Goal: Task Accomplishment & Management: Use online tool/utility

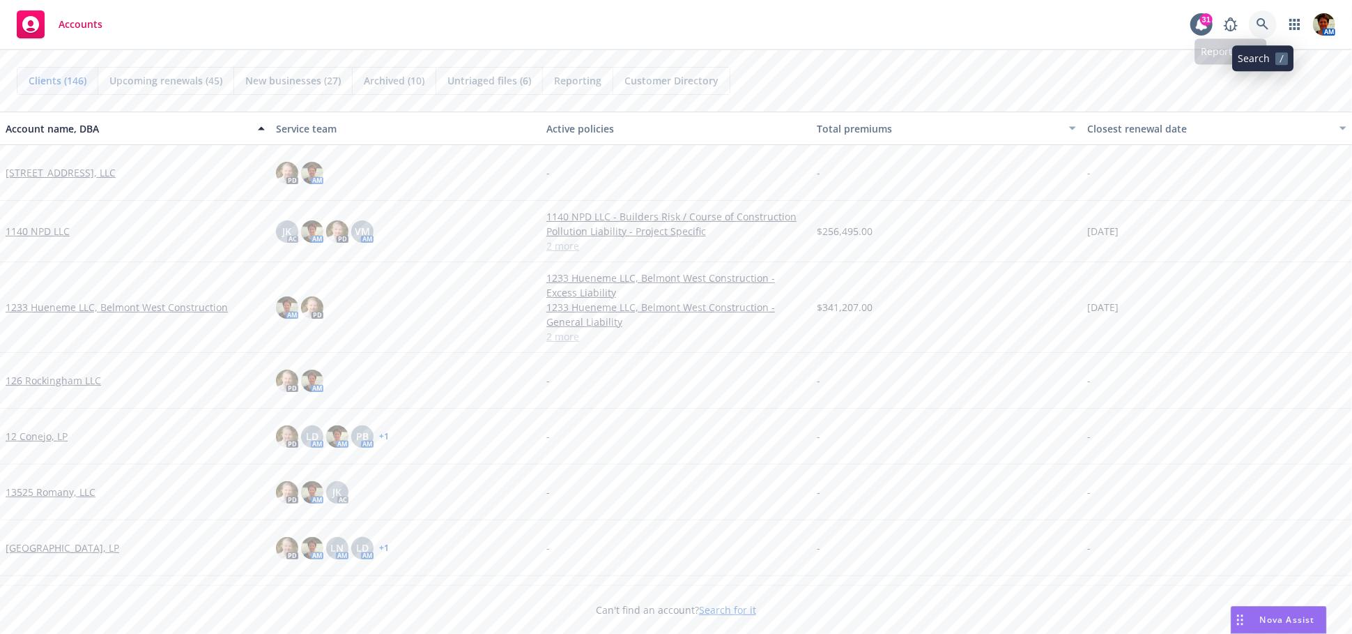
click at [1264, 22] on icon at bounding box center [1263, 24] width 13 height 13
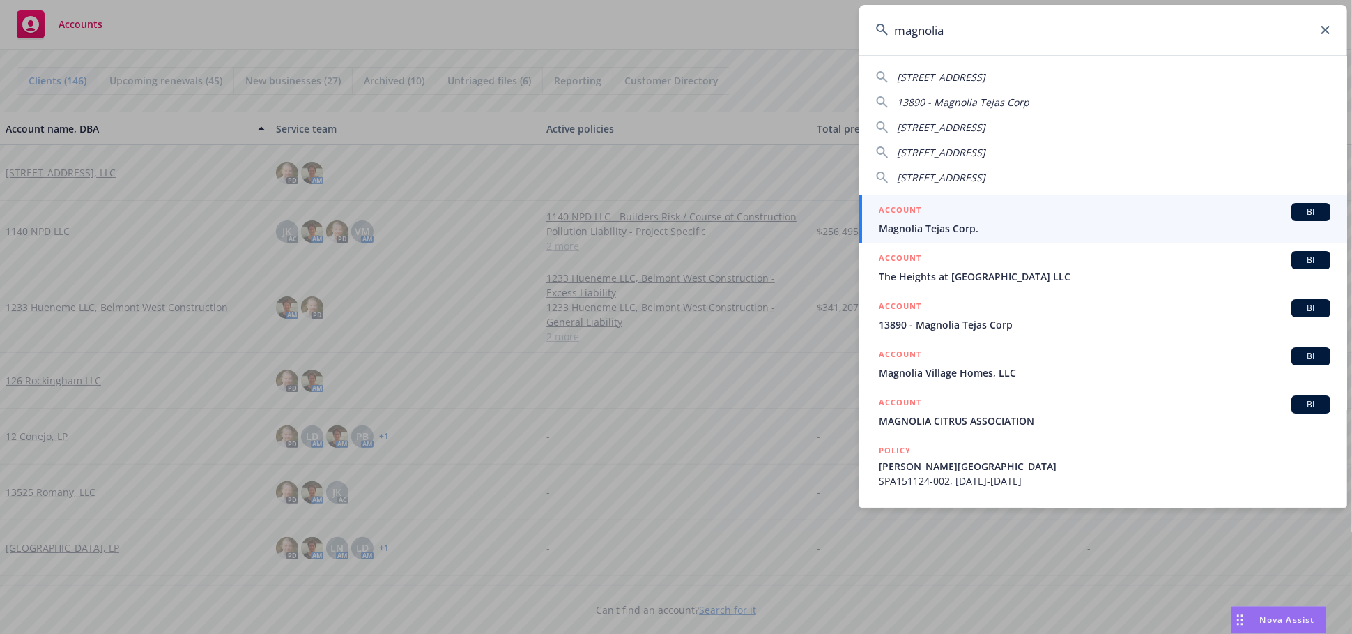
type input "magnolia"
click at [1004, 213] on div "ACCOUNT BI" at bounding box center [1105, 212] width 452 height 18
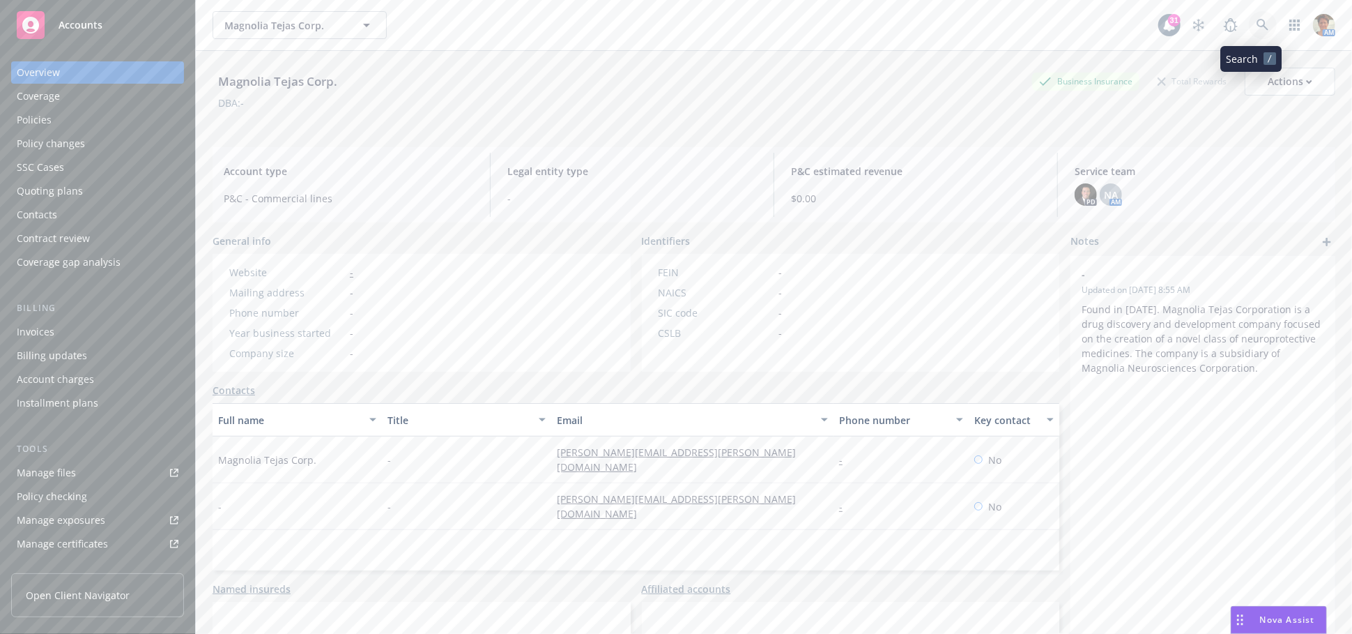
click at [1249, 22] on link at bounding box center [1263, 25] width 28 height 28
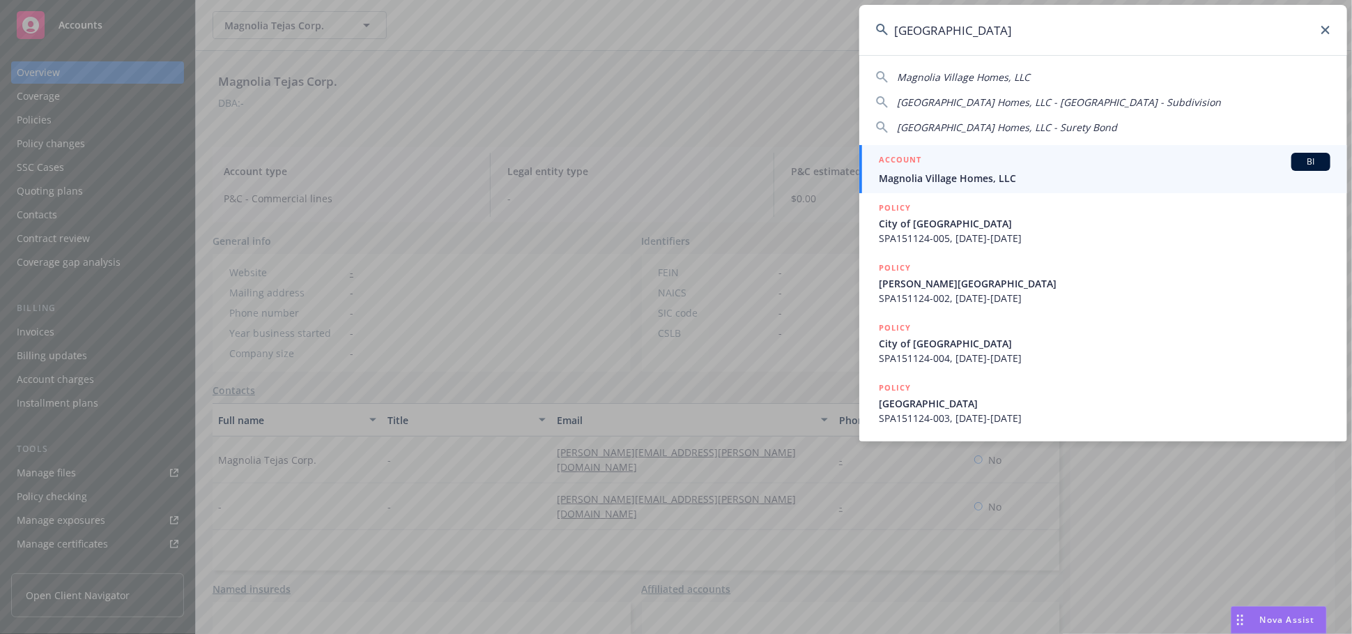
type input "magnolia village"
click at [1008, 175] on span "Magnolia Village Homes, LLC" at bounding box center [1105, 178] width 452 height 15
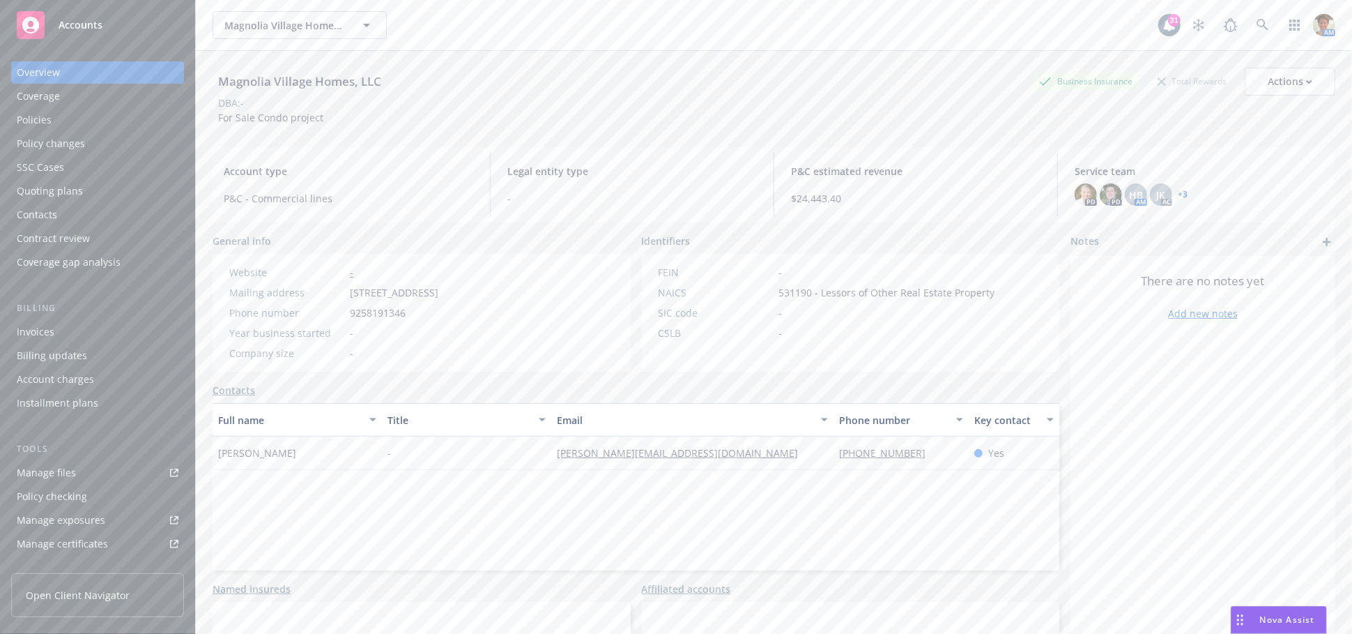
click at [60, 192] on div "Quoting plans" at bounding box center [50, 191] width 66 height 22
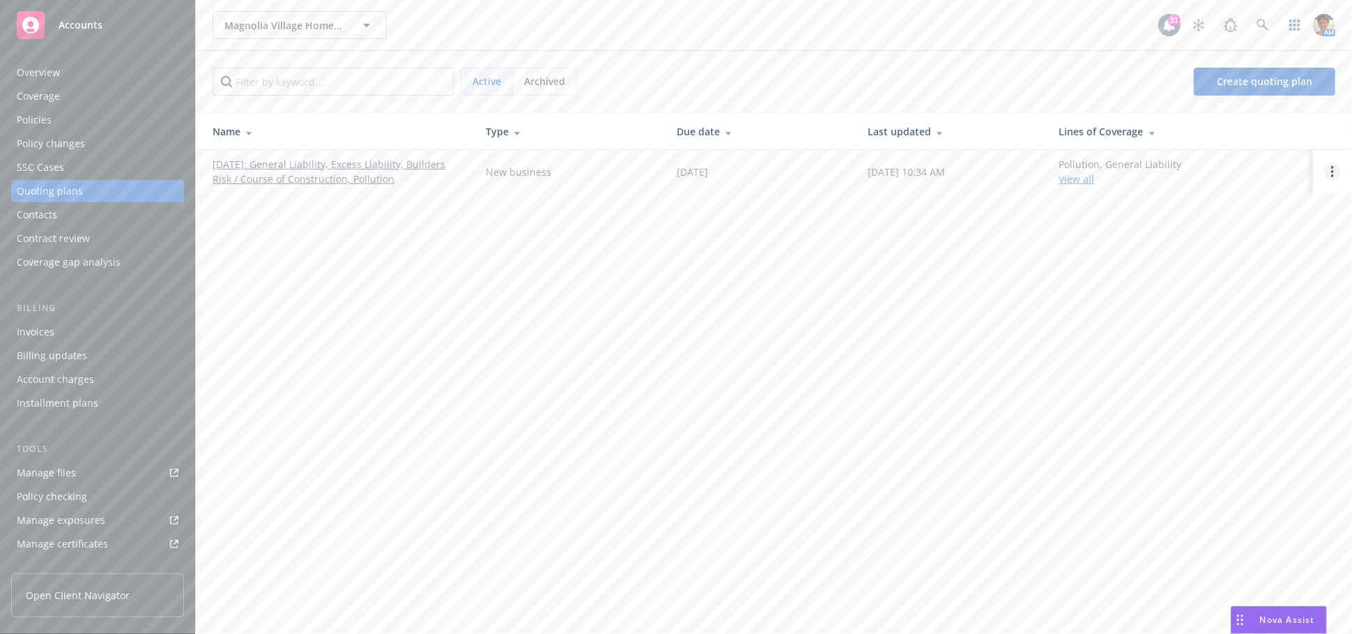
click at [1332, 169] on icon "Open options" at bounding box center [1332, 171] width 3 height 11
drag, startPoint x: 1268, startPoint y: 82, endPoint x: 1208, endPoint y: 74, distance: 59.7
click at [1267, 82] on span "Copy logging email" at bounding box center [1261, 76] width 122 height 13
click at [57, 325] on div "Invoices" at bounding box center [98, 332] width 162 height 22
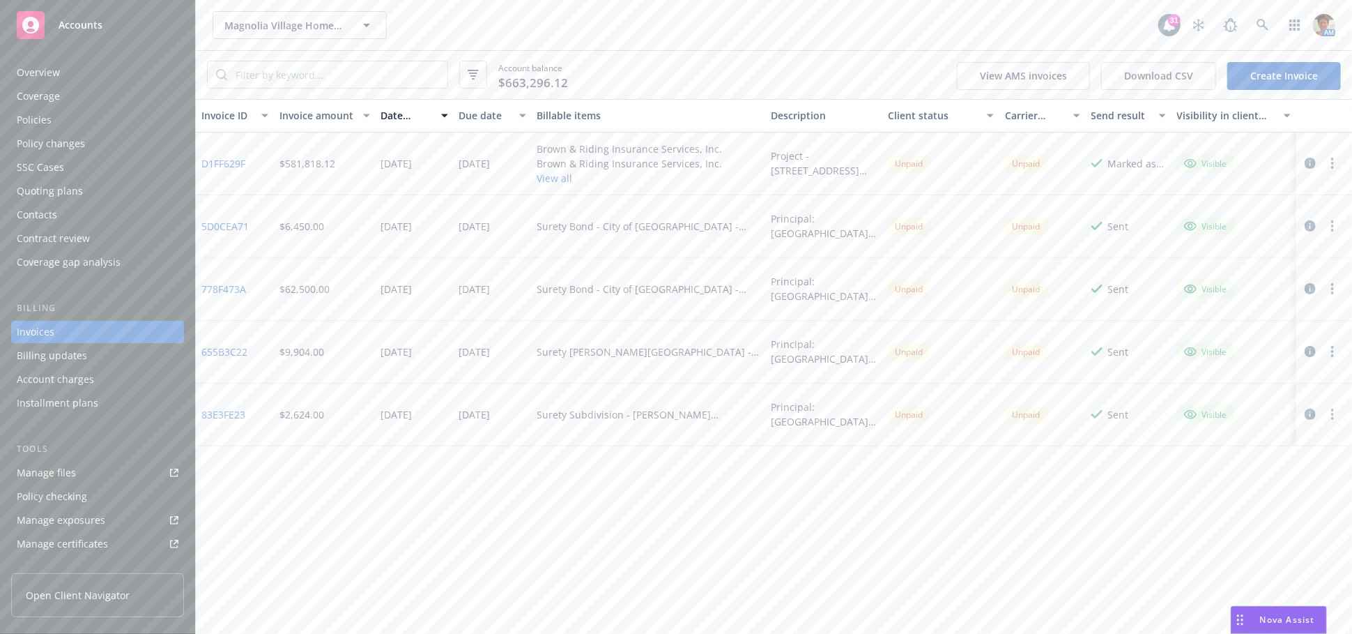
click at [1335, 164] on button "button" at bounding box center [1332, 163] width 17 height 17
click at [1245, 244] on link "Copy invoice URL" at bounding box center [1251, 248] width 178 height 28
click at [79, 473] on link "Manage files" at bounding box center [97, 472] width 173 height 22
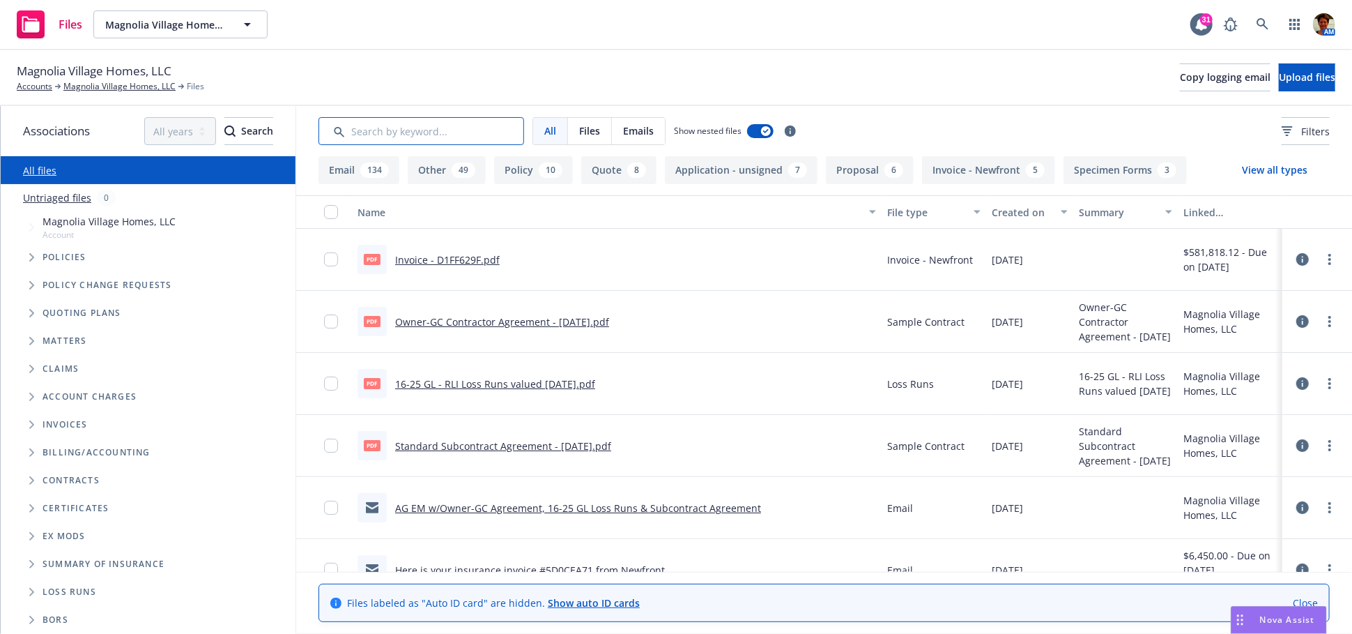
click at [376, 126] on input "Search by keyword..." at bounding box center [421, 131] width 206 height 28
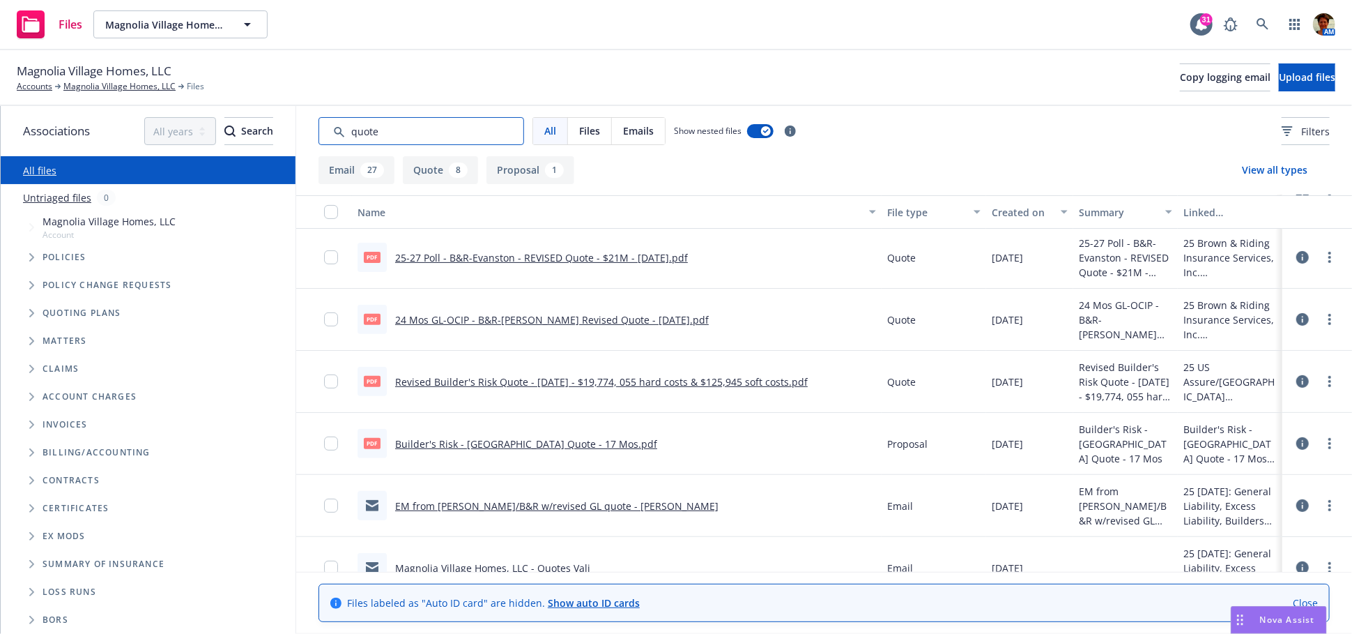
scroll to position [387, 0]
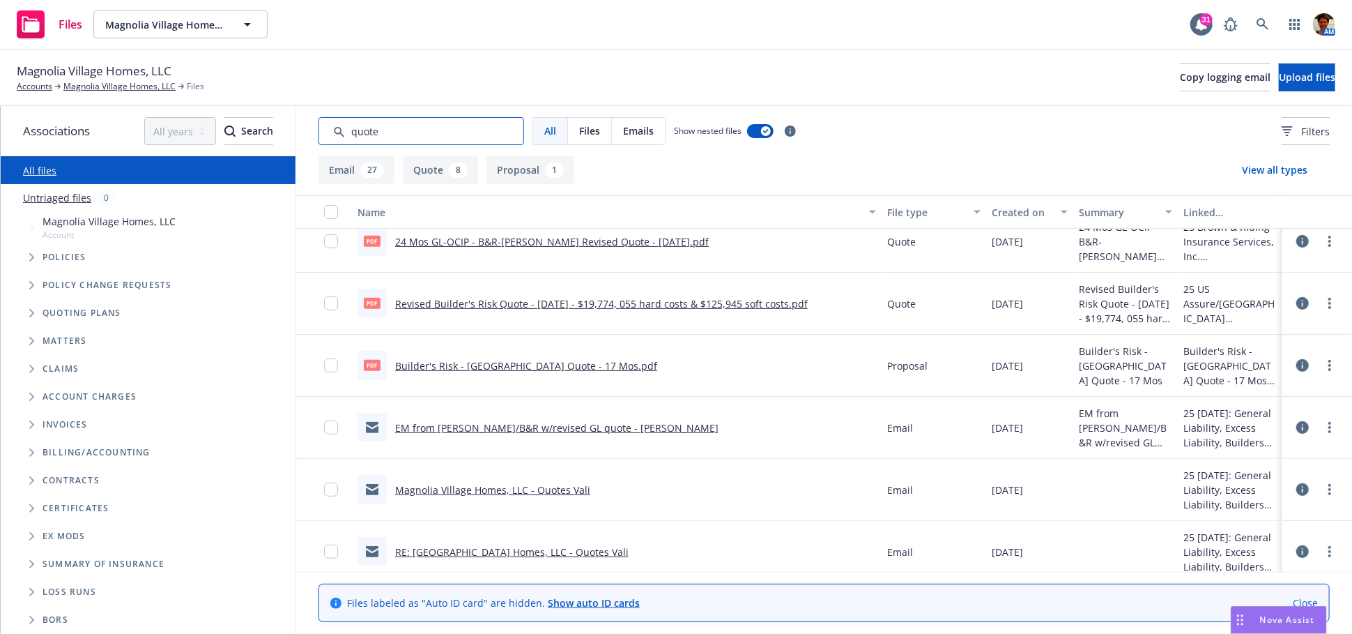
type input "quote"
click at [527, 427] on link "EM from Tony/B&R w/revised GL quote - Hudson" at bounding box center [556, 427] width 323 height 13
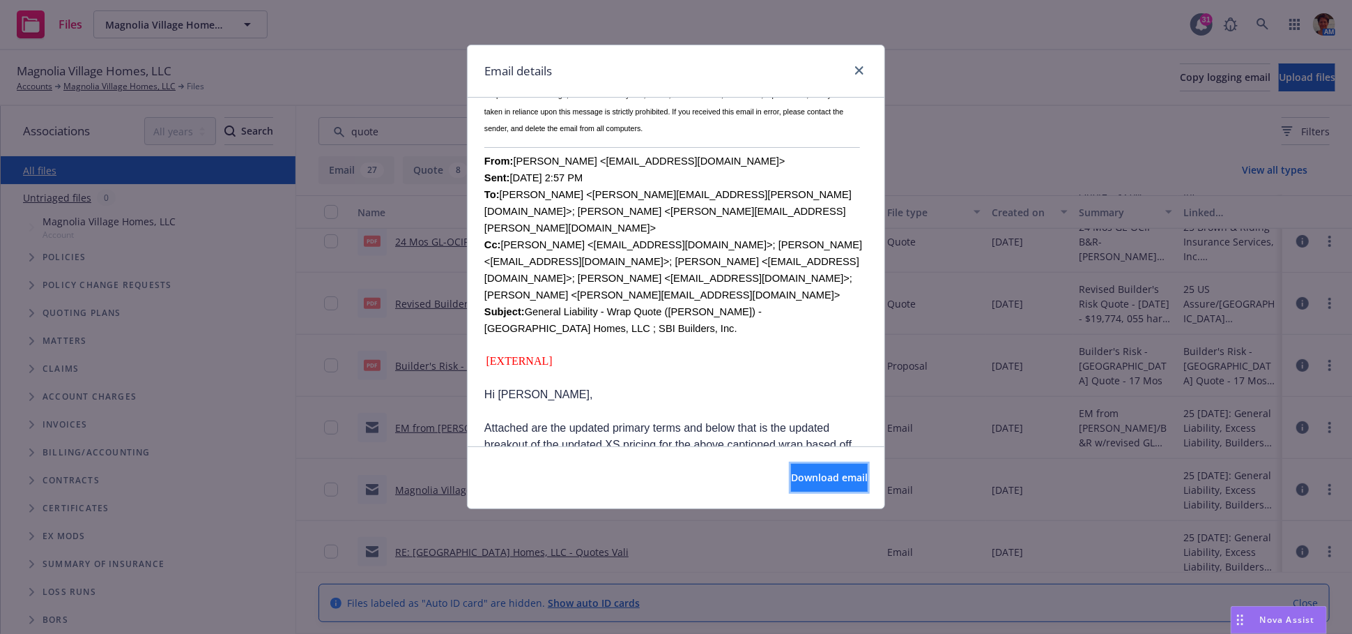
click at [791, 484] on span "Download email" at bounding box center [829, 476] width 77 height 13
click at [861, 70] on icon "close" at bounding box center [859, 70] width 8 height 8
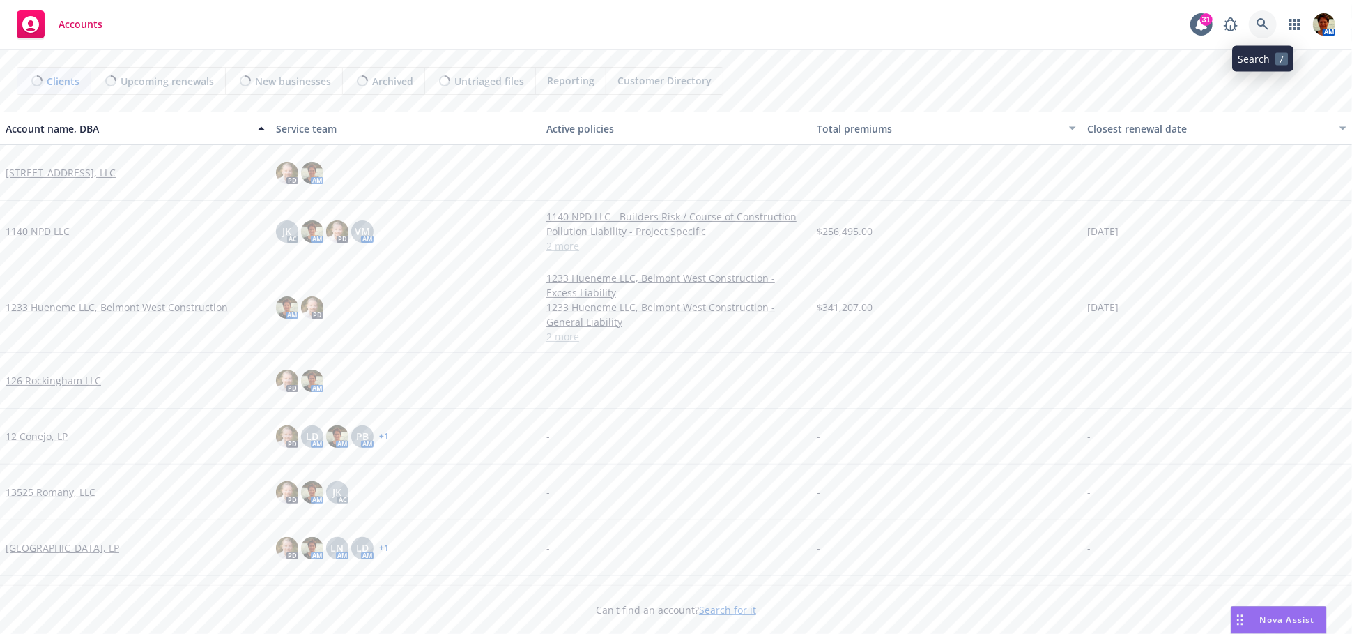
click at [1259, 28] on icon at bounding box center [1263, 24] width 13 height 13
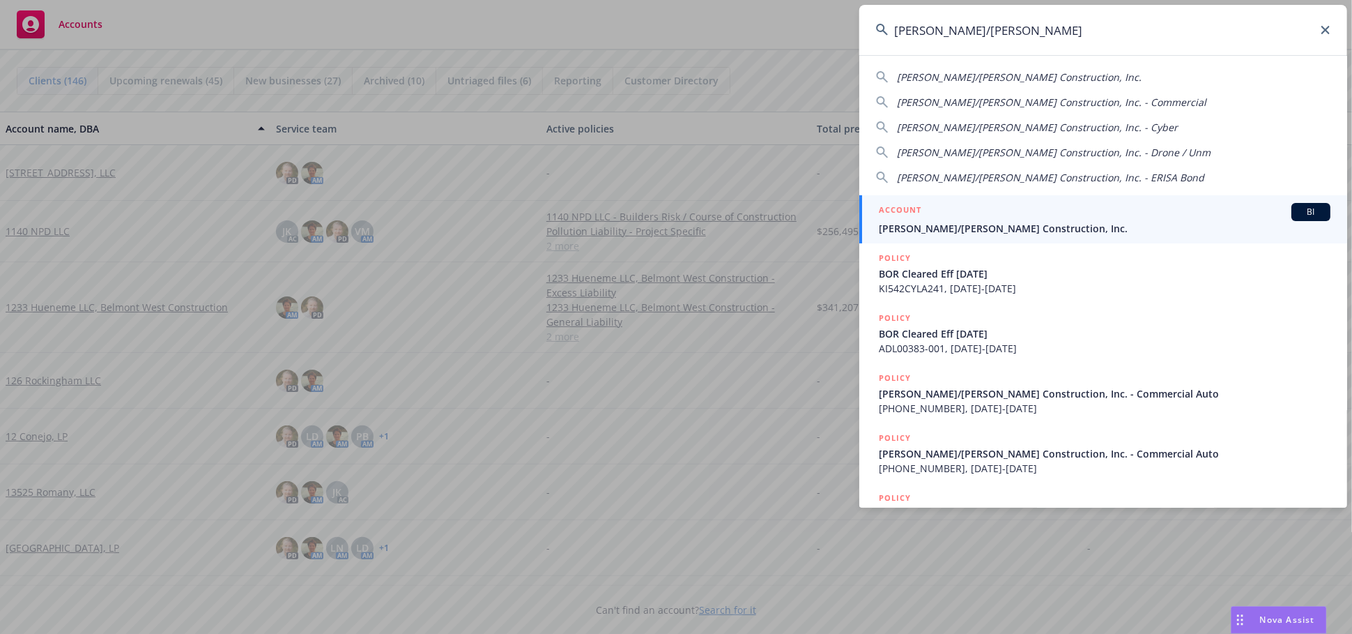
type input "elliott/drinkward"
click at [957, 215] on div "ACCOUNT BI" at bounding box center [1105, 212] width 452 height 18
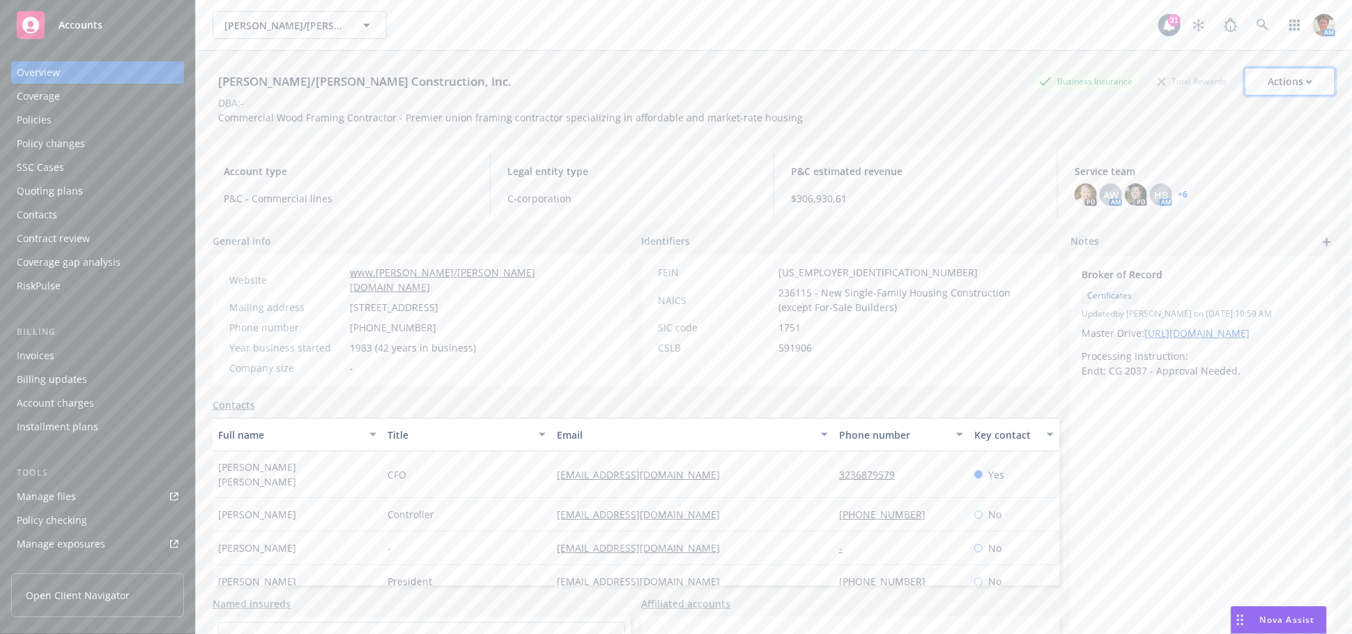
click at [1307, 82] on icon "button" at bounding box center [1309, 81] width 5 height 3
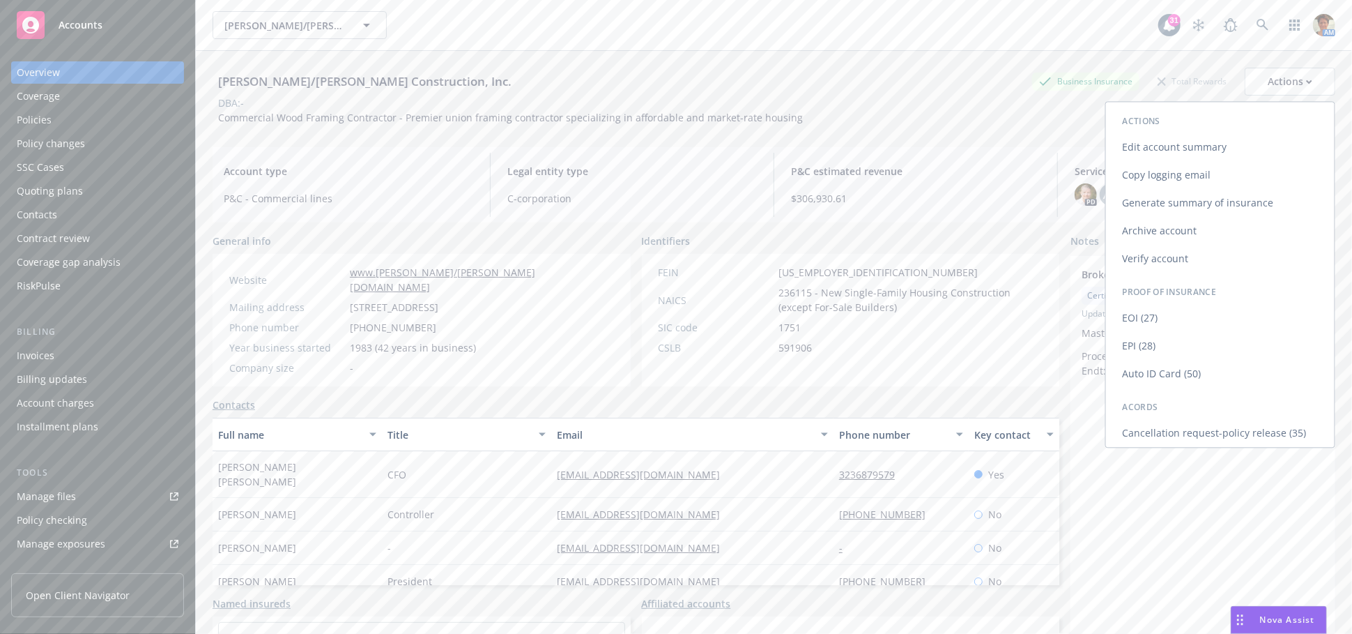
click at [1165, 184] on link "Copy logging email" at bounding box center [1220, 175] width 229 height 28
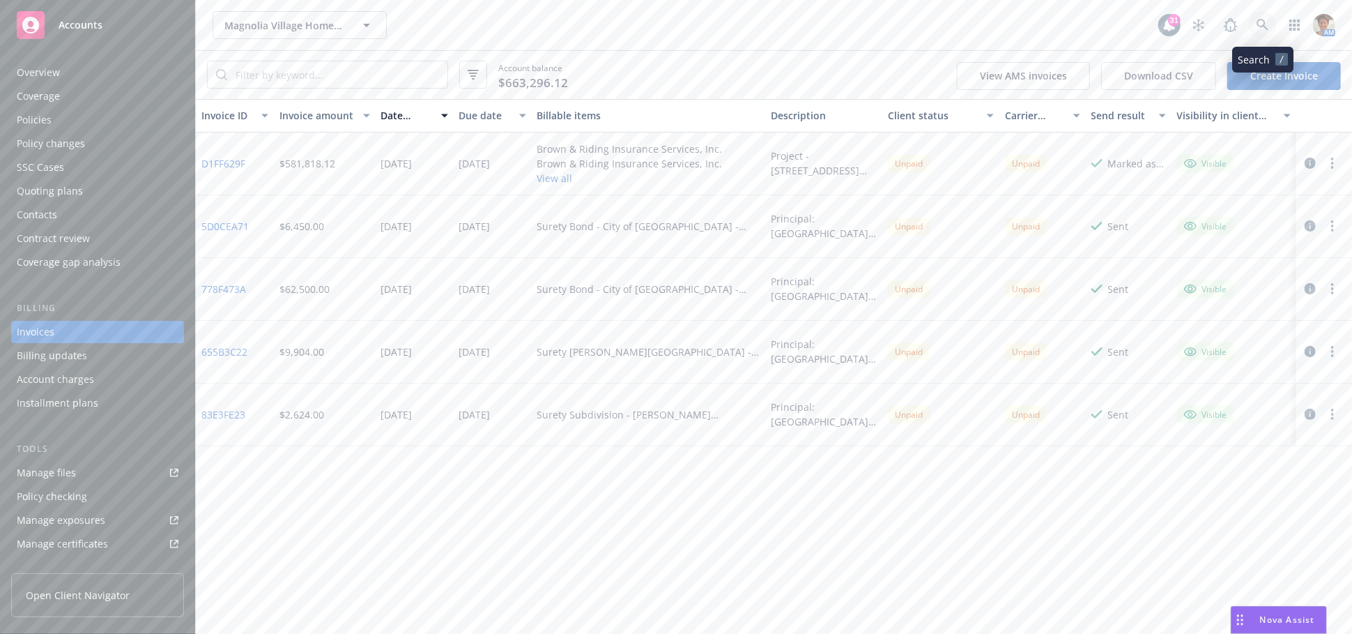
click at [1260, 28] on icon at bounding box center [1263, 25] width 13 height 13
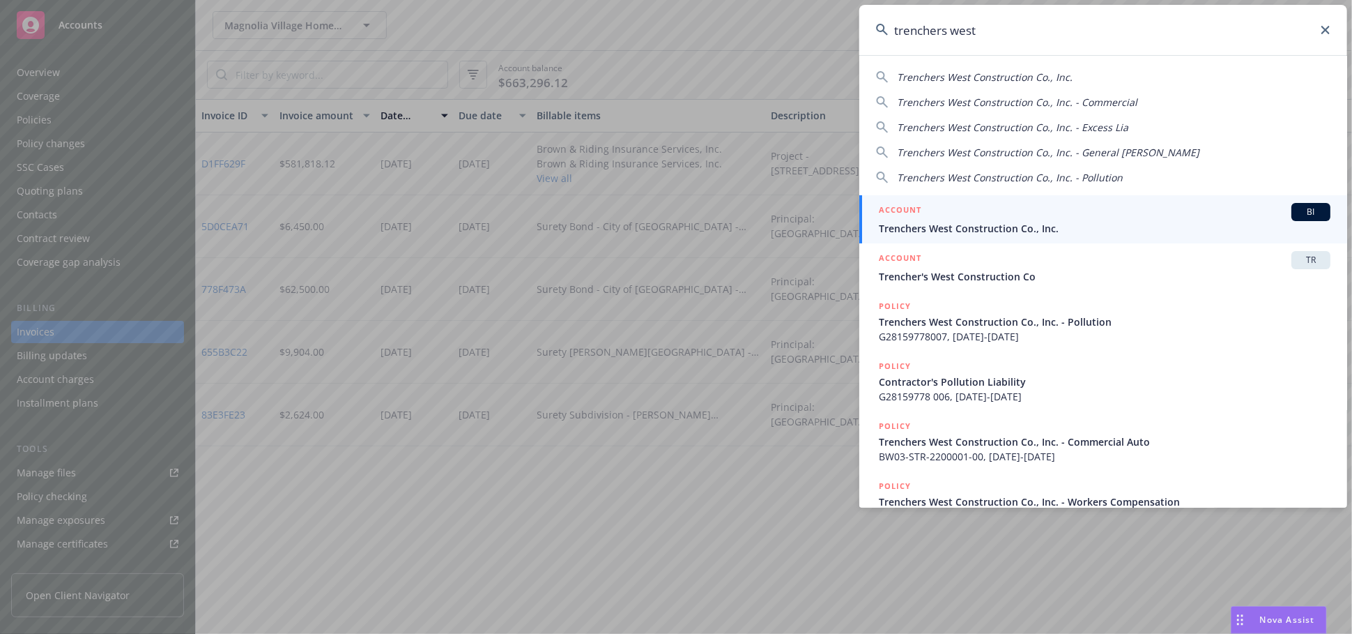
type input "trenchers west"
click at [972, 201] on link "ACCOUNT BI Trenchers West Construction Co., Inc." at bounding box center [1103, 219] width 488 height 48
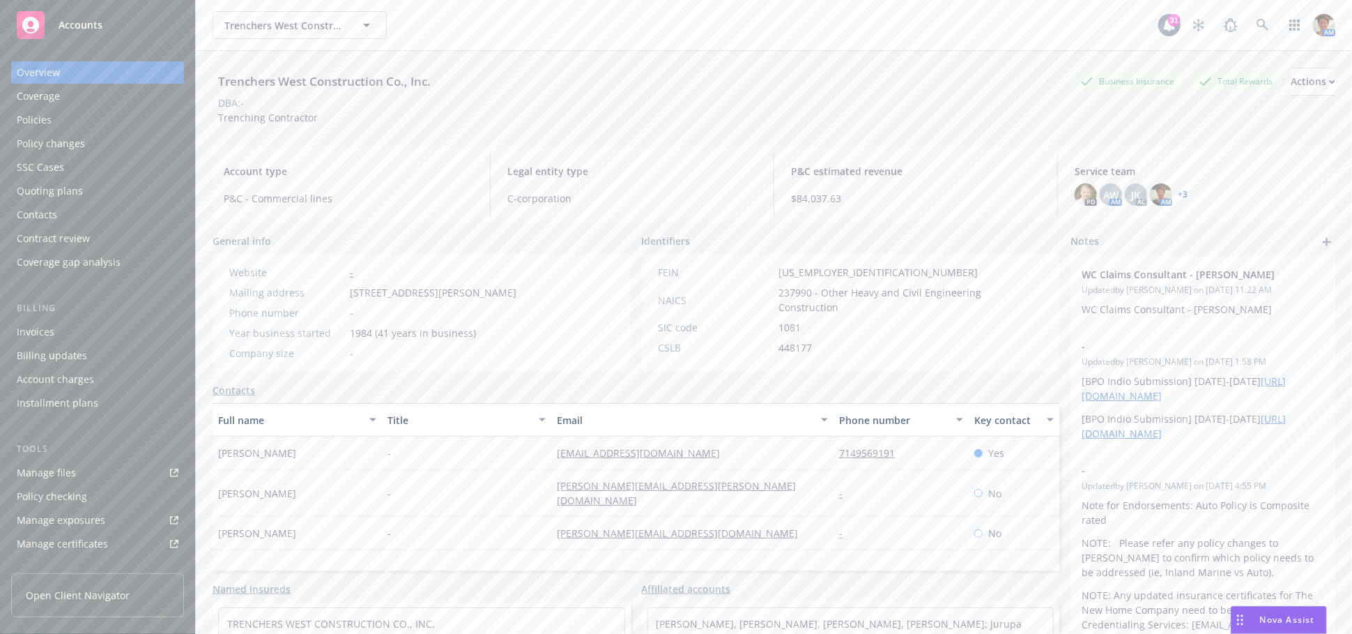
click at [48, 476] on div "Manage files" at bounding box center [46, 472] width 59 height 22
click at [68, 478] on div "Manage files" at bounding box center [46, 472] width 59 height 22
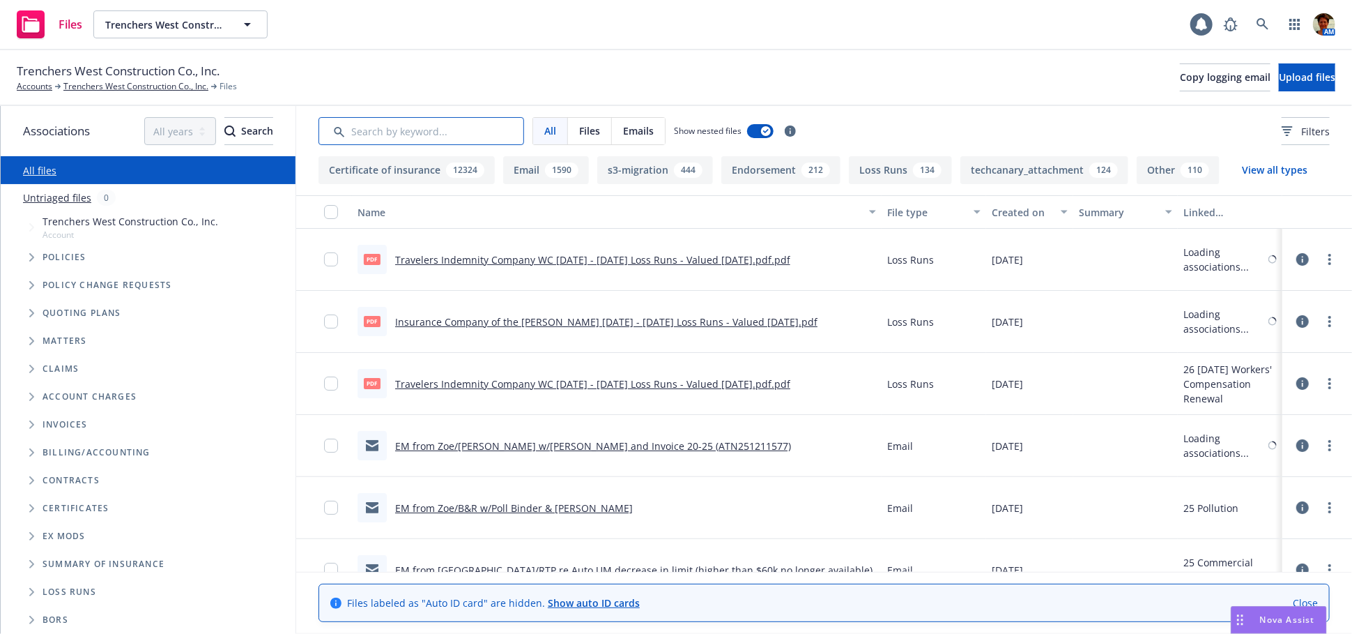
click at [378, 133] on input "Search by keyword..." at bounding box center [421, 131] width 206 height 28
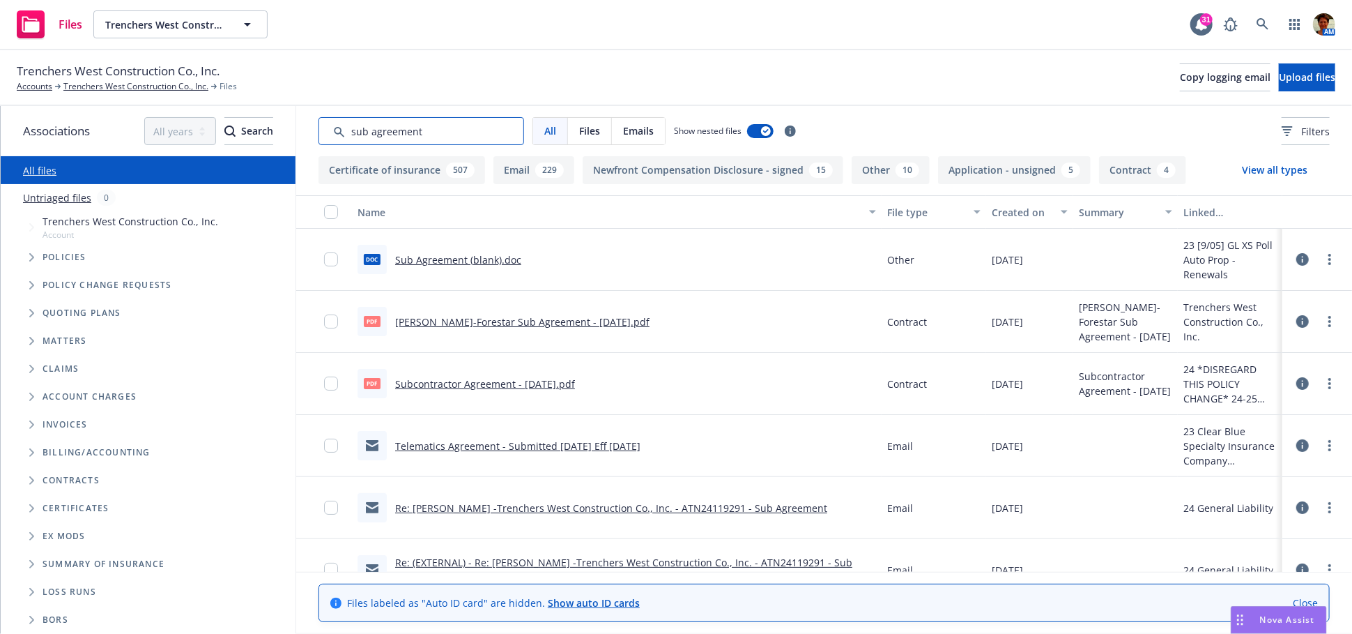
type input "sub agreement"
click at [481, 381] on link "Subcontractor Agreement - 10-15-2024.pdf" at bounding box center [485, 383] width 180 height 13
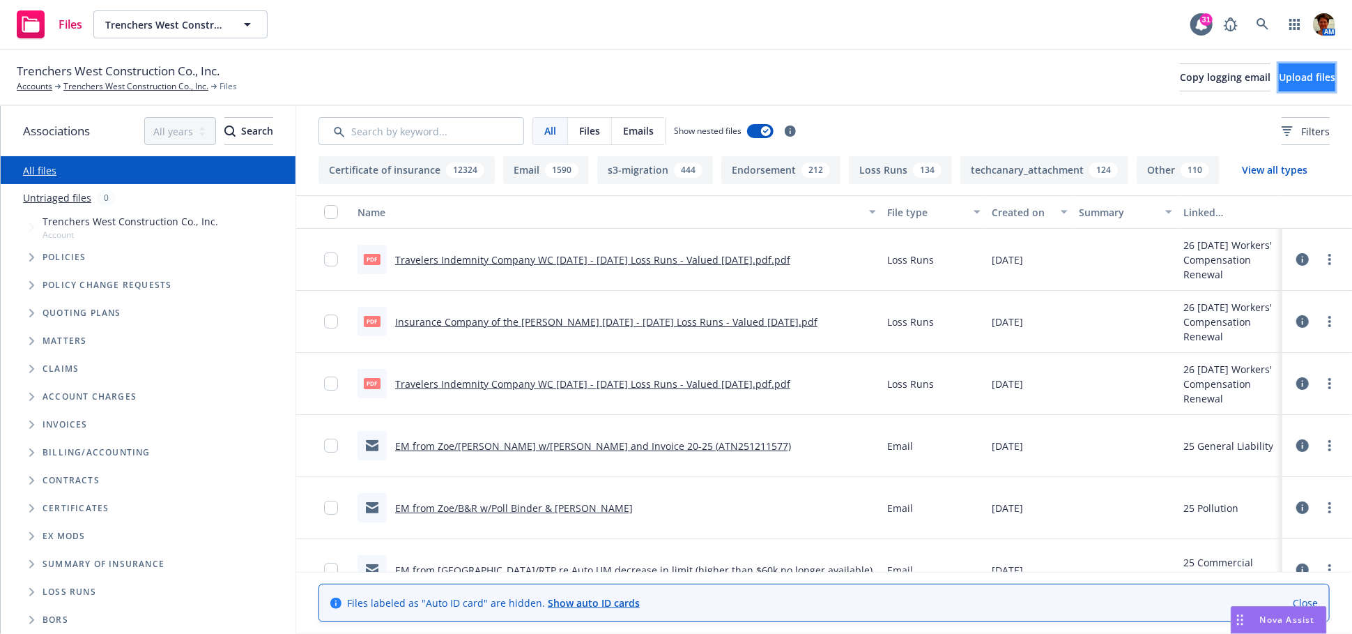
click at [1297, 76] on span "Upload files" at bounding box center [1307, 76] width 56 height 13
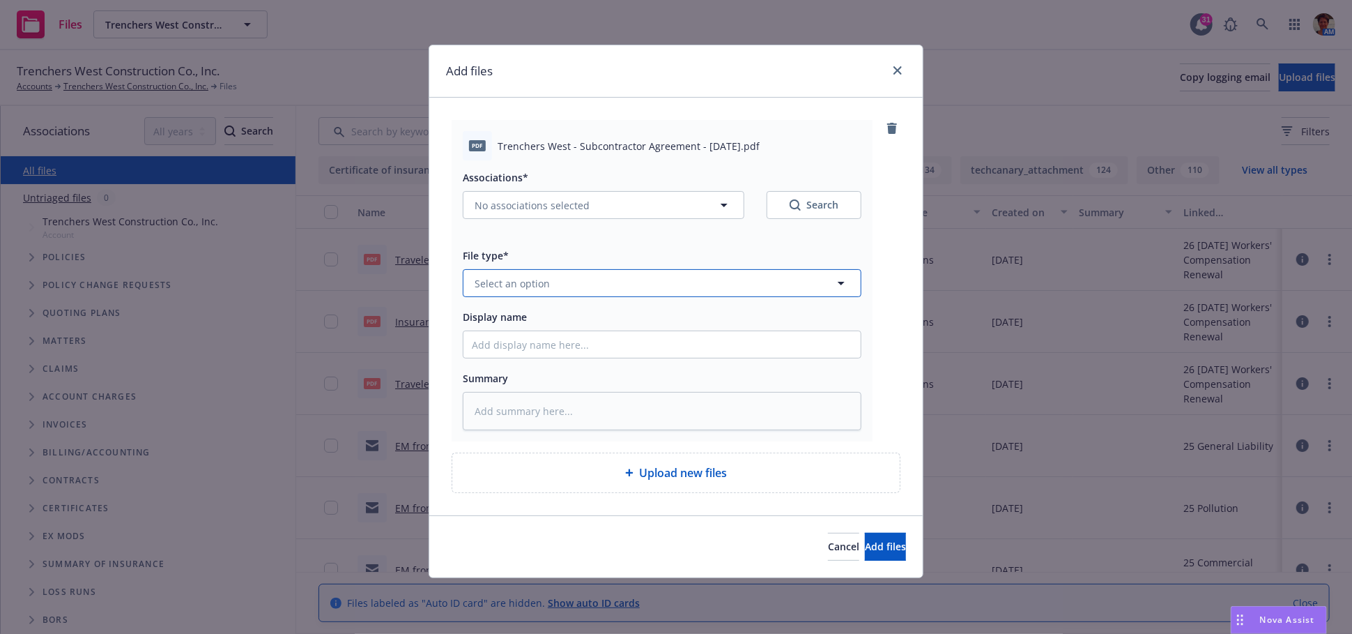
click at [582, 291] on button "Select an option" at bounding box center [662, 283] width 399 height 28
type input "contract"
click at [601, 360] on div "Sample Contract" at bounding box center [662, 359] width 381 height 20
click at [569, 203] on span "No associations selected" at bounding box center [532, 205] width 115 height 15
type textarea "x"
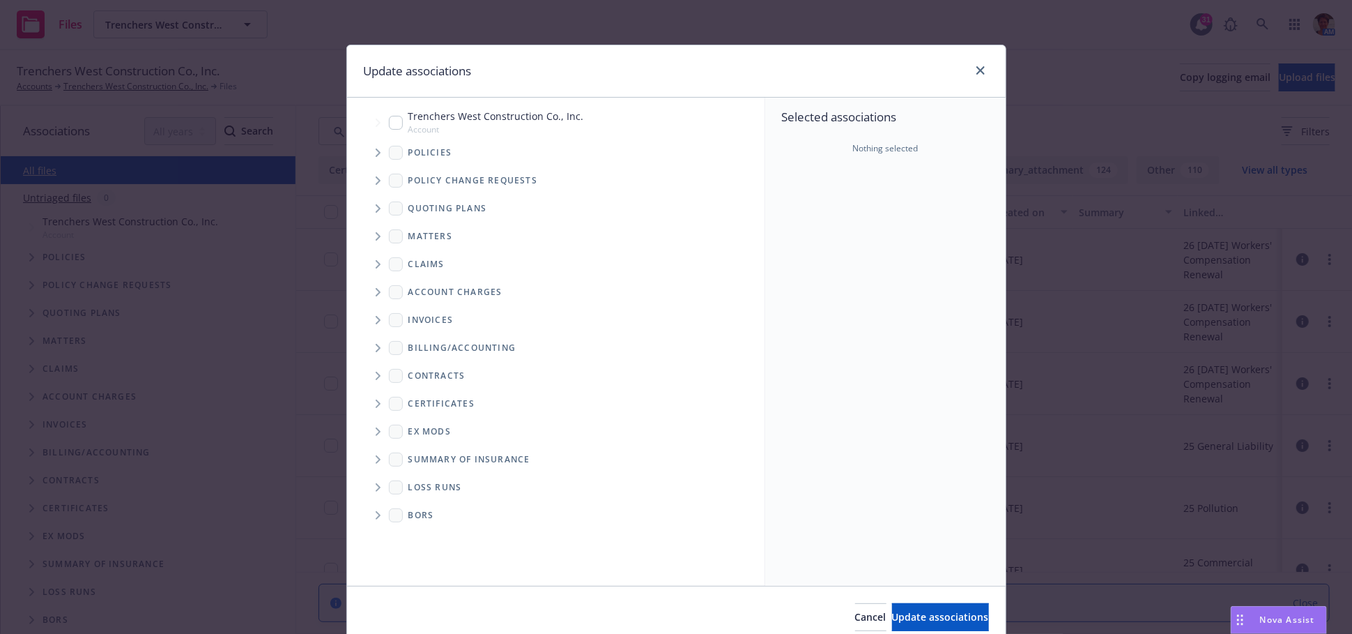
drag, startPoint x: 391, startPoint y: 128, endPoint x: 490, endPoint y: 244, distance: 152.8
click at [391, 128] on input "Tree Example" at bounding box center [396, 123] width 14 height 14
checkbox input "true"
click at [921, 616] on span "Update associations" at bounding box center [940, 616] width 97 height 13
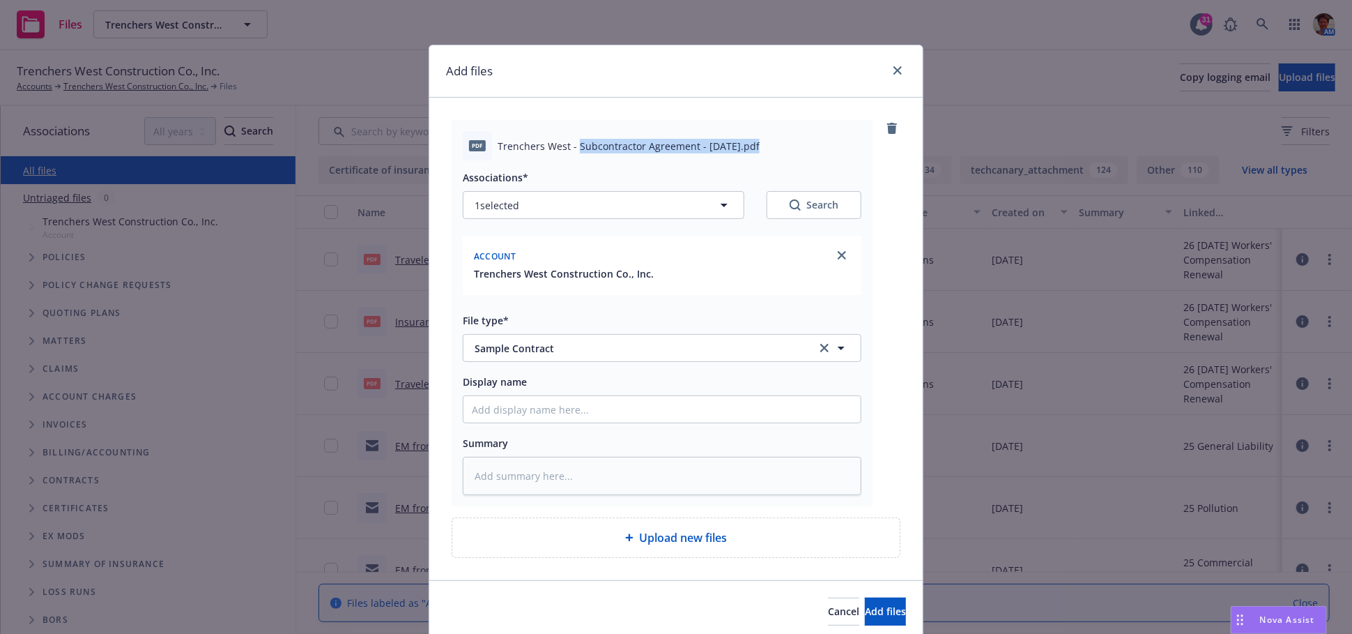
drag, startPoint x: 571, startPoint y: 148, endPoint x: 746, endPoint y: 155, distance: 174.4
click at [746, 155] on div "pdf Trenchers West - Subcontractor Agreement - 09-04-2025.pdf" at bounding box center [662, 145] width 399 height 29
copy span "Subcontractor Agreement - 09-04-2025"
click at [537, 478] on textarea at bounding box center [662, 475] width 399 height 38
paste textarea "Subcontractor Agreement - 09-04-2025"
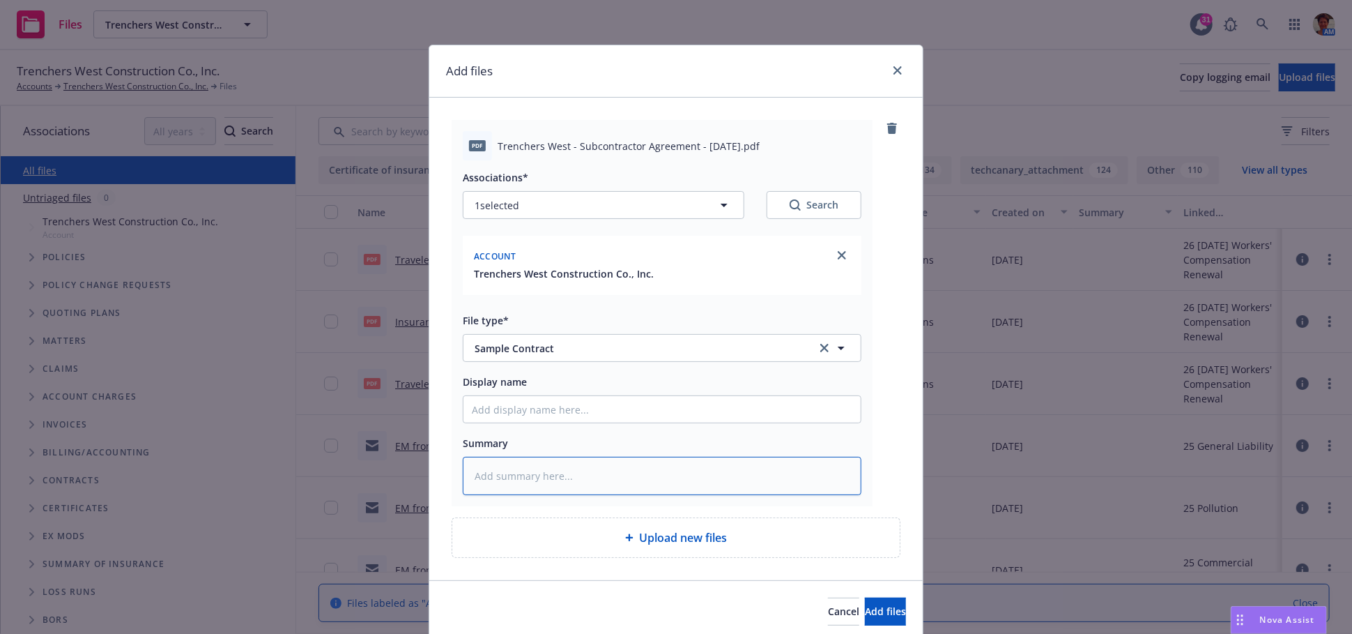
type textarea "x"
type textarea "Subcontractor Agreement - 09-04-2025"
click at [527, 413] on input "Display name" at bounding box center [661, 409] width 397 height 26
paste input "Subcontractor Agreement - 09-04-2025"
type textarea "x"
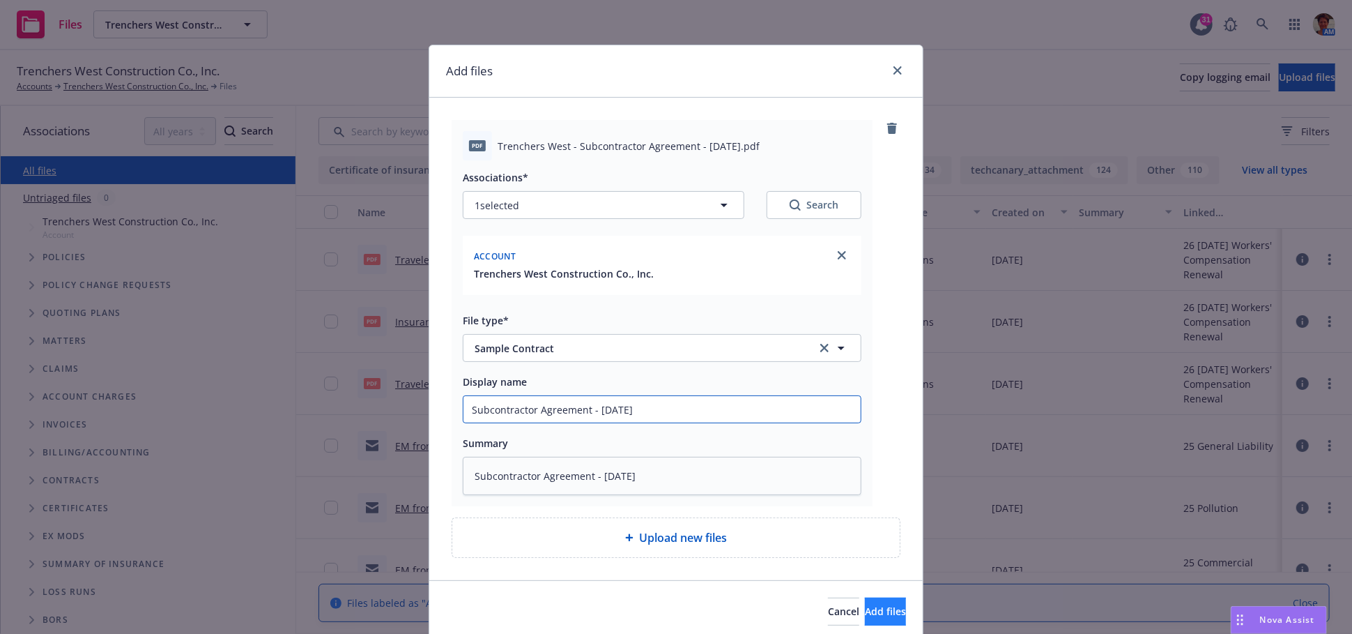
type input "Subcontractor Agreement - 09-04-2025"
click at [865, 612] on span "Add files" at bounding box center [885, 610] width 41 height 13
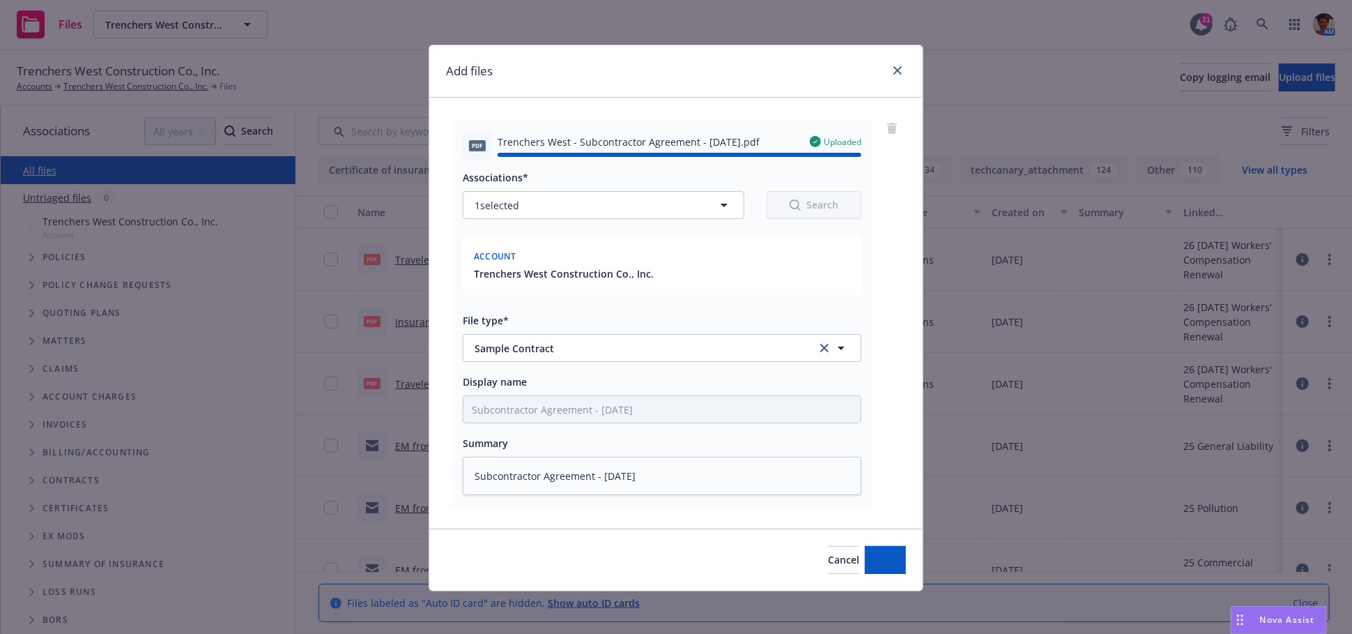
type textarea "x"
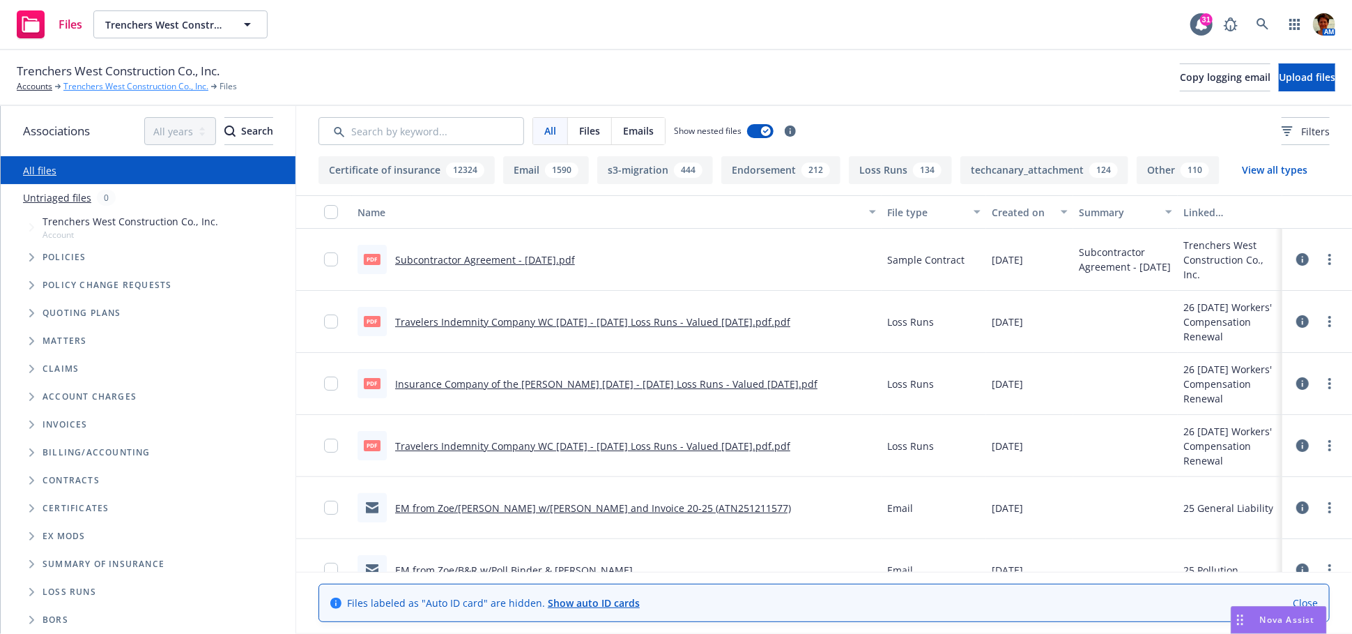
click at [102, 86] on link "Trenchers West Construction Co., Inc." at bounding box center [135, 86] width 145 height 13
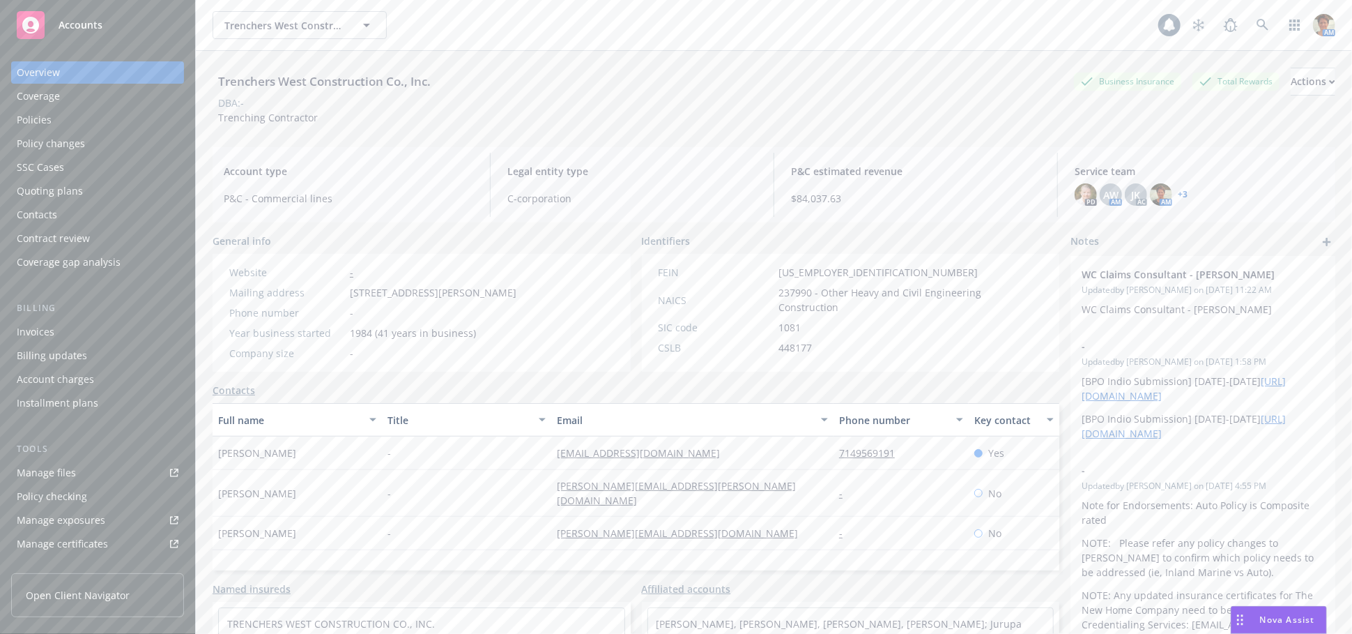
click at [53, 117] on div "Policies" at bounding box center [98, 120] width 162 height 22
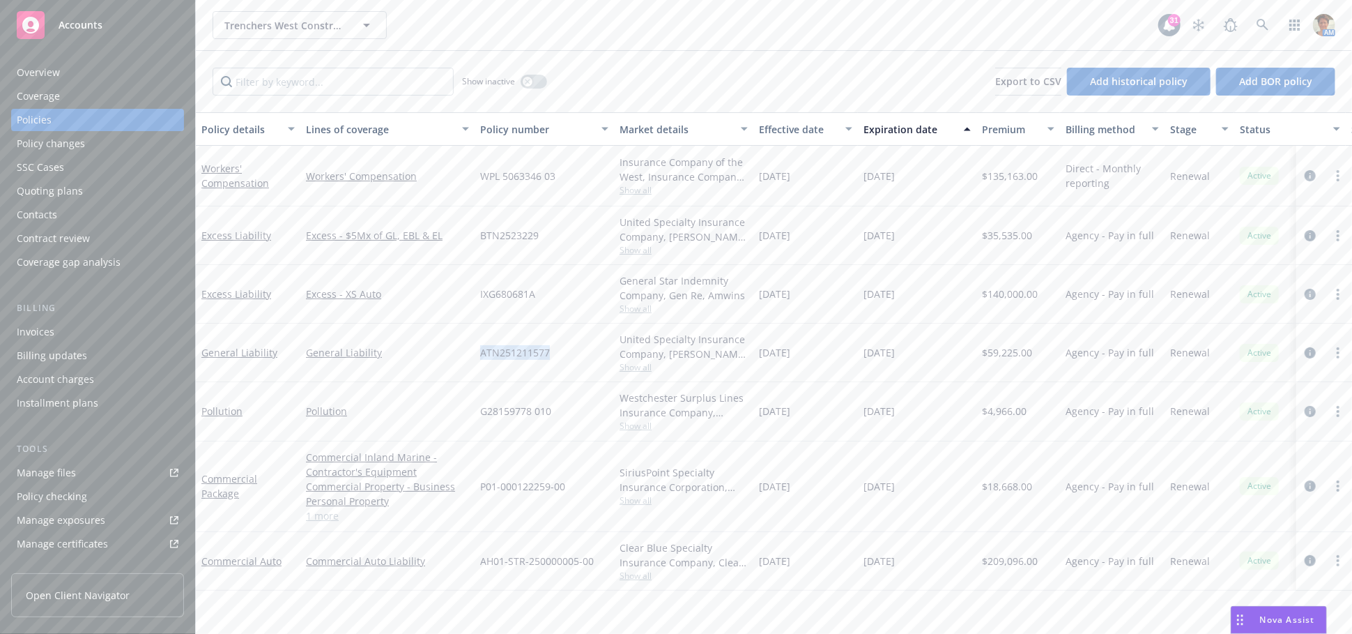
drag, startPoint x: 477, startPoint y: 353, endPoint x: 551, endPoint y: 358, distance: 74.8
click at [551, 358] on div "ATN251211577" at bounding box center [544, 352] width 139 height 59
copy span "ATN251211577"
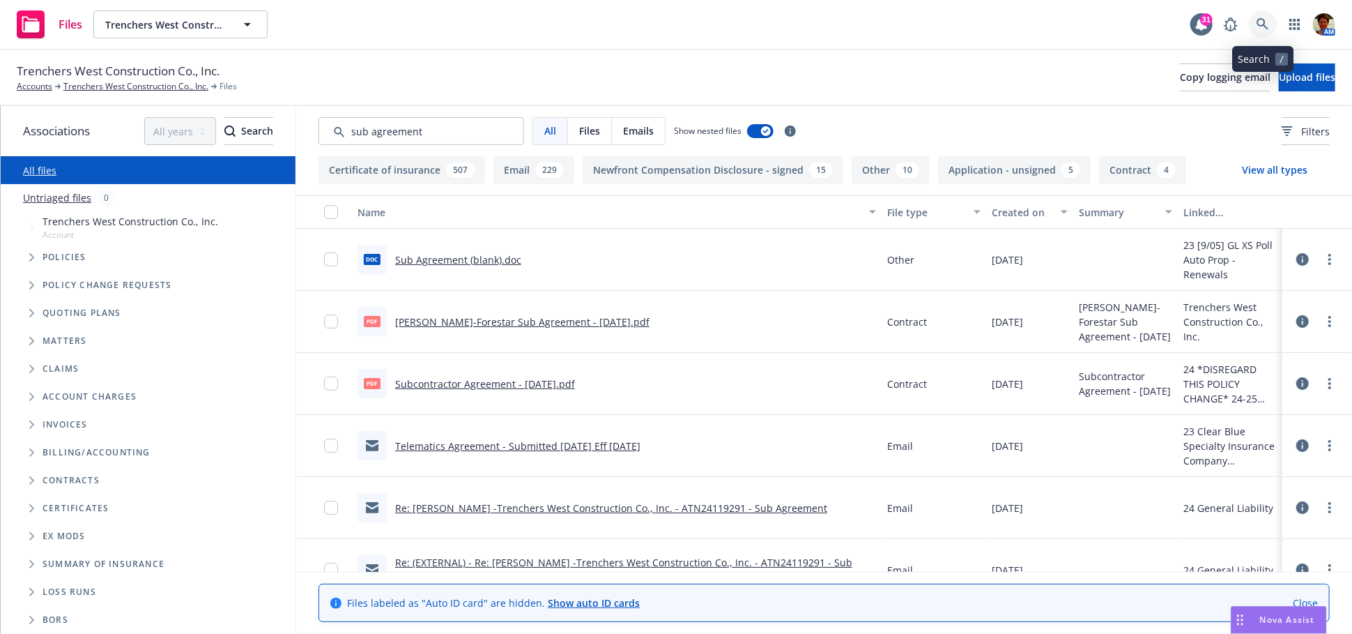
click at [1263, 24] on icon at bounding box center [1263, 24] width 13 height 13
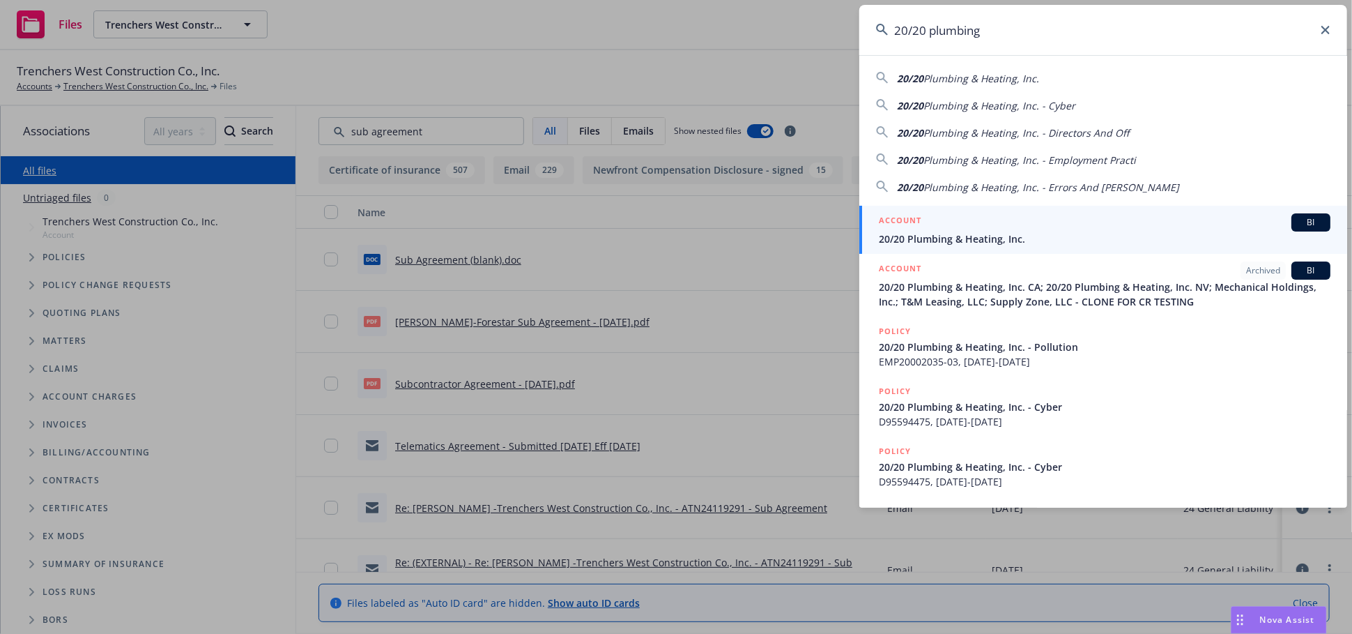
type input "20/20 plumbing"
click at [1047, 241] on span "20/20 Plumbing & Heating, Inc." at bounding box center [1105, 238] width 452 height 15
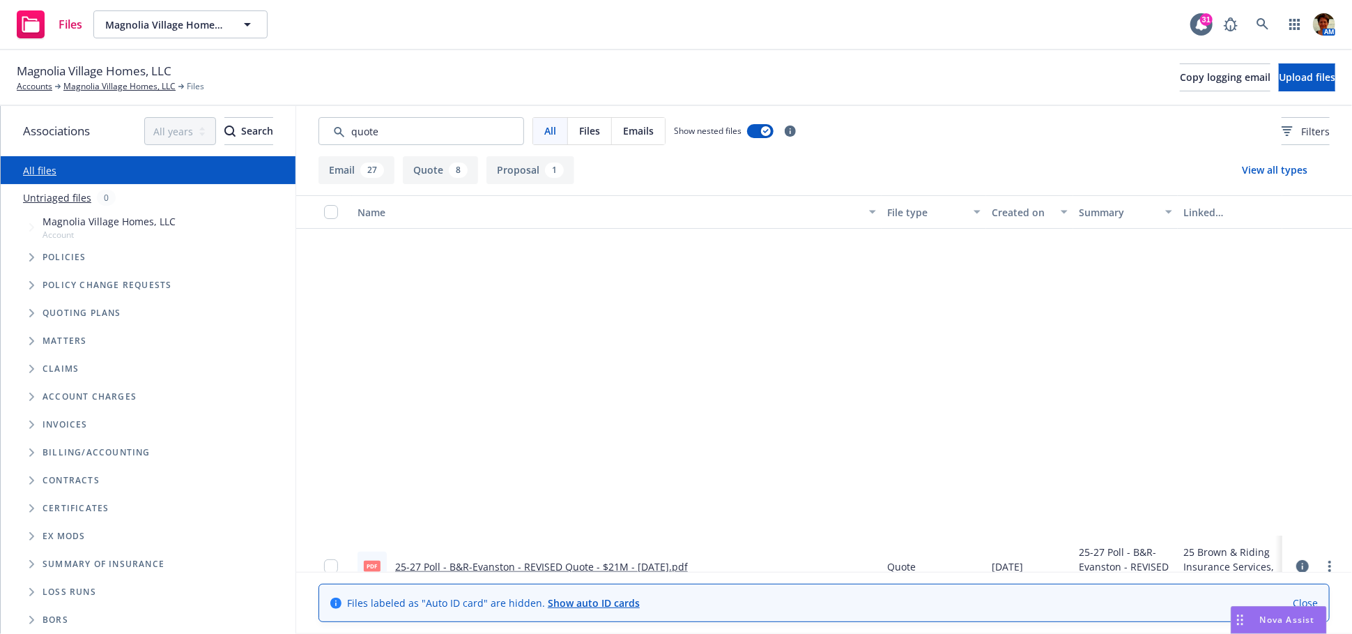
scroll to position [387, 0]
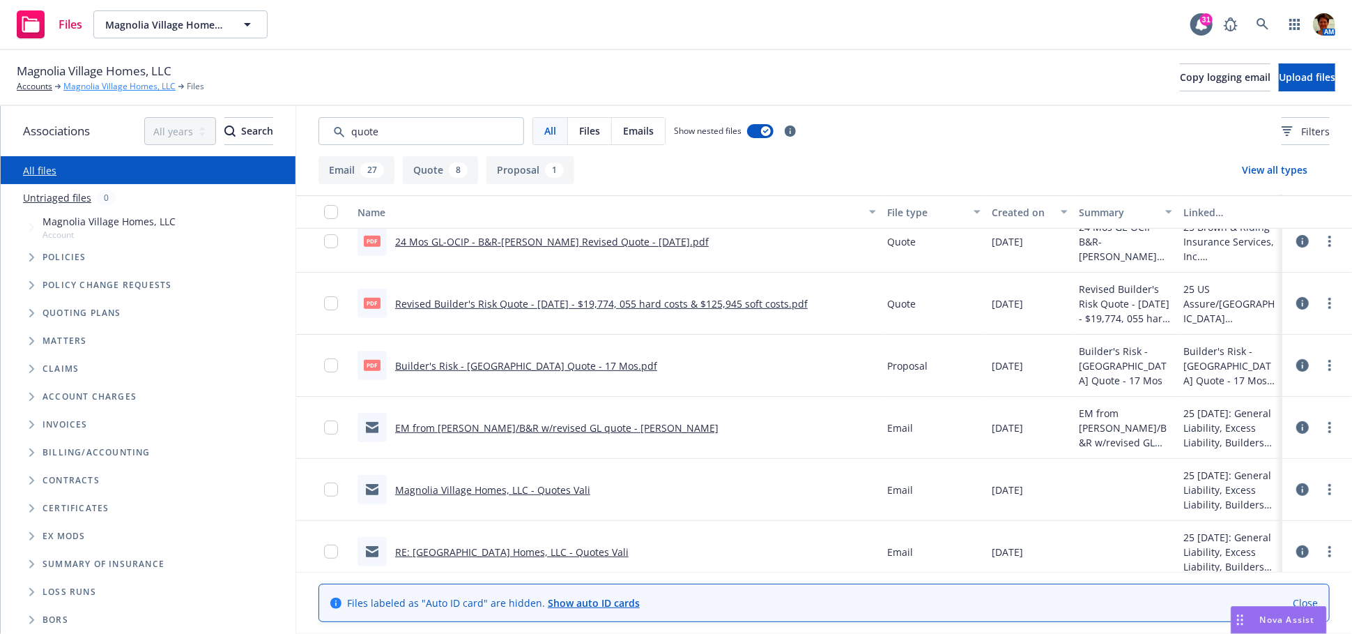
click at [75, 84] on link "Magnolia Village Homes, LLC" at bounding box center [119, 86] width 112 height 13
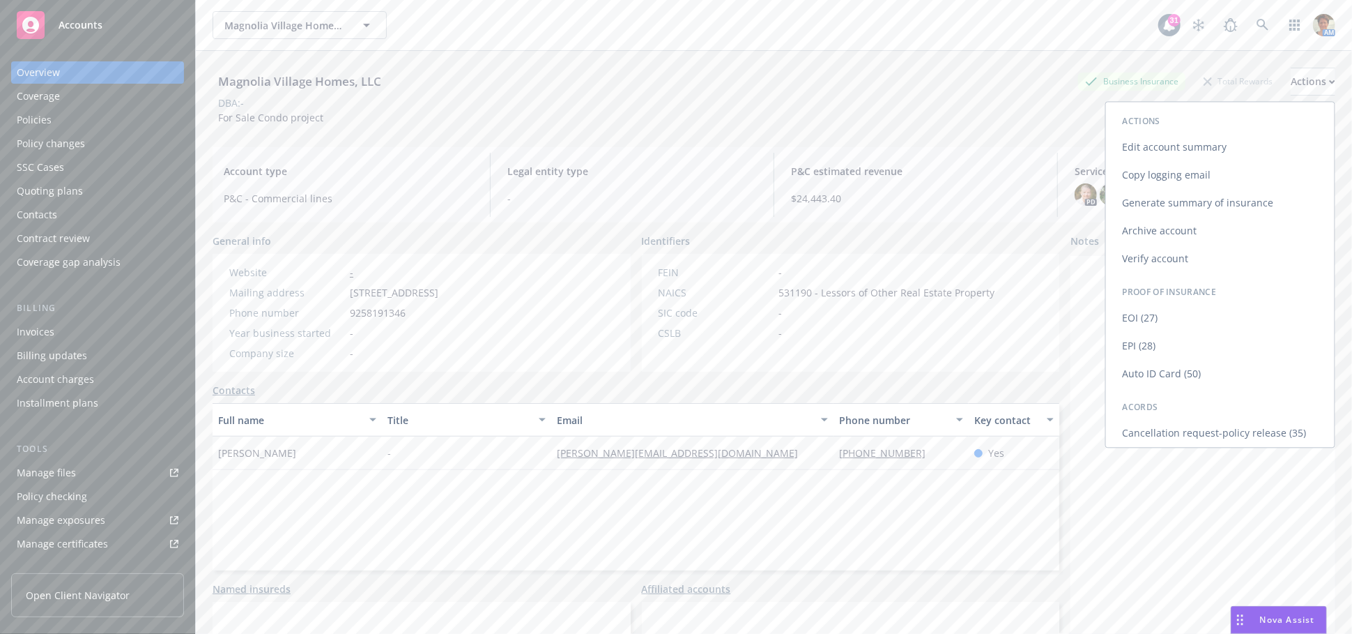
click at [1184, 167] on link "Copy logging email" at bounding box center [1220, 175] width 229 height 28
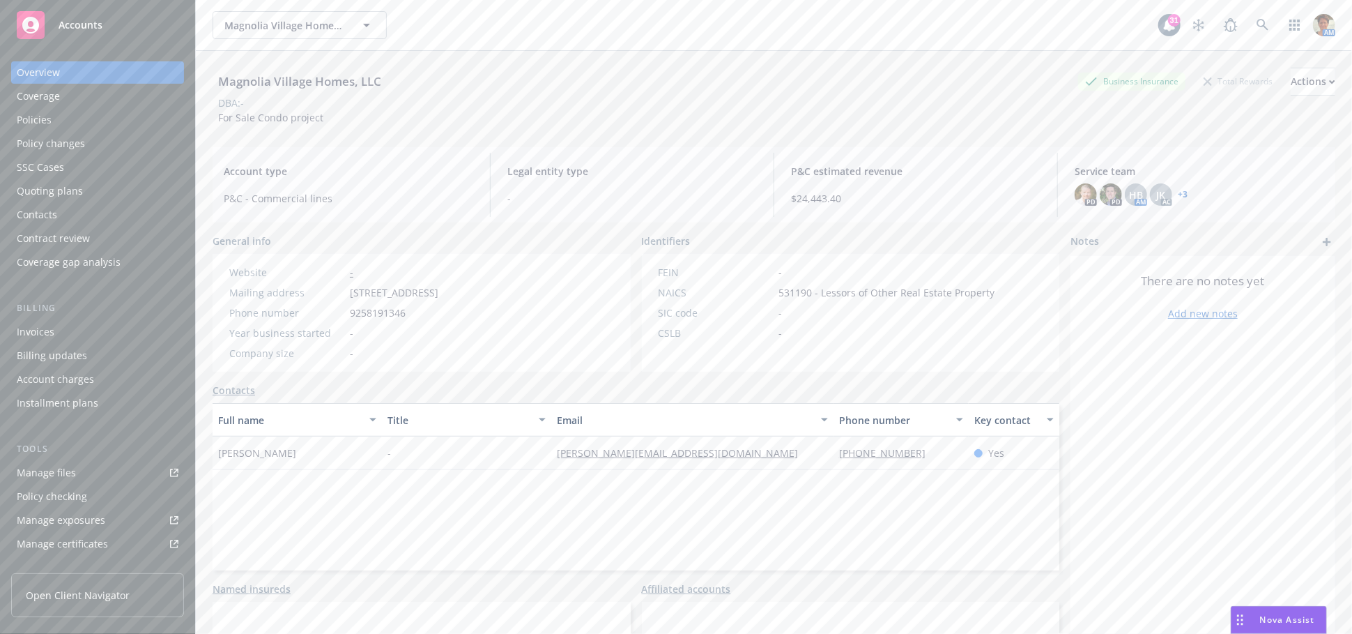
click at [79, 193] on div "Quoting plans" at bounding box center [50, 191] width 66 height 22
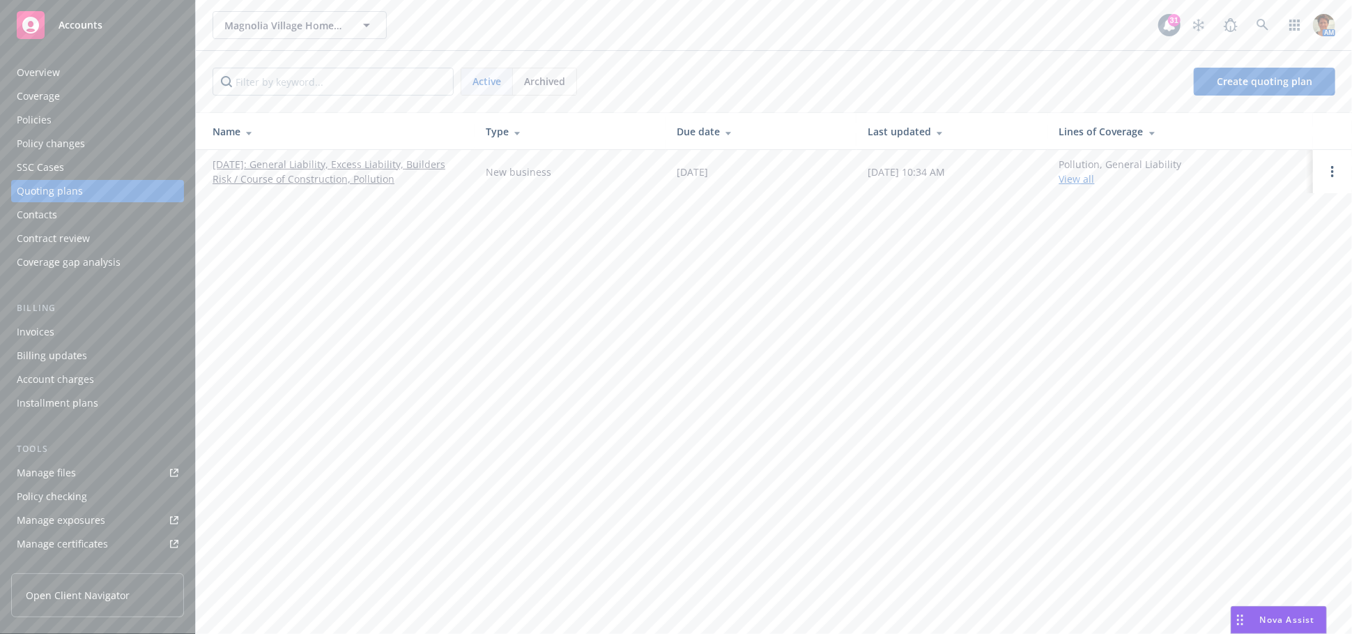
click at [64, 471] on div "Manage files" at bounding box center [46, 472] width 59 height 22
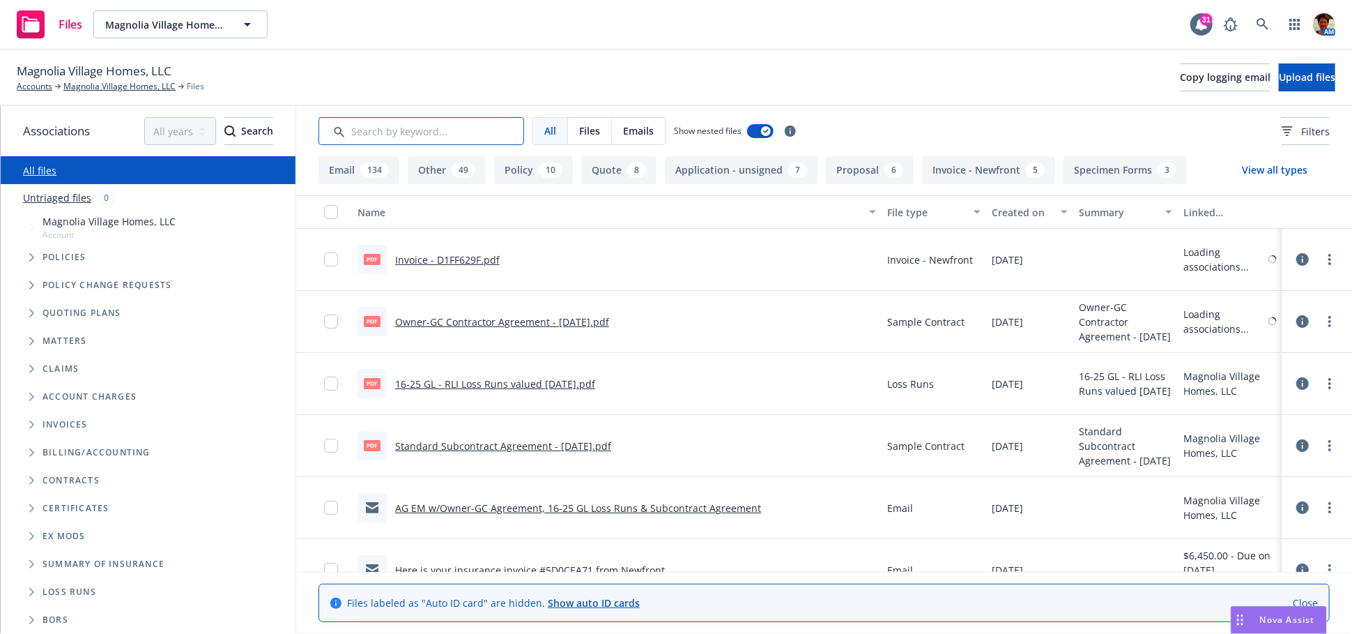
click at [482, 132] on input "Search by keyword..." at bounding box center [421, 131] width 206 height 28
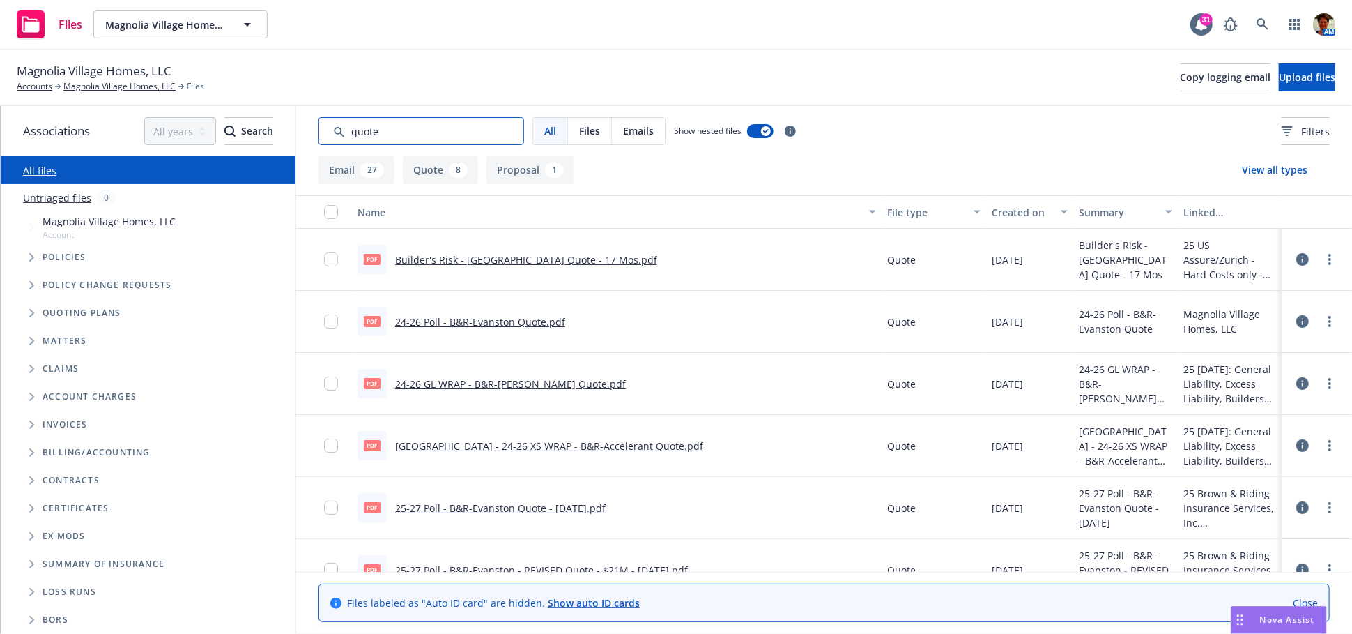
type input "quote"
click at [523, 383] on link "24-26 GL WRAP - B&R-Hudson Quote.pdf" at bounding box center [510, 383] width 231 height 13
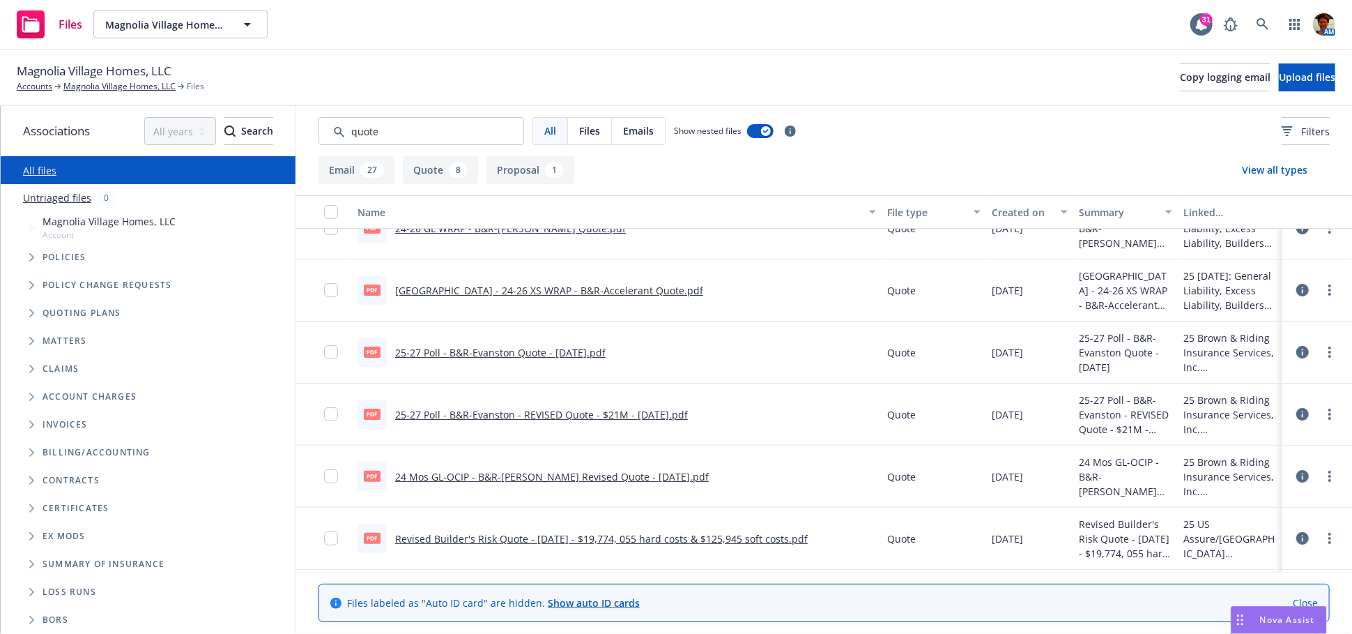
scroll to position [77, 0]
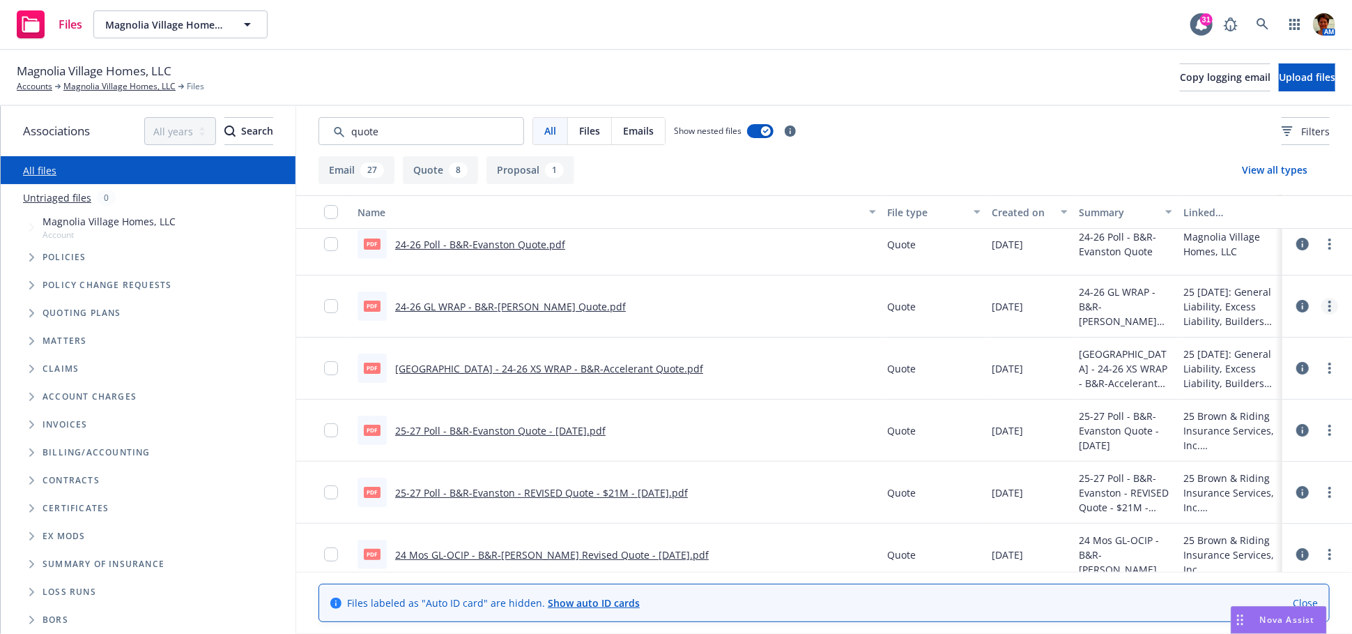
click at [1328, 305] on icon "more" at bounding box center [1329, 305] width 3 height 11
click at [1238, 387] on link "Edit" at bounding box center [1257, 390] width 139 height 28
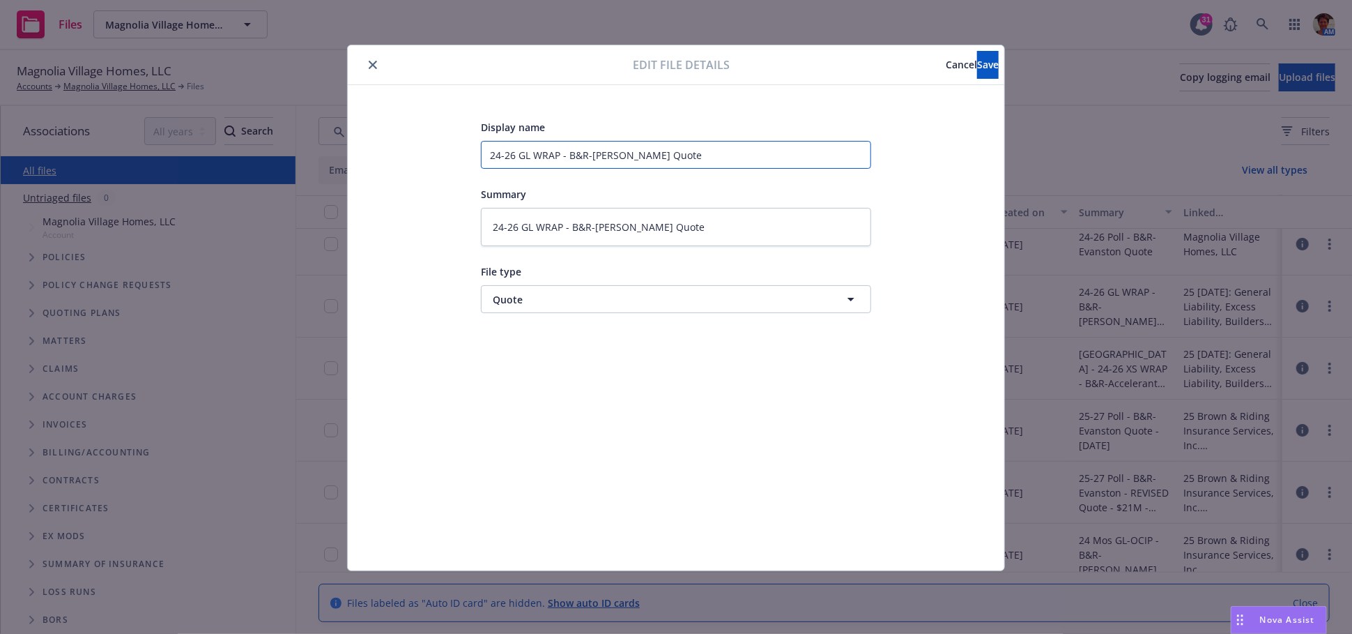
click at [682, 157] on input "24-26 GL WRAP - B&R-Hudson Quote" at bounding box center [676, 155] width 390 height 28
type textarea "x"
type input "24-26 GL WRAP - B&R-Hudson Quote"
type textarea "x"
type input "24-26 GL WRAP - B&R-Hudson Quote -"
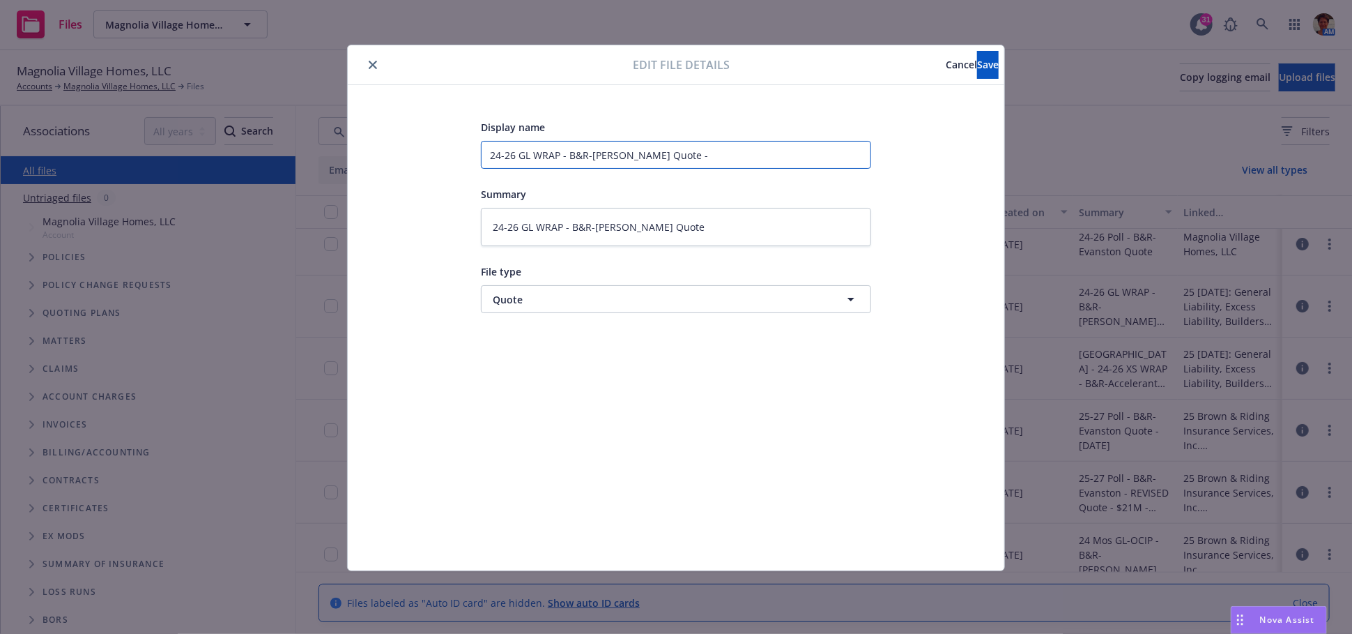
type textarea "x"
type input "24-26 GL WRAP - B&R-Hudson Quote -"
type textarea "x"
type input "24-26 GL WRAP - B&R-Hudson Quote - S"
type textarea "x"
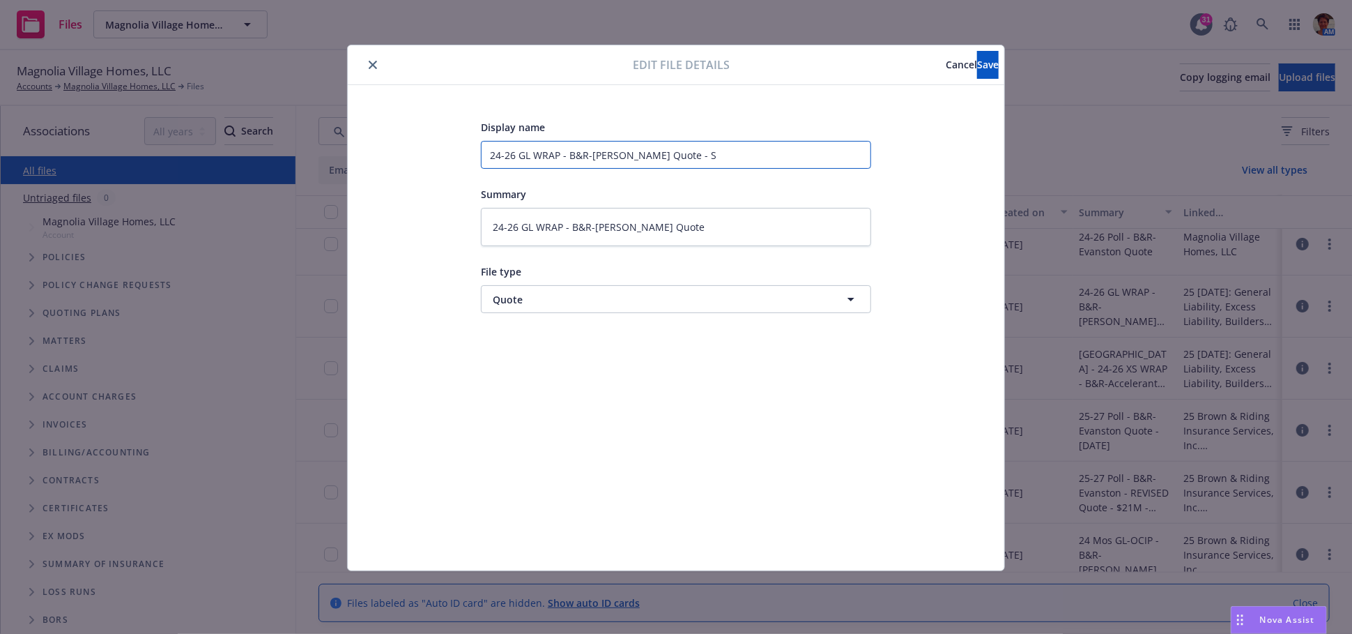
type input "24-26 GL WRAP - B&R-Hudson Quote - SE"
type textarea "x"
type input "24-26 GL WRAP - B&R-Hudson Quote - SEE"
type textarea "x"
type input "24-26 GL WRAP - B&R-Hudson Quote - SEE"
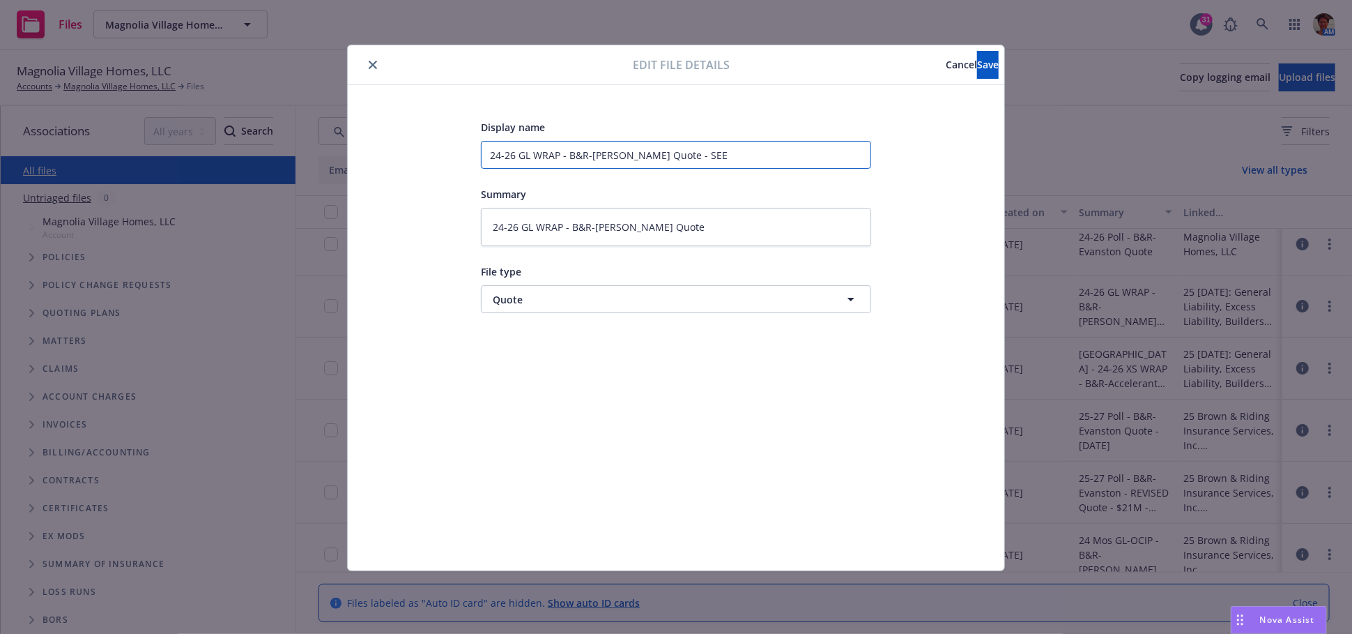
type textarea "x"
type input "24-26 GL WRAP - B&R-Hudson Quote - SEE R"
type textarea "x"
type input "24-26 GL WRAP - B&R-Hudson Quote - SEE RE"
type textarea "x"
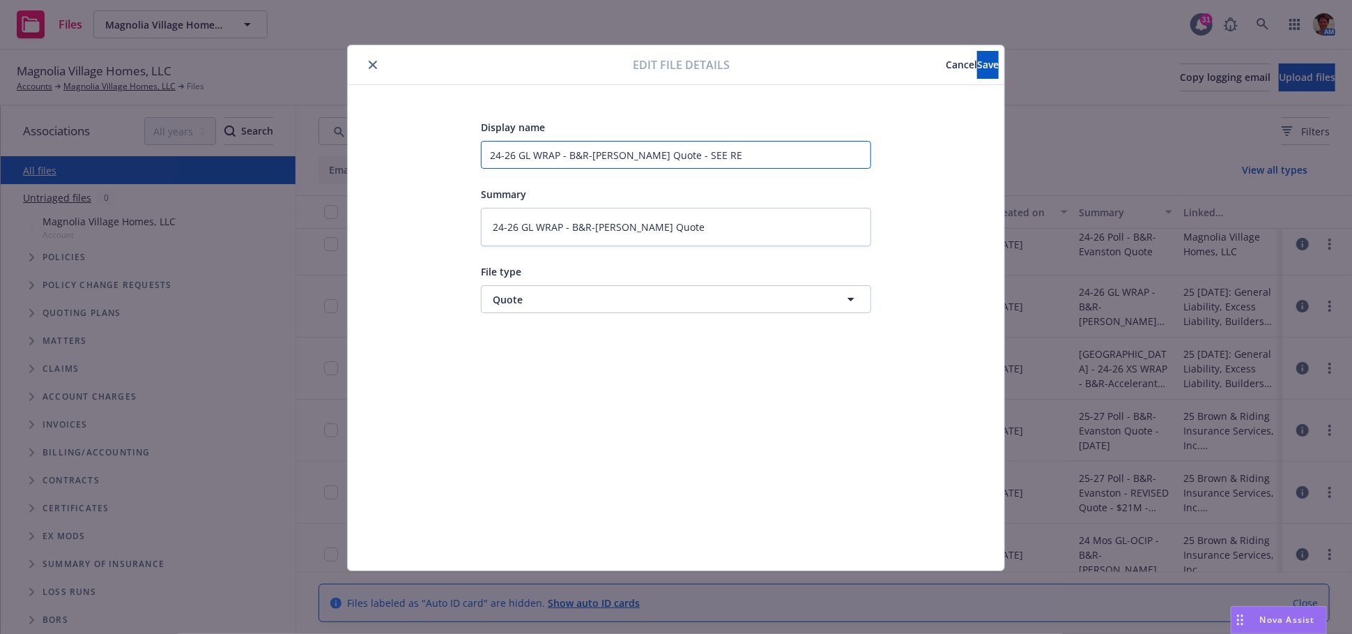
type input "24-26 GL WRAP - B&R-Hudson Quote - SEE REV"
type textarea "x"
type input "24-26 GL WRAP - B&R-Hudson Quote - SEE REV"
type textarea "x"
type input "24-26 GL WRAP - B&R-Hudson Quote - SEE REV I"
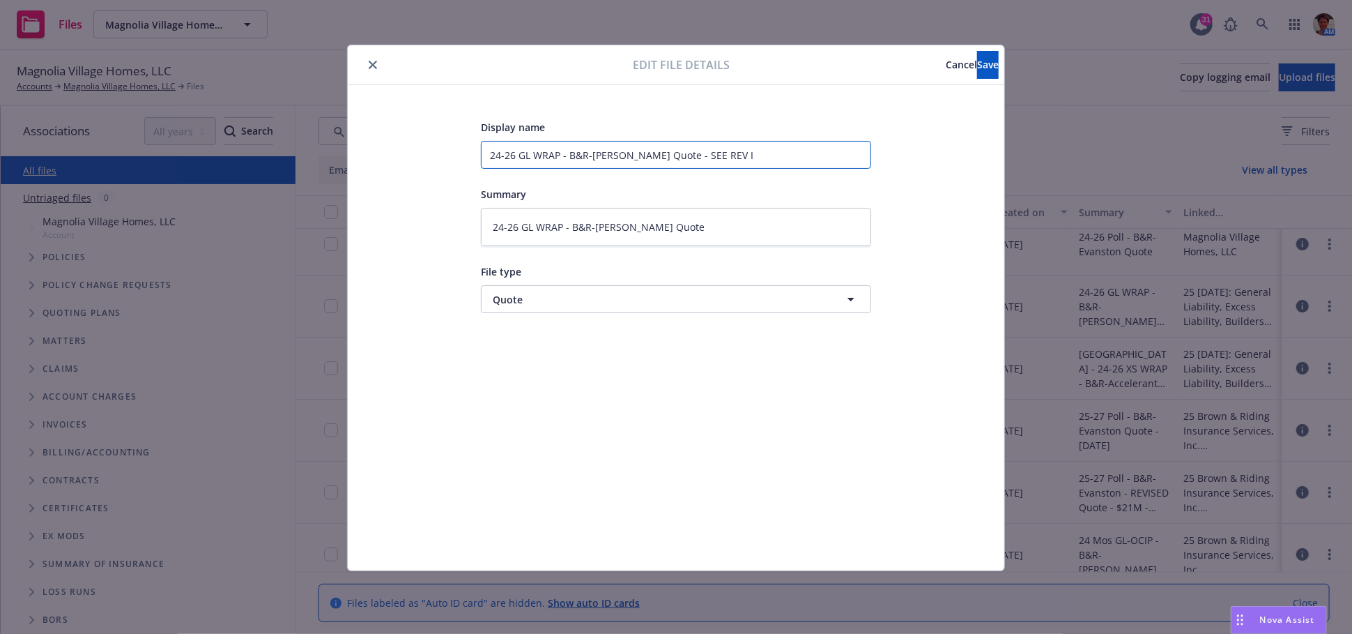
type textarea "x"
type input "24-26 GL WRAP - B&R-Hudson Quote - SEE REV In"
type textarea "x"
type input "24-26 GL WRAP - B&R-Hudson Quote - SEE REV Inc"
type textarea "x"
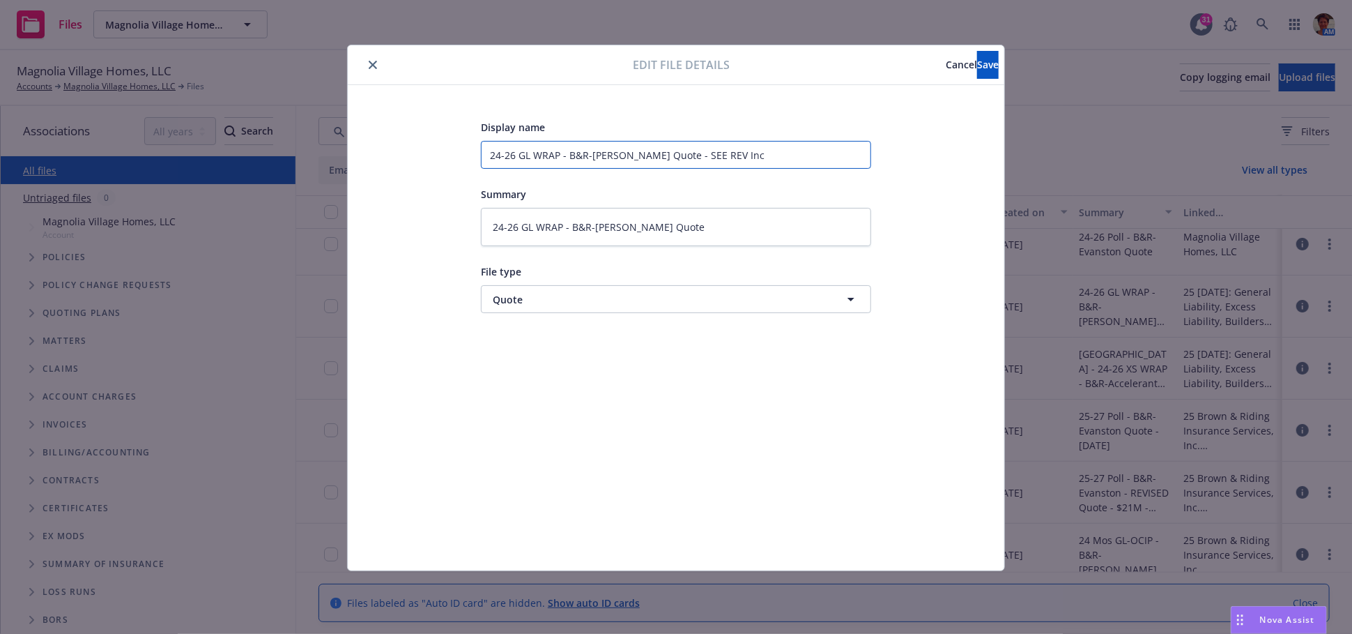
type input "24-26 GL WRAP - B&R-Hudson Quote - SEE REV Incr"
type textarea "x"
type input "24-26 GL WRAP - B&R-Hudson Quote - SEE REV Incr"
type textarea "x"
type input "24-26 GL WRAP - B&R-Hudson Quote - SEE REV Incr H"
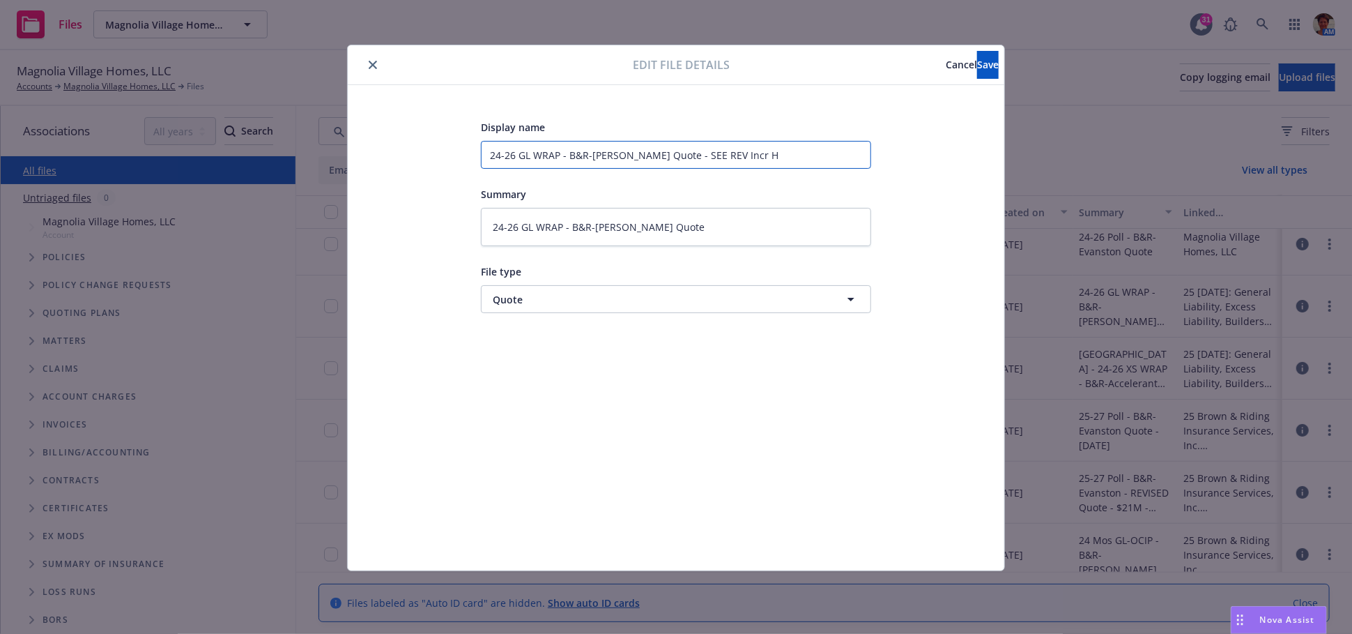
type textarea "x"
type input "24-26 GL WRAP - B&R-Hudson Quote - SEE REV Incr Ha"
type textarea "x"
type input "24-26 GL WRAP - B&R-Hudson Quote - SEE REV Incr Har"
type textarea "x"
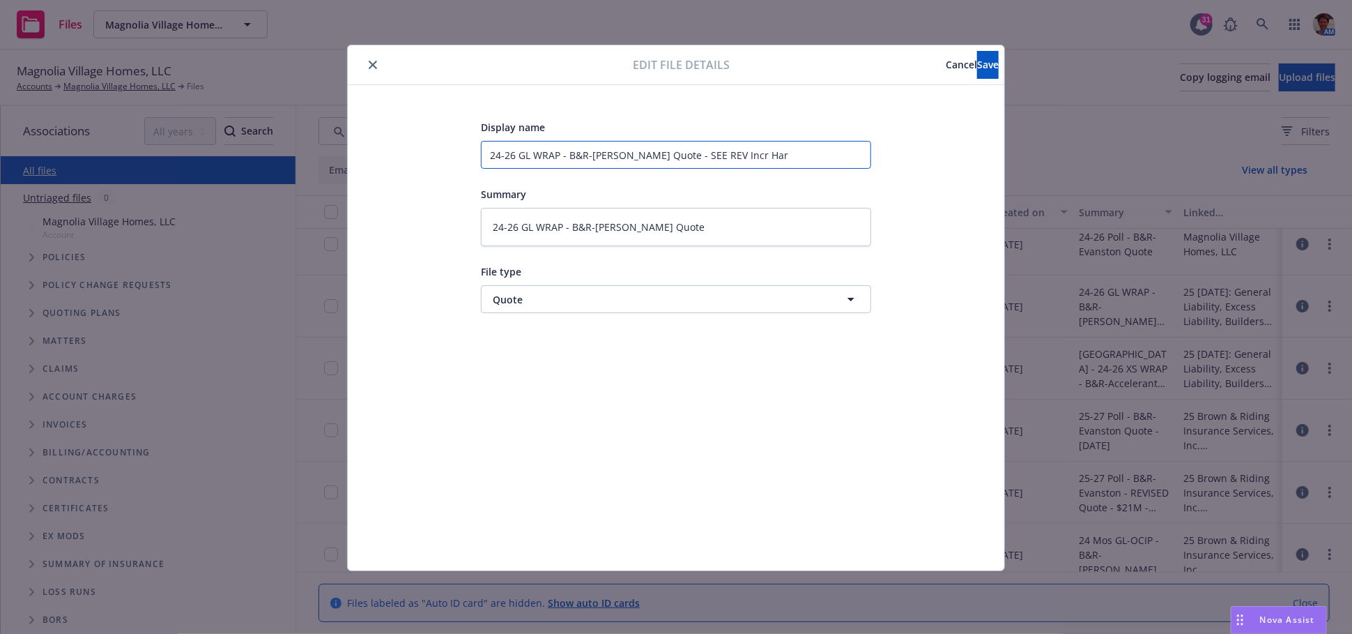
type input "24-26 GL WRAP - B&R-Hudson Quote - SEE REV Incr Hard"
type textarea "x"
type input "24-26 GL WRAP - B&R-Hudson Quote - SEE REV Incr Hard"
type textarea "x"
type input "24-26 GL WRAP - B&R-Hudson Quote - SEE REV Incr Hard C"
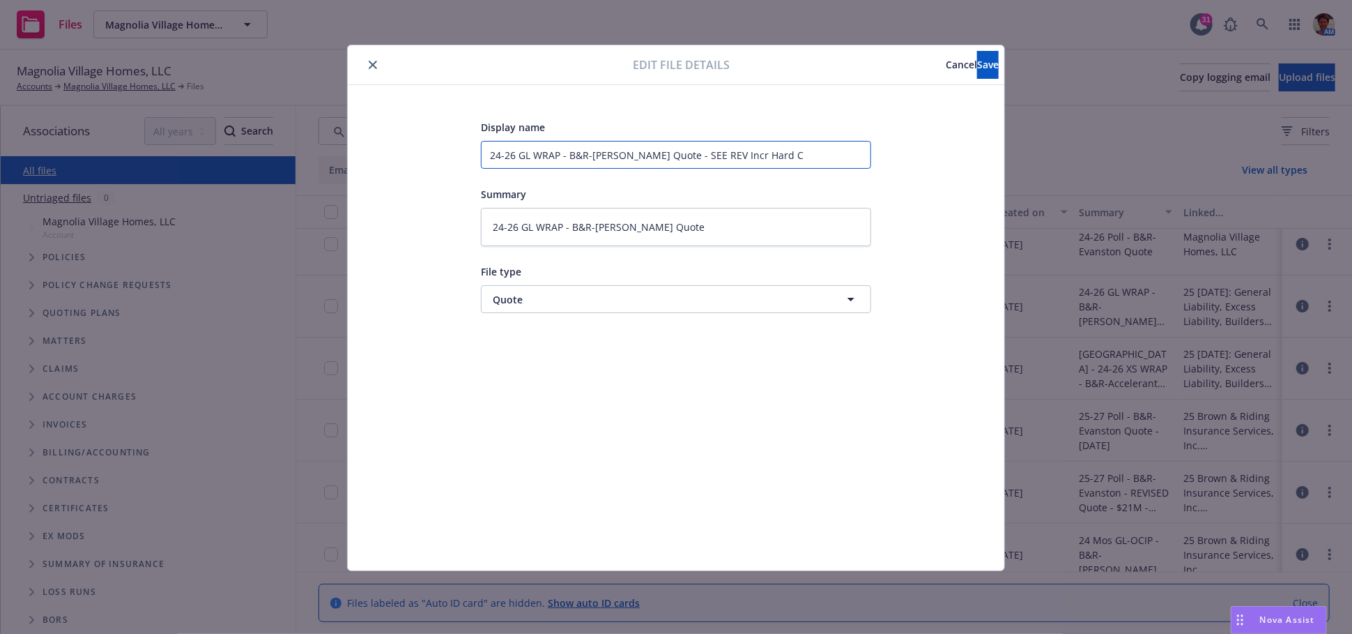
type textarea "x"
type input "24-26 GL WRAP - B&R-Hudson Quote - SEE REV Incr Hard Co"
type textarea "x"
type input "24-26 GL WRAP - B&R-Hudson Quote - SEE REV Incr Hard Cos"
type textarea "x"
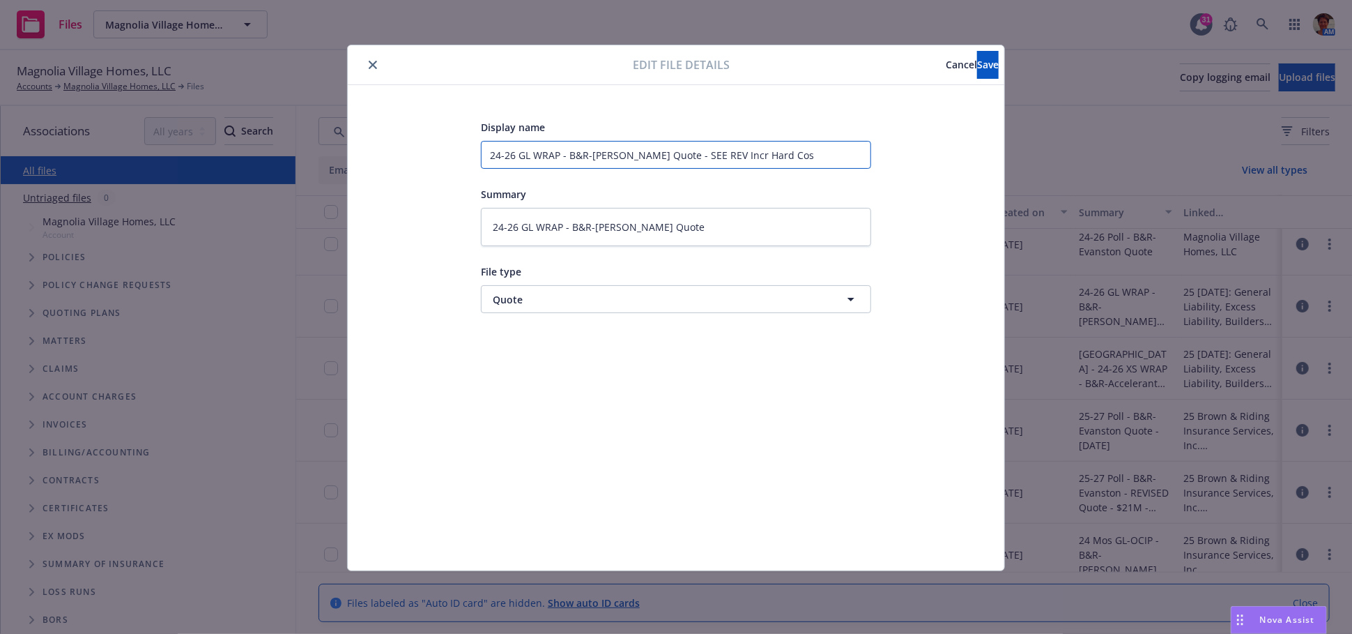
type input "24-26 GL WRAP - B&R-Hudson Quote - SEE REV Incr Hard Cost"
type textarea "x"
type input "24-26 GL WRAP - B&R-Hudson Quote - SEE REV Incr Hard Costs"
drag, startPoint x: 809, startPoint y: 153, endPoint x: 771, endPoint y: 157, distance: 38.5
click at [771, 155] on input "24-26 GL WRAP - B&R-Hudson Quote - SEE REV Incr Hard Costs" at bounding box center [676, 155] width 390 height 28
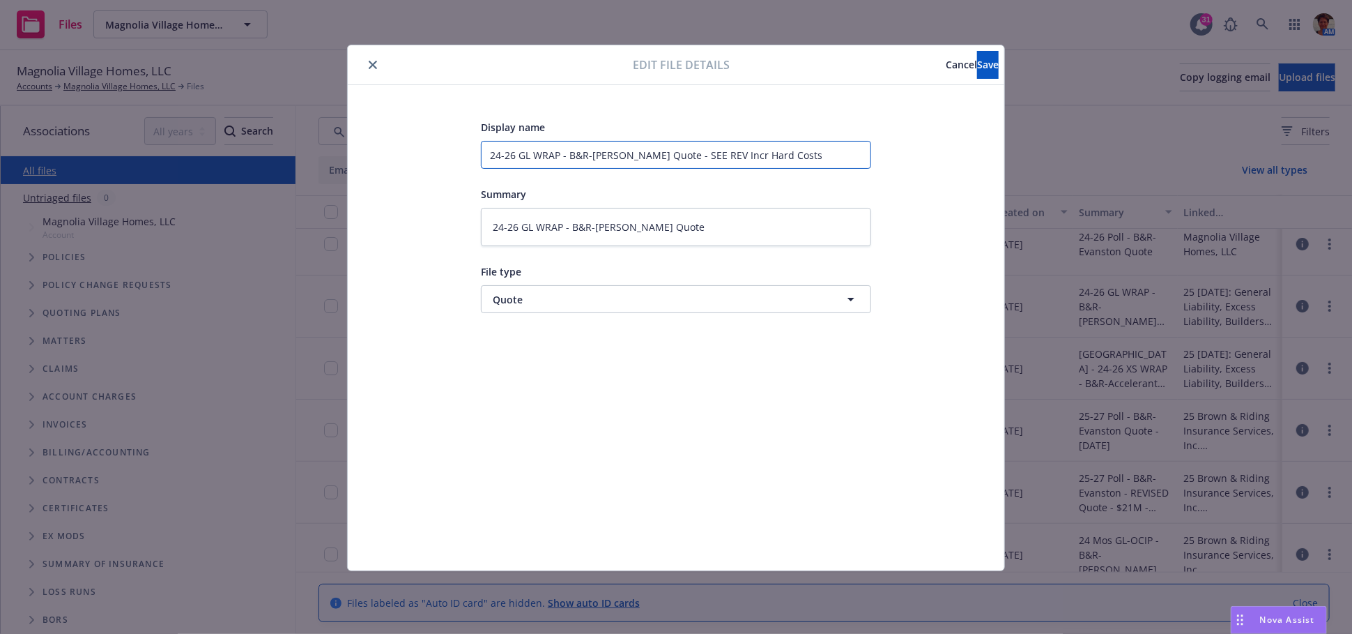
type textarea "x"
type input "24-26 GL WRAP - B&R-Hudson Quote - SEE REV Incr Hard Costs"
type textarea "x"
type input "24-26 GL WRAP - B&R-Hudson Quote - SEE REV Incr Hard Costs t"
type textarea "x"
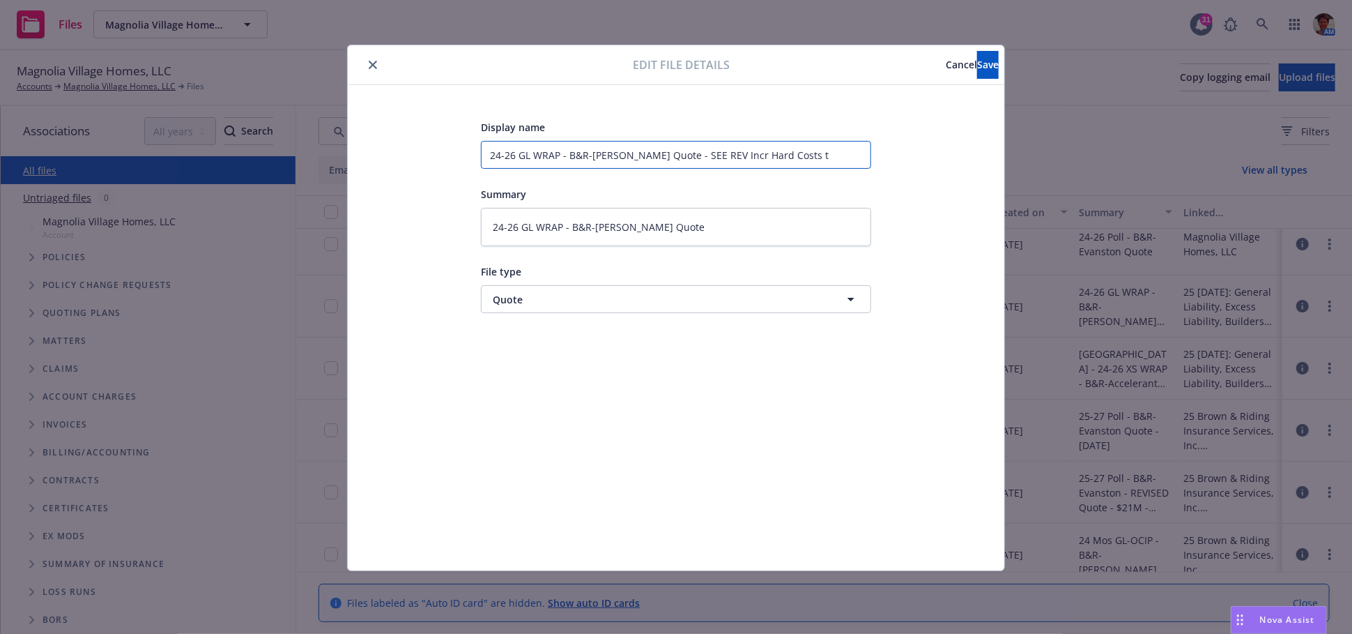
type input "24-26 GL WRAP - B&R-Hudson Quote - SEE REV Incr Hard Costs to"
type textarea "x"
type input "24-26 GL WRAP - B&R-Hudson Quote - SEE REV Incr Hard Costs to"
type textarea "x"
type input "24-26 GL WRAP - B&R-Hudson Quote - SEE REV Incr Hard Costs to $"
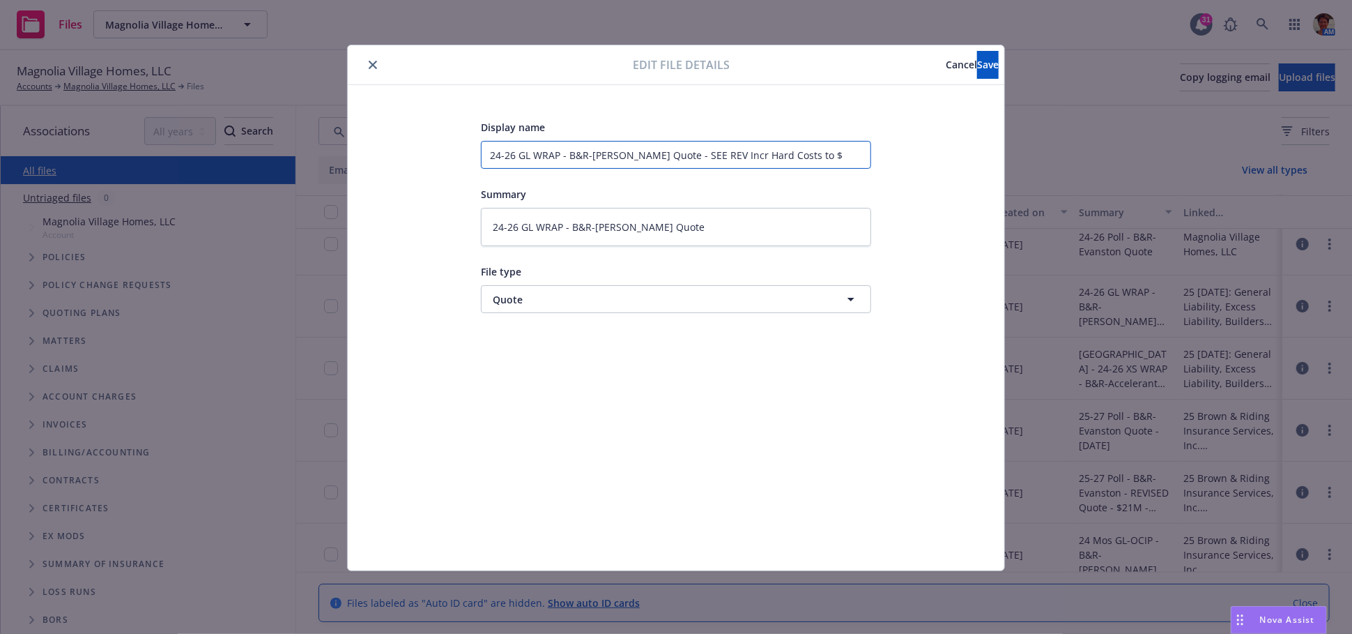
type textarea "x"
type input "24-26 GL WRAP - B&R-Hudson Quote - SEE REV Incr Hard Costs to $2"
type textarea "x"
type input "24-26 GL WRAP - B&R-Hudson Quote - SEE REV Incr Hard Costs to $21"
type textarea "x"
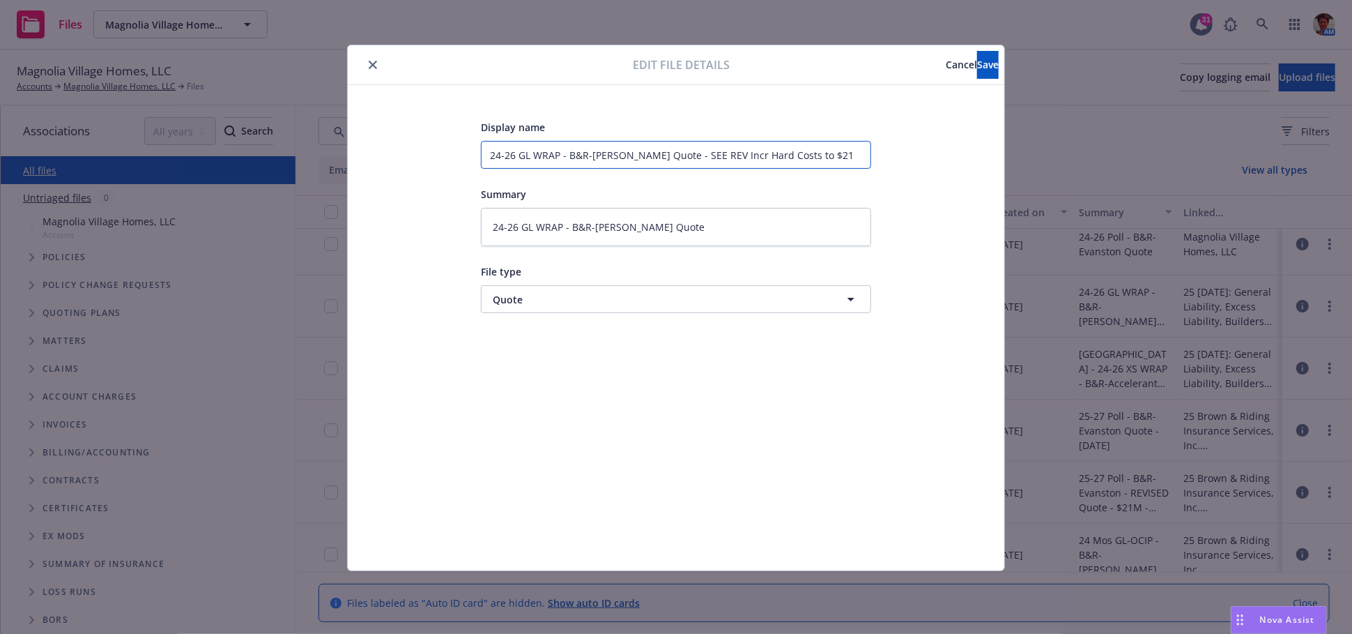
type input "24-26 GL WRAP - B&R-Hudson Quote - SEE REV Incr Hard Costs to $21M"
drag, startPoint x: 828, startPoint y: 151, endPoint x: 432, endPoint y: 150, distance: 395.9
click at [432, 149] on div "Display name 24-26 GL WRAP - B&R-Hudson Quote - SEE REV Incr Hard Costs to $21M…" at bounding box center [676, 327] width 601 height 418
click at [519, 153] on input "24-26 GL WRAP - B&R-Hudson Quote - SEE REV Incr Hard Costs to $21M" at bounding box center [676, 155] width 390 height 28
type textarea "x"
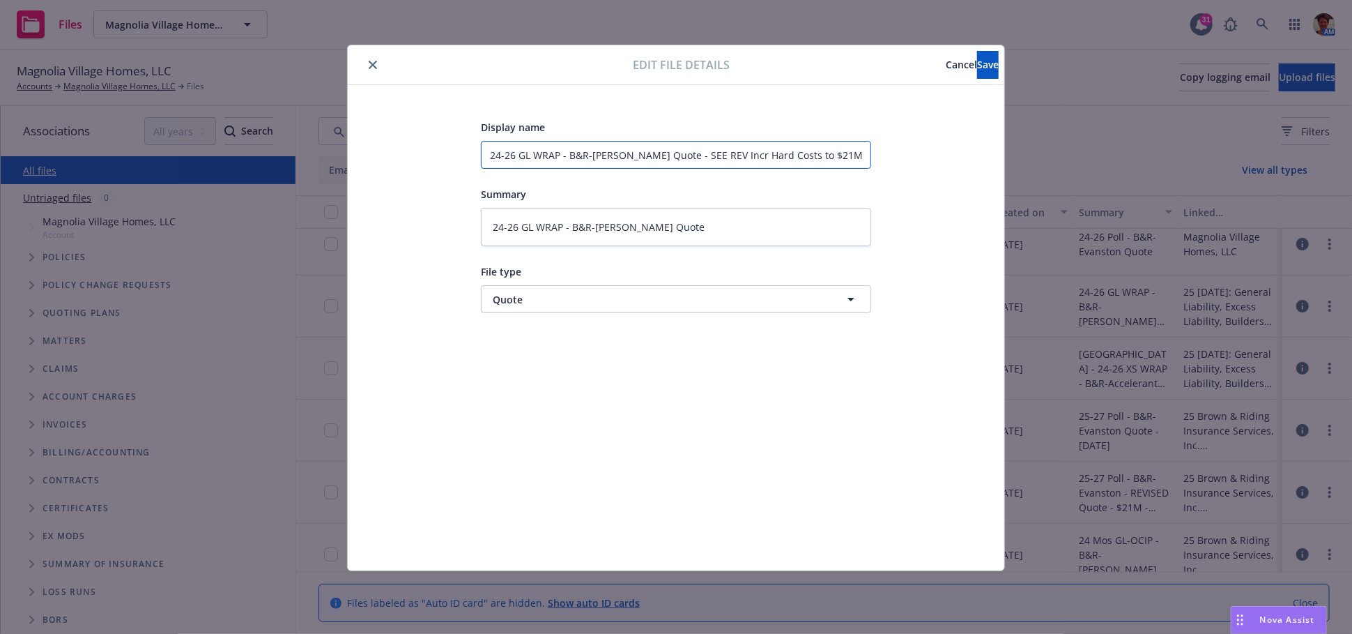
type input "24-26GL WRAP - B&R-Hudson Quote - SEE REV Incr Hard Costs to $21M"
type textarea "x"
type input "24-2GL WRAP - B&R-Hudson Quote - SEE REV Incr Hard Costs to $21M"
type textarea "x"
type input "24-GL WRAP - B&R-Hudson Quote - SEE REV Incr Hard Costs to $21M"
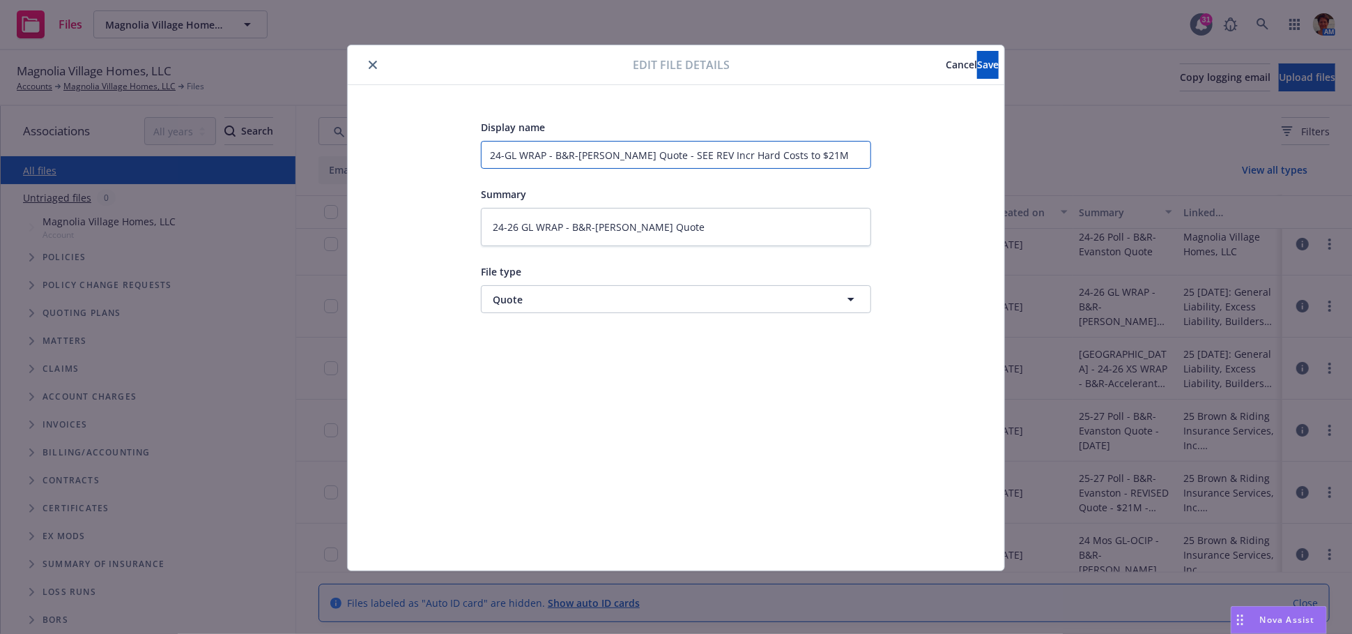
type textarea "x"
type input "24GL WRAP - B&R-Hudson Quote - SEE REV Incr Hard Costs to $21M"
type textarea "x"
type input "24 GL WRAP - B&R-Hudson Quote - SEE REV Incr Hard Costs to $21M"
type textarea "x"
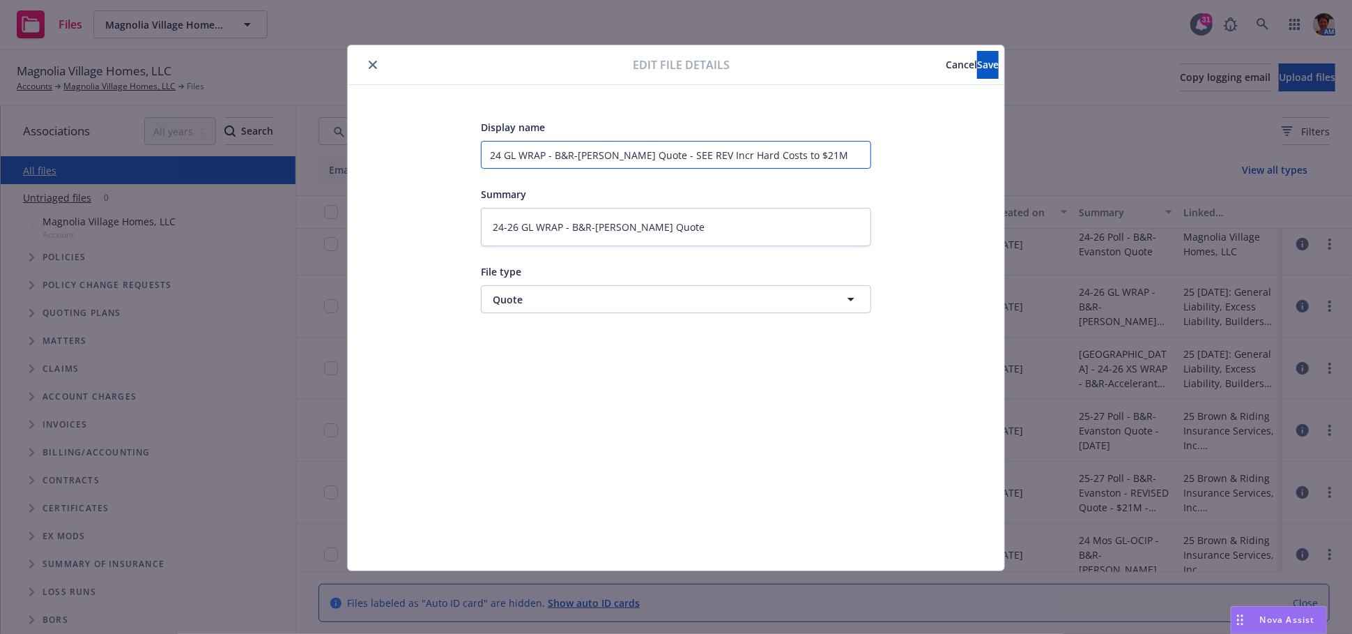
type input "24 MGL WRAP - B&R-Hudson Quote - SEE REV Incr Hard Costs to $21M"
type textarea "x"
type input "24 MoGL WRAP - B&R-Hudson Quote - SEE REV Incr Hard Costs to $21M"
type textarea "x"
type input "24 MosGL WRAP - B&R-Hudson Quote - SEE REV Incr Hard Costs to $21M"
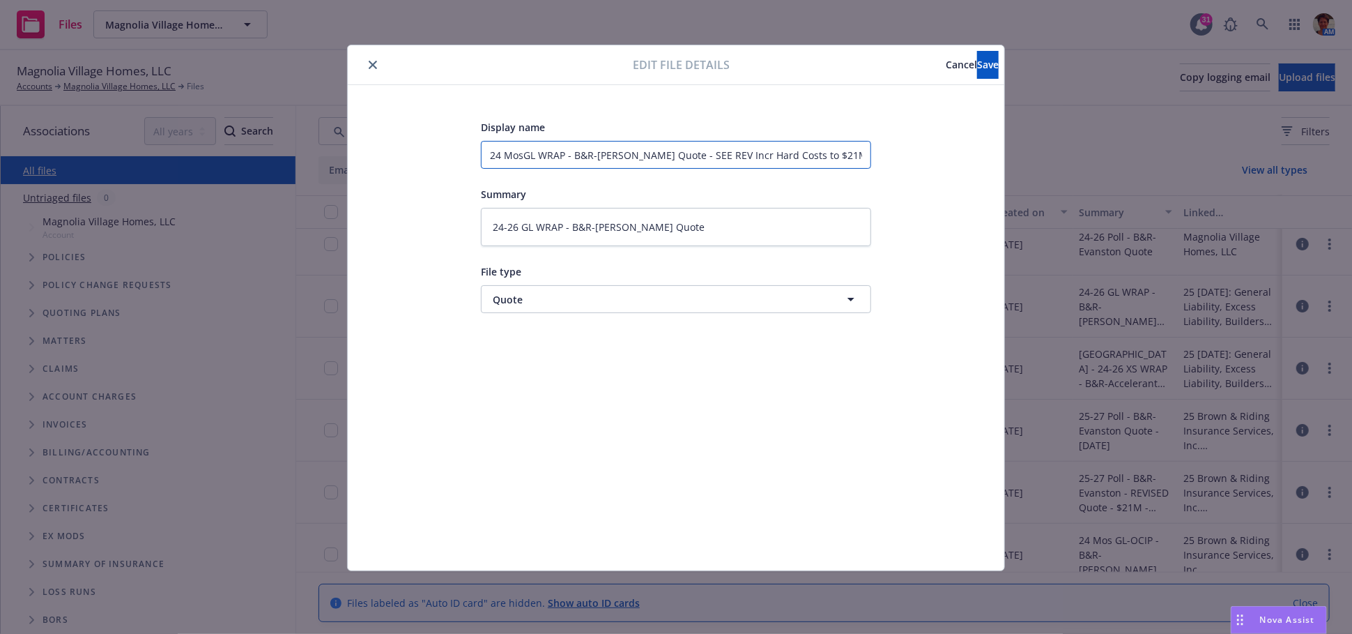
type textarea "x"
drag, startPoint x: 800, startPoint y: 162, endPoint x: 451, endPoint y: 170, distance: 349.2
click at [451, 170] on div "Display name 24 Mos GL WRAP - B&R-Hudson Quote - SEE REV Incr Hard Costs to $21…" at bounding box center [676, 327] width 601 height 418
type input "24 Mos GL WRAP - B&R-Hudson Quote - SEE REV Incr Hard Costs to $21M"
drag, startPoint x: 615, startPoint y: 233, endPoint x: 447, endPoint y: 236, distance: 168.7
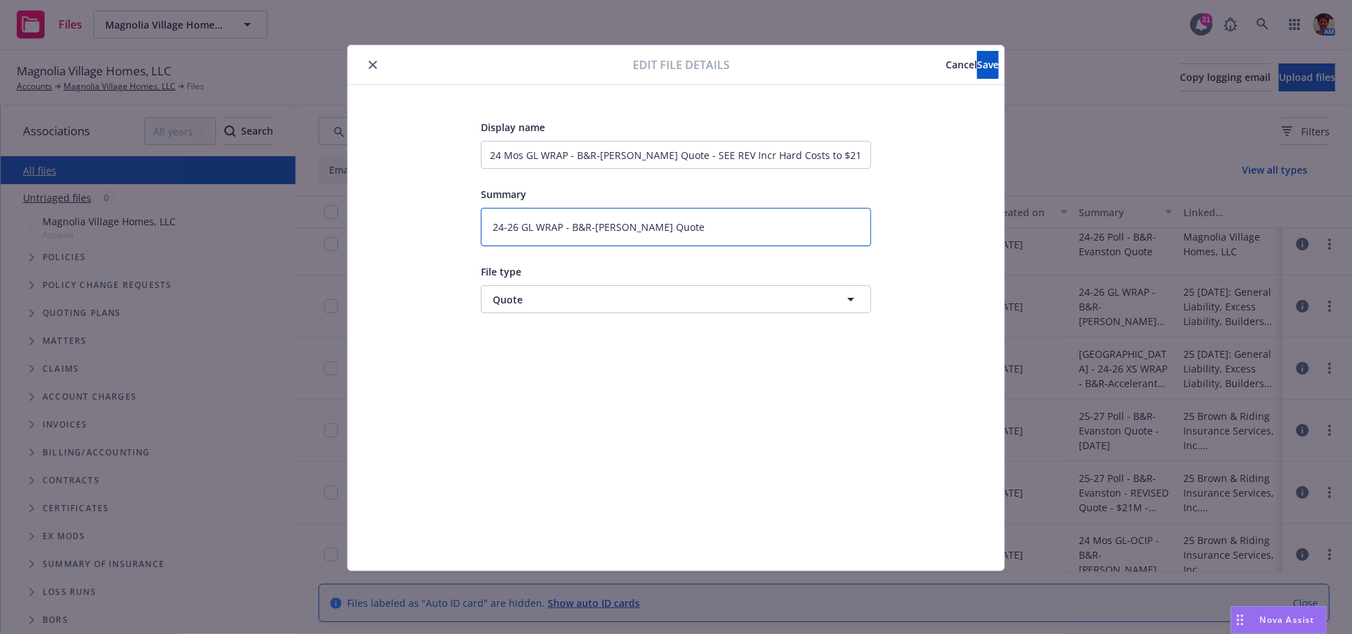
click at [448, 236] on div "Display name 24 Mos GL WRAP - B&R-Hudson Quote - SEE REV Incr Hard Costs to $21…" at bounding box center [676, 327] width 601 height 418
paste textarea "Mos GL WRAP - B&R-Hudson Quote - SEE REV Incr Hard Costs to $21M"
type textarea "x"
type textarea "24 Mos GL WRAP - B&R-Hudson Quote - SEE REV Incr Hard Costs to $21M"
click at [981, 66] on button "Save" at bounding box center [988, 65] width 22 height 28
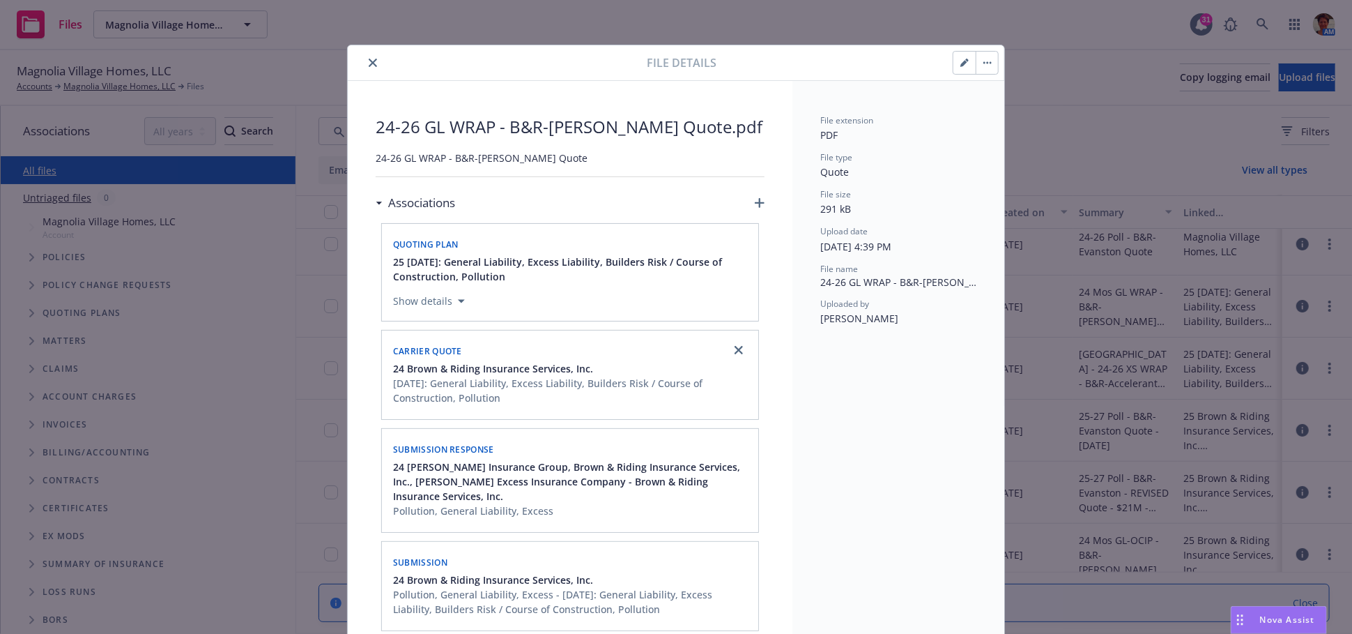
click at [369, 65] on icon "close" at bounding box center [373, 63] width 8 height 8
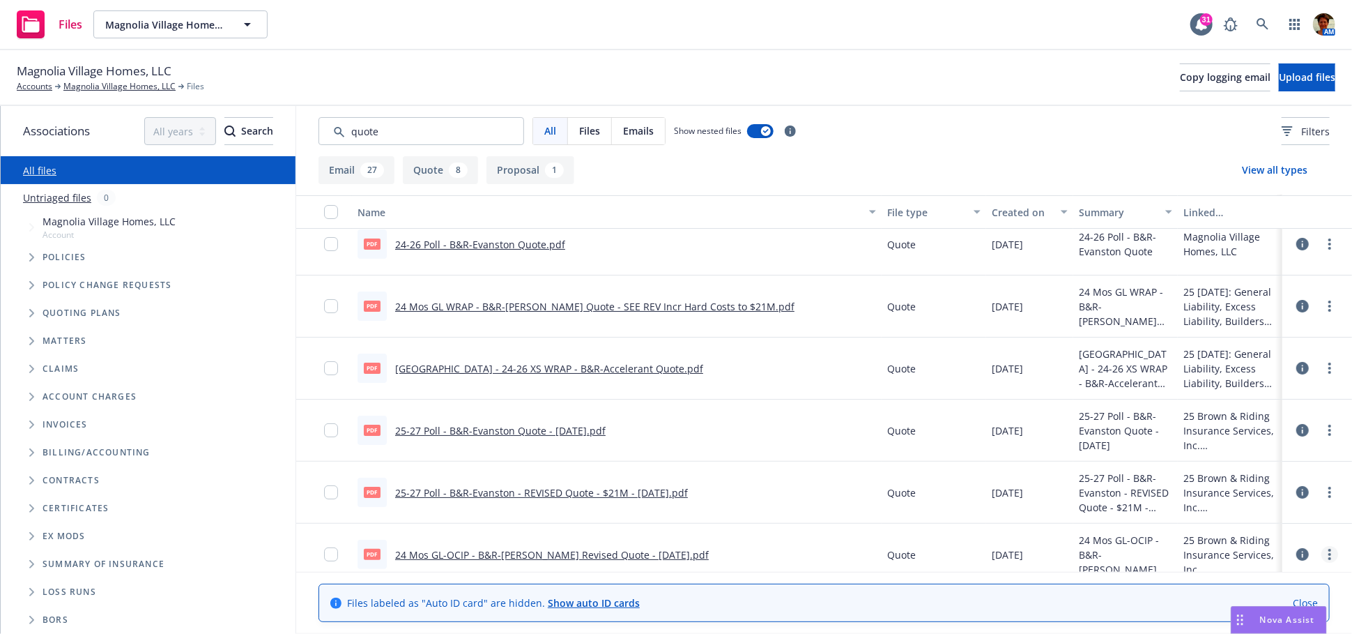
click at [1321, 554] on link "more" at bounding box center [1329, 554] width 17 height 17
click at [1289, 516] on link "Edit" at bounding box center [1268, 510] width 139 height 28
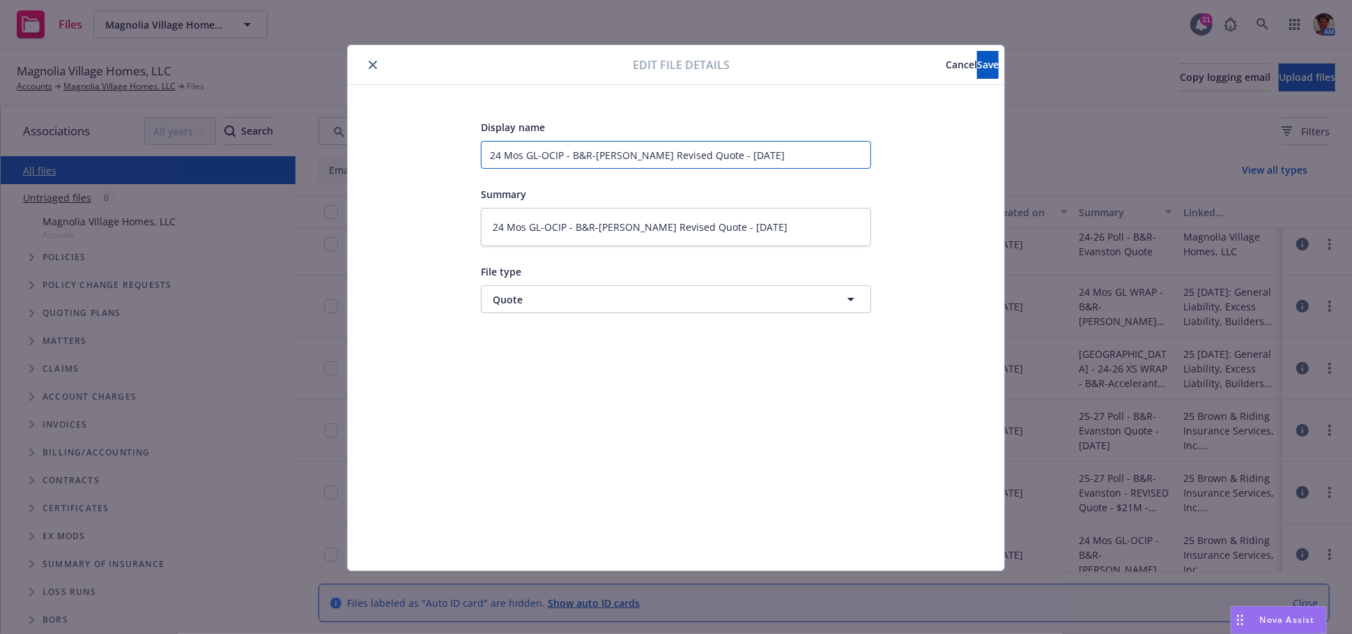
click at [647, 153] on input "24 Mos GL-OCIP - B&R-Hudson Revised Quote - 08-19-2025" at bounding box center [676, 155] width 390 height 28
type textarea "x"
type input "24 Mos GL-OCIP - B&R-Hudson Reised Quote - 08-19-2025"
type textarea "x"
type input "24 Mos GL-OCIP - B&R-Hudson Rised Quote - 08-19-2025"
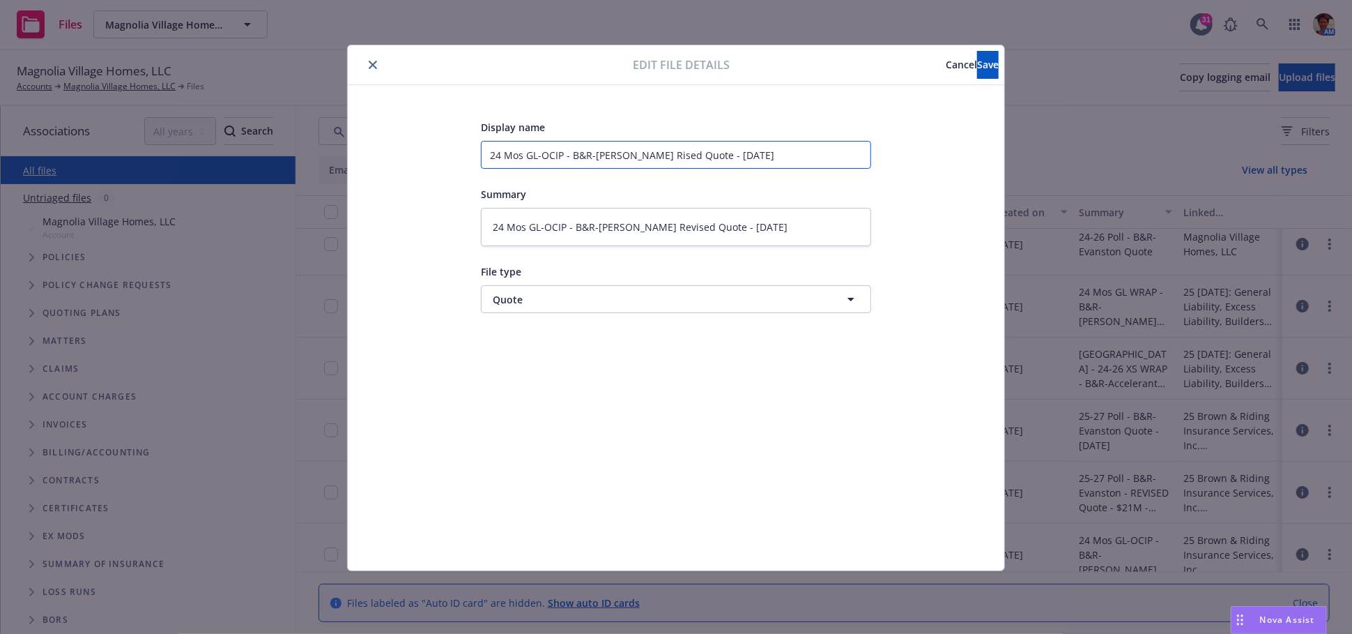
type textarea "x"
type input "24 Mos GL-OCIP - B&R-Hudson REised Quote - 08-19-2025"
type textarea "x"
type input "24 Mos GL-OCIP - B&R-Hudson REVised Quote - 08-19-2025"
type textarea "x"
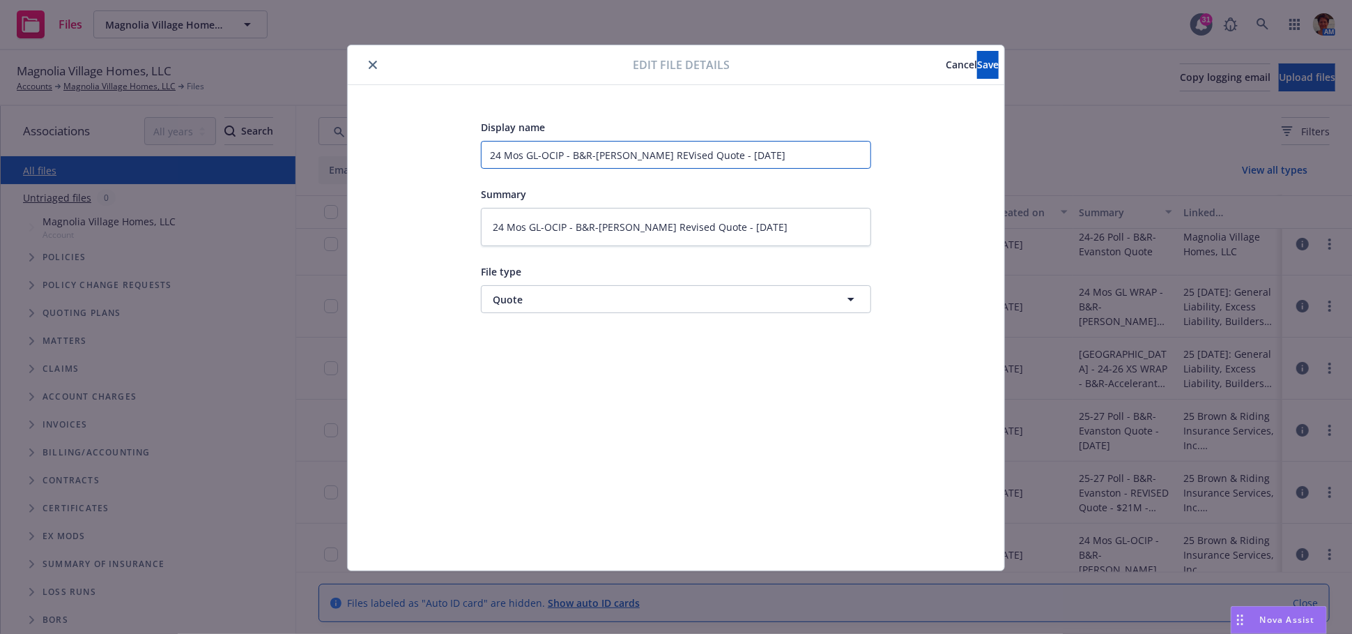
type input "24 Mos GL-OCIP - B&R-Hudson REV ised Quote - 08-19-2025"
click at [709, 158] on input "24 Mos GL-OCIP - B&R-Hudson REV ised Quote - 08-19-2025" at bounding box center [676, 155] width 390 height 28
type textarea "x"
type input "24 Mos GL-OCIP - B&R-Hudson REV ised Quote - I08-19-2025"
type textarea "x"
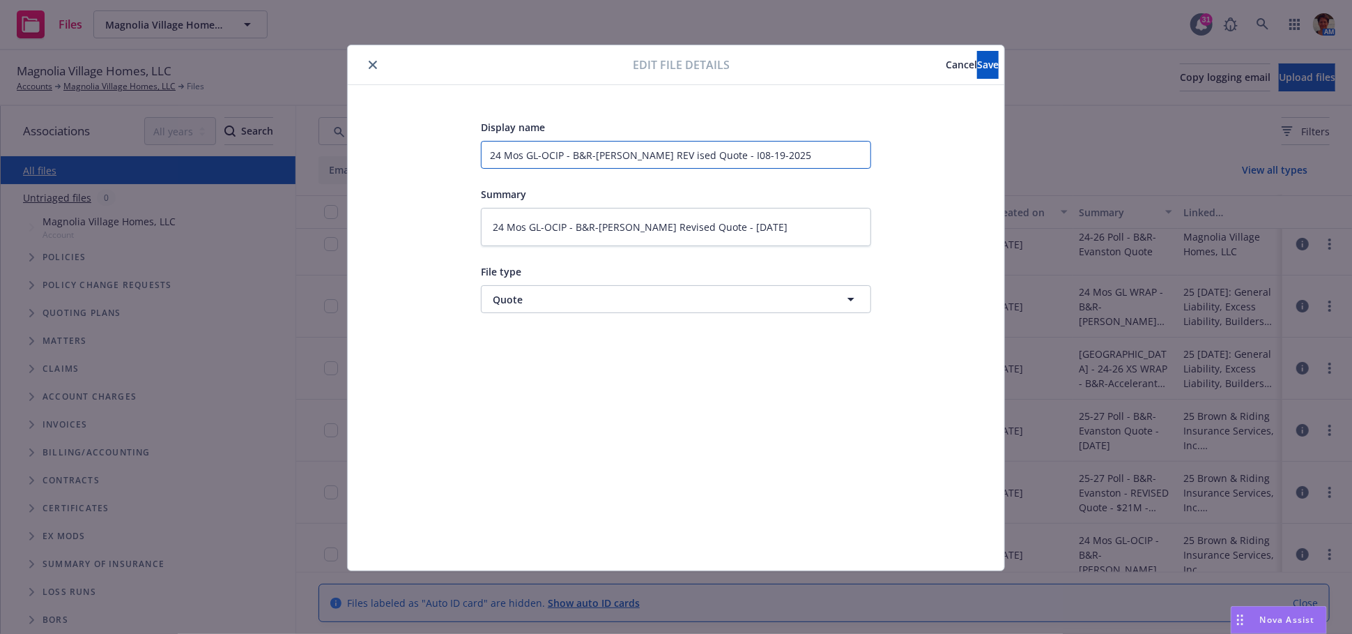
type input "24 Mos GL-OCIP - B&R-Hudson REV ised Quote - In08-19-2025"
type textarea "x"
type input "24 Mos GL-OCIP - B&R-Hudson REV ised Quote - Inc08-19-2025"
type textarea "x"
type input "24 Mos GL-OCIP - B&R-Hudson REV ised Quote - Incr08-19-2025"
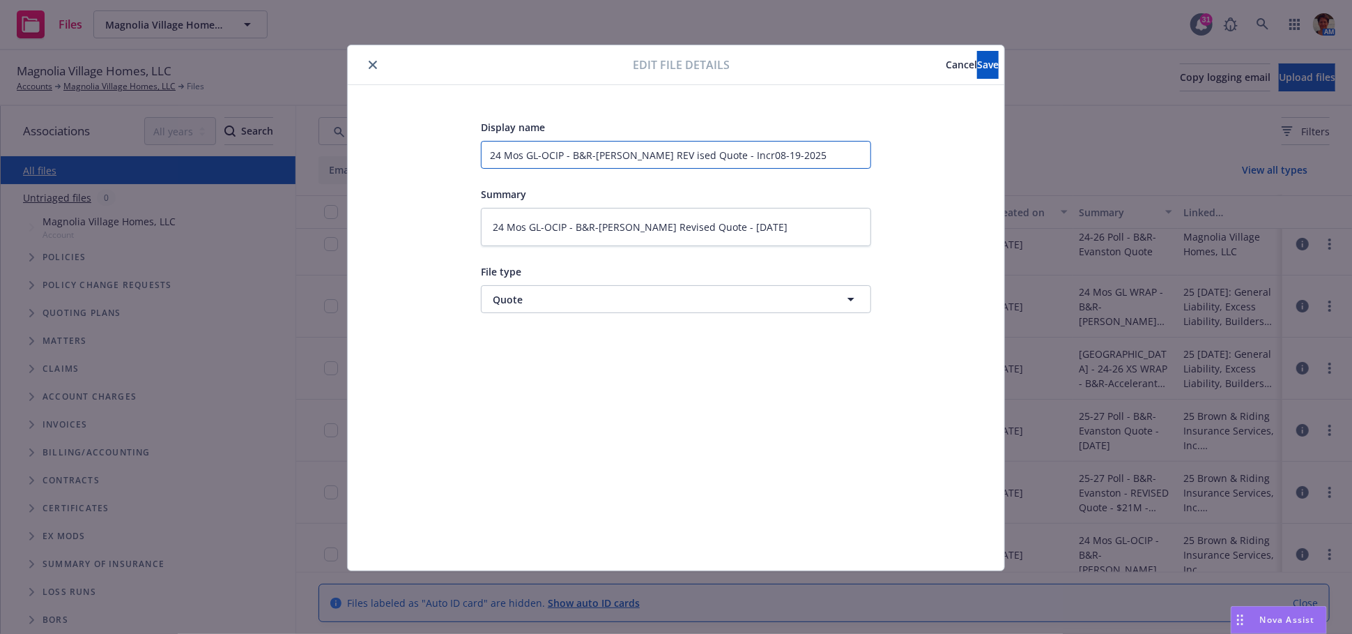
type textarea "x"
type input "24 Mos GL-OCIP - B&R-Hudson REV ised Quote - Incr 08-19-2025"
type textarea "x"
type input "24 Mos GL-OCIP - B&R-Hudson REV ised Quote - Incr i08-19-2025"
type textarea "x"
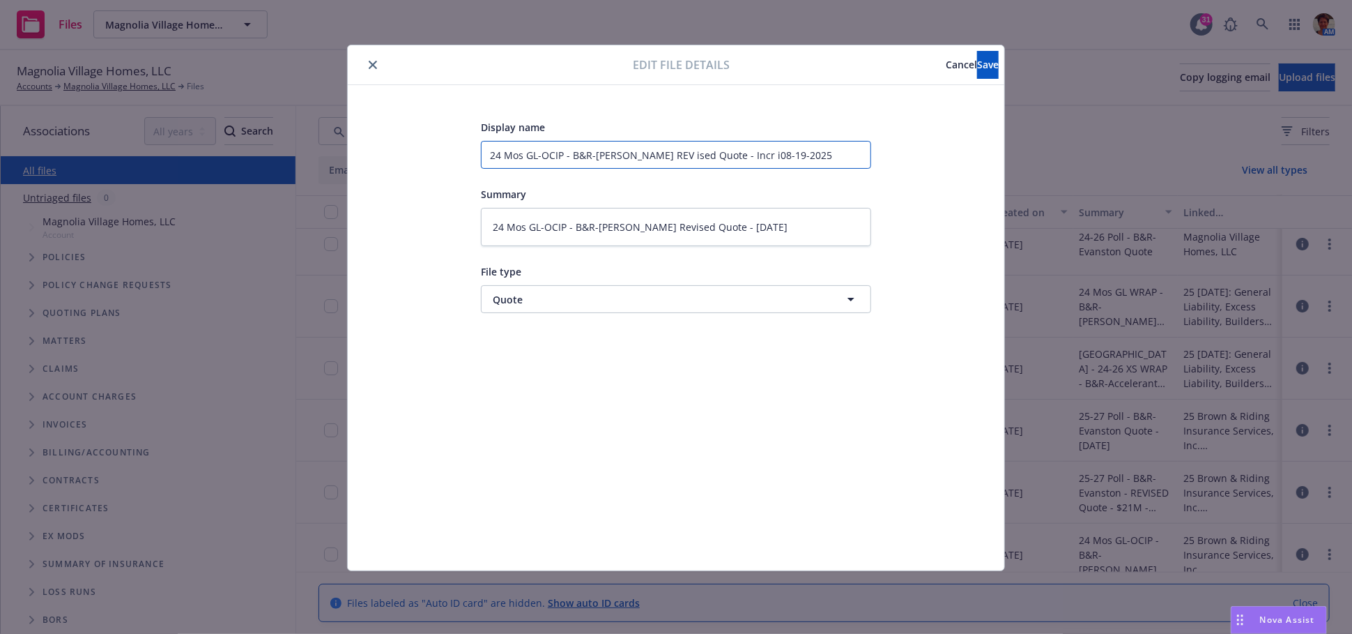
type input "24 Mos GL-OCIP - B&R-Hudson REV ised Quote - Incr in08-19-2025"
type textarea "x"
type input "24 Mos GL-OCIP - B&R-Hudson REV ised Quote - Incr in 08-19-2025"
type textarea "x"
type input "24 Mos GL-OCIP - B&R-Hudson REV ised Quote - Incr in H08-19-2025"
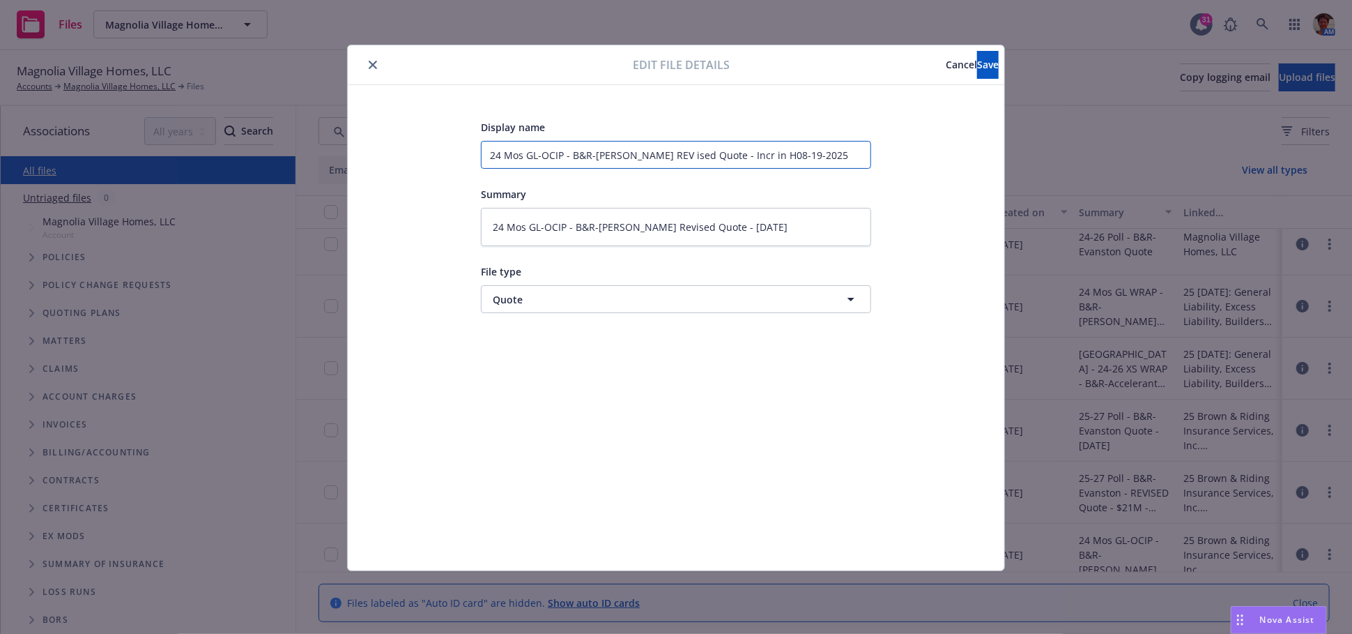
type textarea "x"
type input "24 Mos GL-OCIP - B&R-Hudson REV ised Quote - Incr in Ha08-19-2025"
type textarea "x"
type input "24 Mos GL-OCIP - B&R-Hudson REV ised Quote - Incr in Har08-19-2025"
type textarea "x"
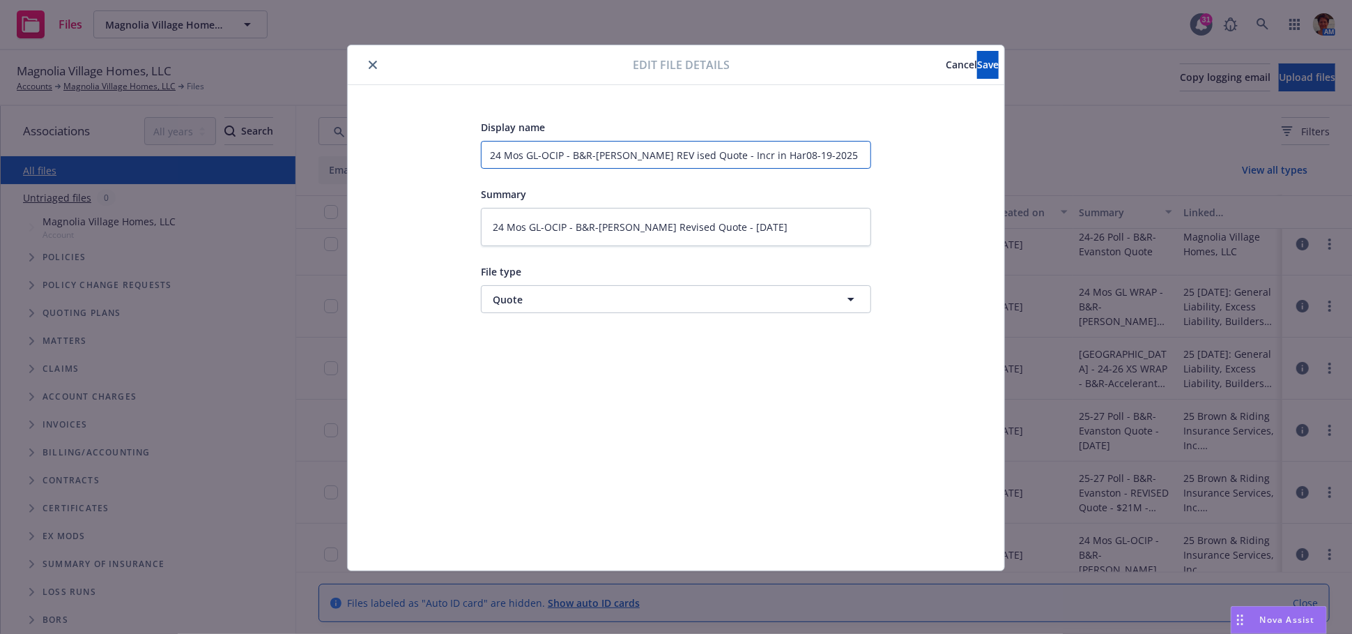
type input "24 Mos GL-OCIP - B&R-Hudson REV ised Quote - Incr in Hard08-19-2025"
type textarea "x"
type input "24 Mos GL-OCIP - B&R-Hudson REV ised Quote - Incr in Hard 08-19-2025"
type textarea "x"
type input "24 Mos GL-OCIP - B&R-Hudson REV ised Quote - Incr in Hard C08-19-2025"
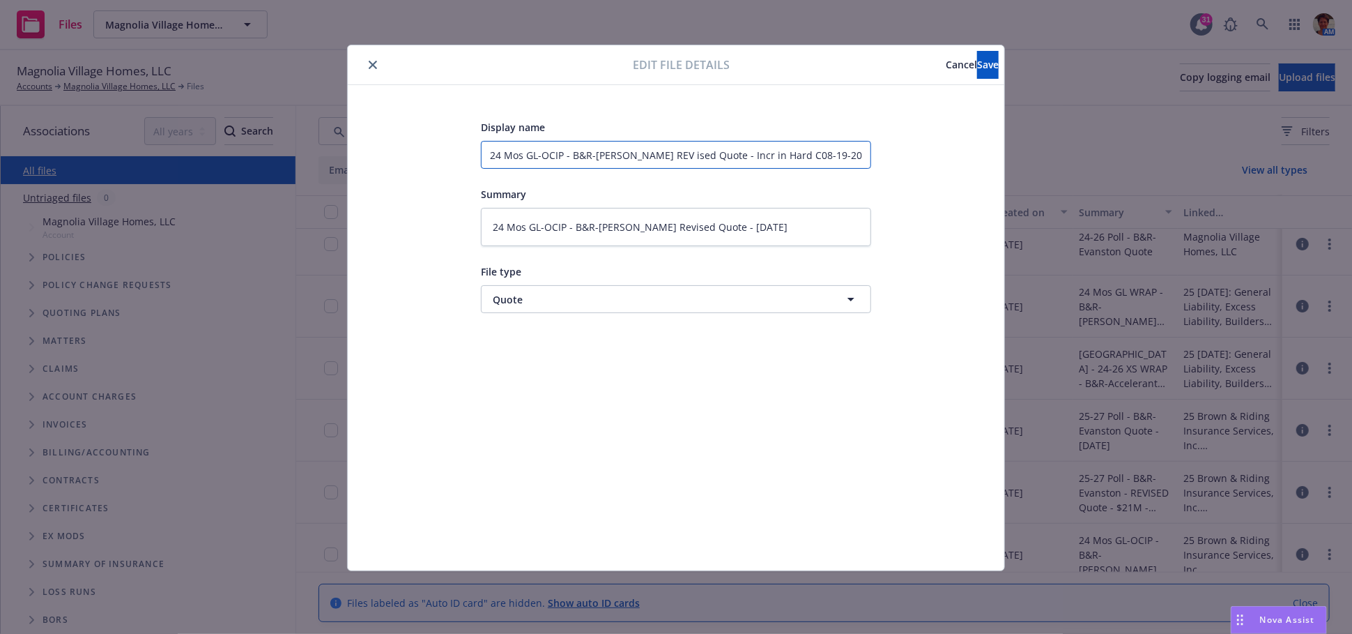
type textarea "x"
type input "24 Mos GL-OCIP - B&R-Hudson REV ised Quote - Incr in Hard Co08-19-2025"
type textarea "x"
type input "24 Mos GL-OCIP - B&R-Hudson REV ised Quote - Incr in Hard Cos08-19-2025"
type textarea "x"
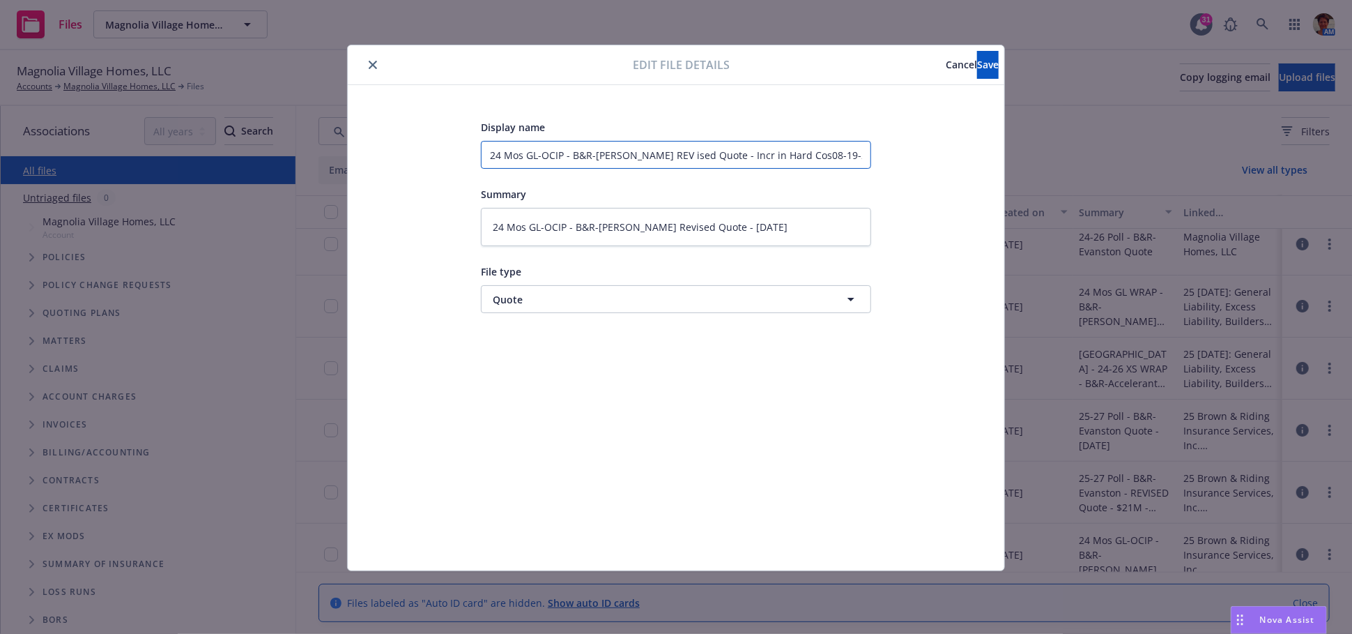
type input "24 Mos GL-OCIP - B&R-Hudson REV ised Quote - Incr in Hard Cost08-19-2025"
type textarea "x"
type input "24 Mos GL-OCIP - B&R-Hudson REV ised Quote - Incr in Hard Costs08-19-2025"
type textarea "x"
type input "24 Mos GL-OCIP - B&R-Hudson REV ised Quote - Incr in Hard Costs 08-19-2025"
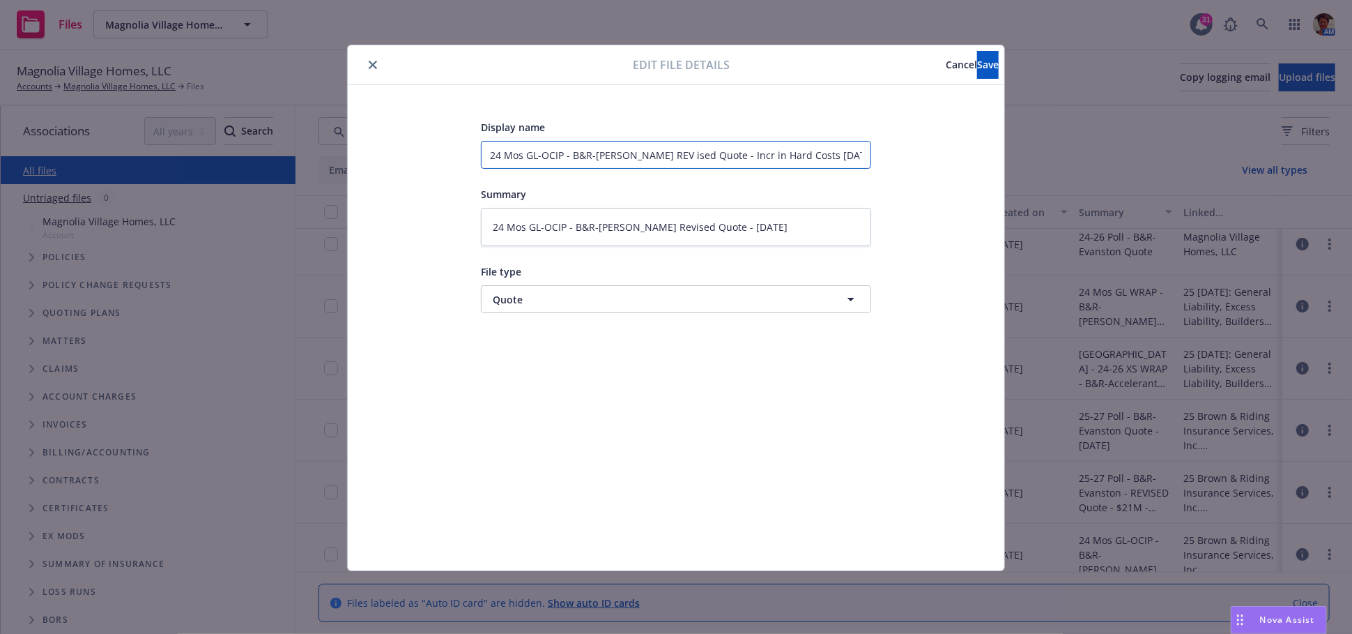
type textarea "x"
type input "24 Mos GL-OCIP - B&R-Hudson REV ised Quote - Incr in Hard Costs -08-19-2025"
type textarea "x"
type input "24 Mos GL-OCIP - B&R-Hudson REV ised Quote - Incr in Hard Costs - 08-19-2025"
drag, startPoint x: 854, startPoint y: 158, endPoint x: 447, endPoint y: 181, distance: 407.7
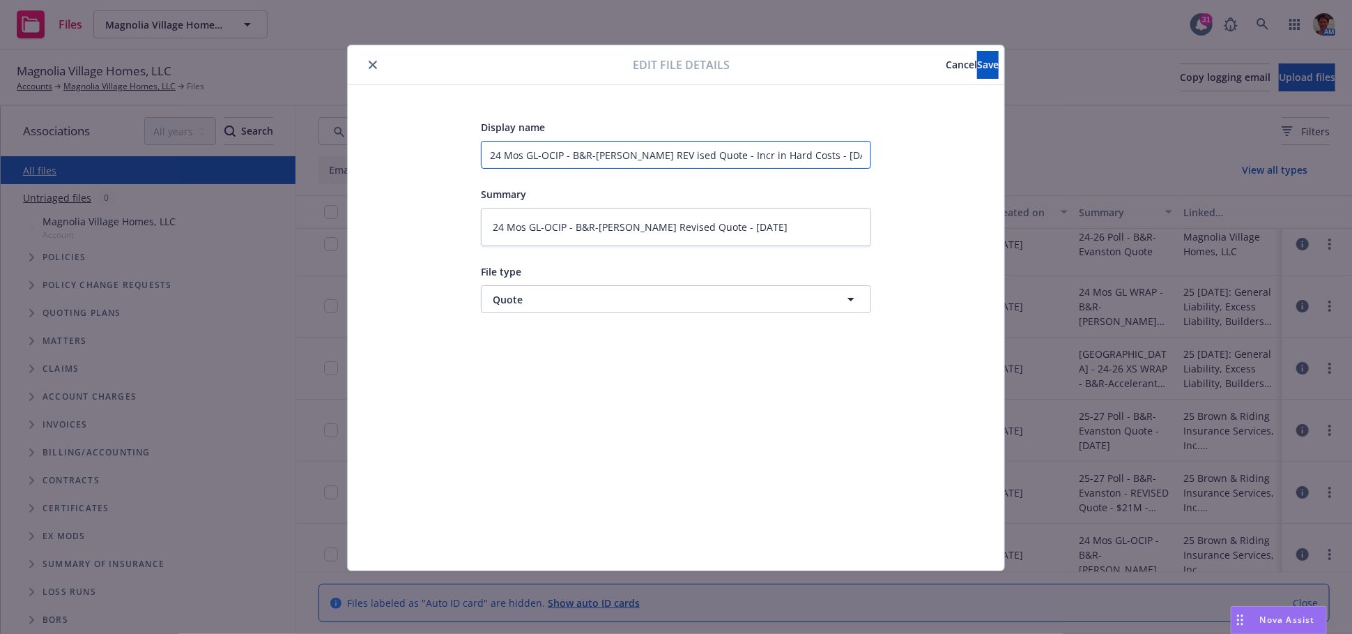
click at [447, 181] on div "Display name 24 Mos GL-OCIP - B&R-Hudson REV ised Quote - Incr in Hard Costs - …" at bounding box center [676, 327] width 601 height 418
click at [661, 151] on input "24 Mos GL-OCIP - B&R-Hudson REV ised Quote - Incr in Hard Costs - 08-19-2025" at bounding box center [676, 155] width 390 height 28
click at [693, 158] on input "24 Mos GL-OCIP - B&R-Hudson REV ised Quote - Incr in Hard Costs - 08-19-2025" at bounding box center [676, 155] width 390 height 28
type textarea "x"
type input "24 Mos GL-OCIP - B&R-Hudson REV isedQuote - Incr in Hard Costs - 08-19-2025"
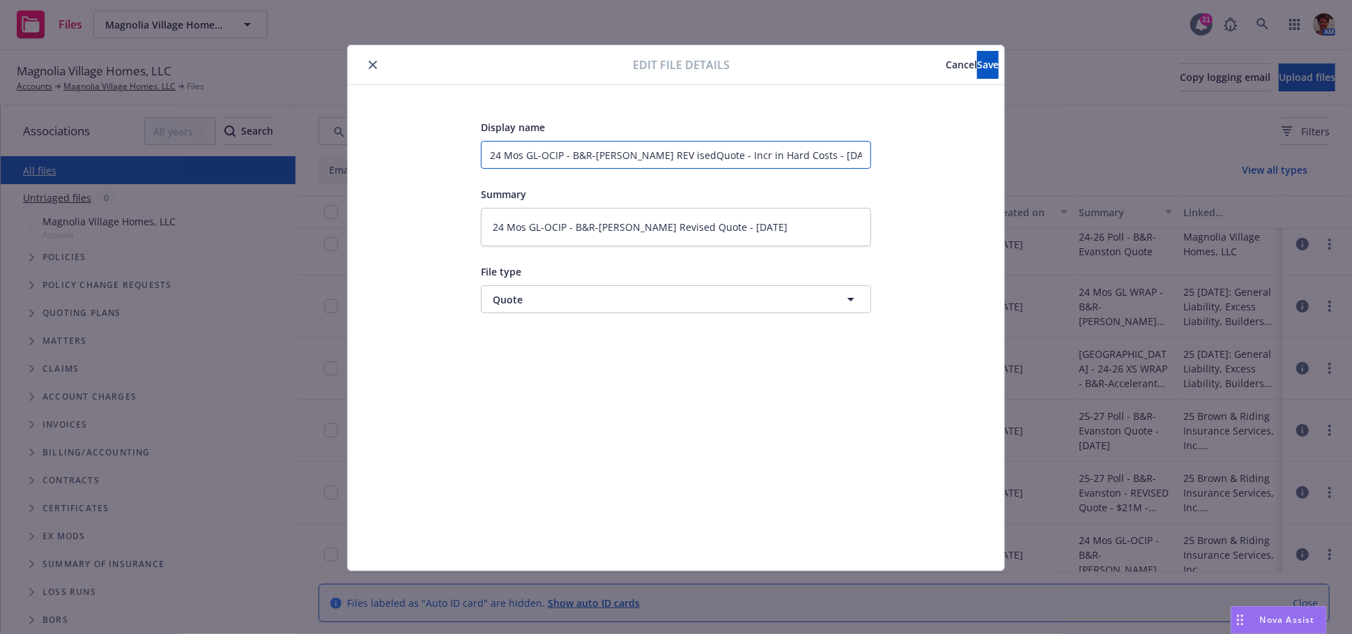
type textarea "x"
type input "24 Mos GL-OCIP - B&R-Hudson REV iseQuote - Incr in Hard Costs - 08-19-2025"
type textarea "x"
type input "24 Mos GL-OCIP - B&R-Hudson REV isQuote - Incr in Hard Costs - 08-19-2025"
type textarea "x"
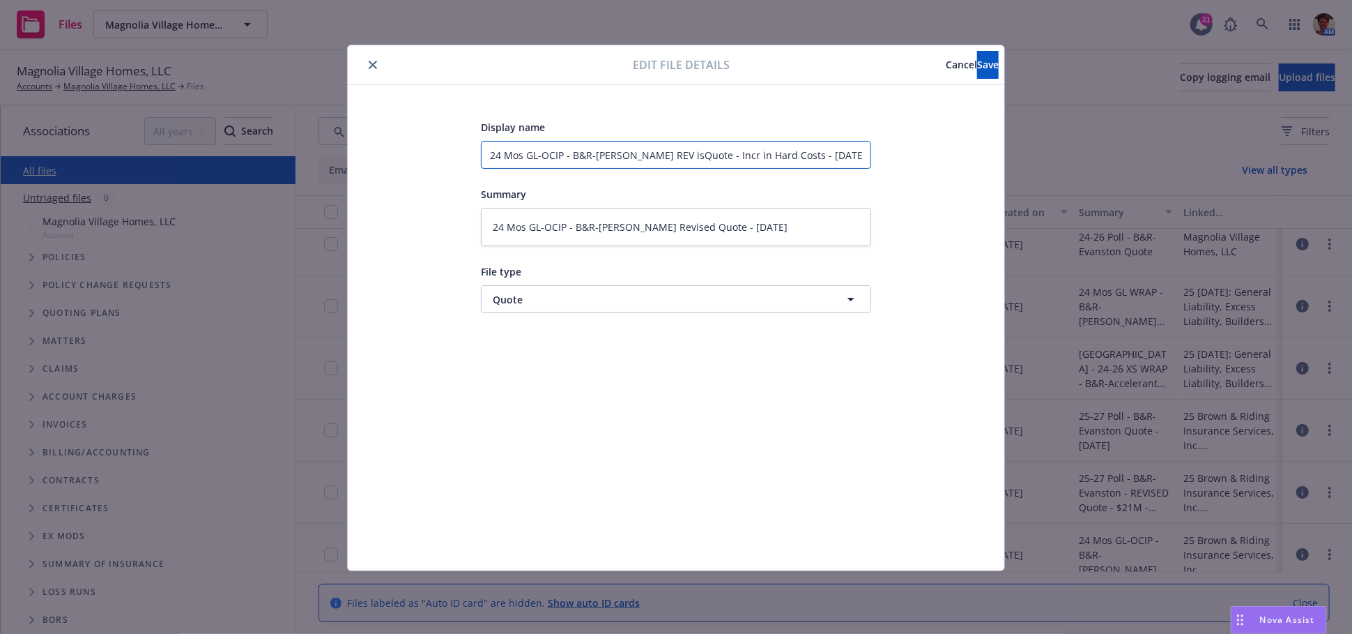
type input "24 Mos GL-OCIP - B&R-Hudson REV iQuote - Incr in Hard Costs - 08-19-2025"
type textarea "x"
drag, startPoint x: 598, startPoint y: 161, endPoint x: 387, endPoint y: 154, distance: 211.3
click at [387, 153] on div "Display name 24 Mos GL-OCIP - B&R-Hudson REV Quote - Incr in Hard Costs - 08-19…" at bounding box center [676, 327] width 601 height 418
type input "24 Mos GL-OCIP - B&R-Hudson REV Quote - Incr in Hard Costs - 08-19-2025"
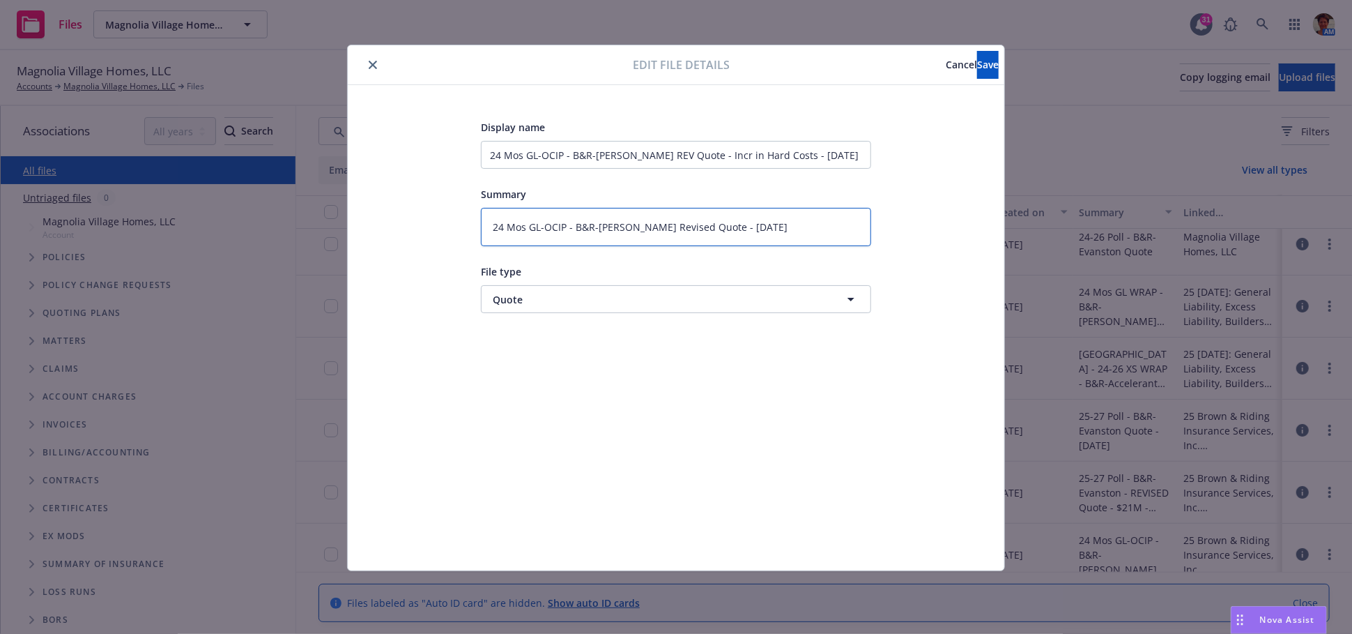
drag, startPoint x: 799, startPoint y: 232, endPoint x: 445, endPoint y: 246, distance: 354.3
click at [448, 245] on div "Display name 24 Mos GL-OCIP - B&R-Hudson REV Quote - Incr in Hard Costs - 08-19…" at bounding box center [676, 327] width 601 height 418
paste textarea "EV Quote - Incr in Hard Costs"
type textarea "x"
type textarea "24 Mos GL-OCIP - B&R-Hudson REV Quote - Incr in Hard Costs - 08-19-2025"
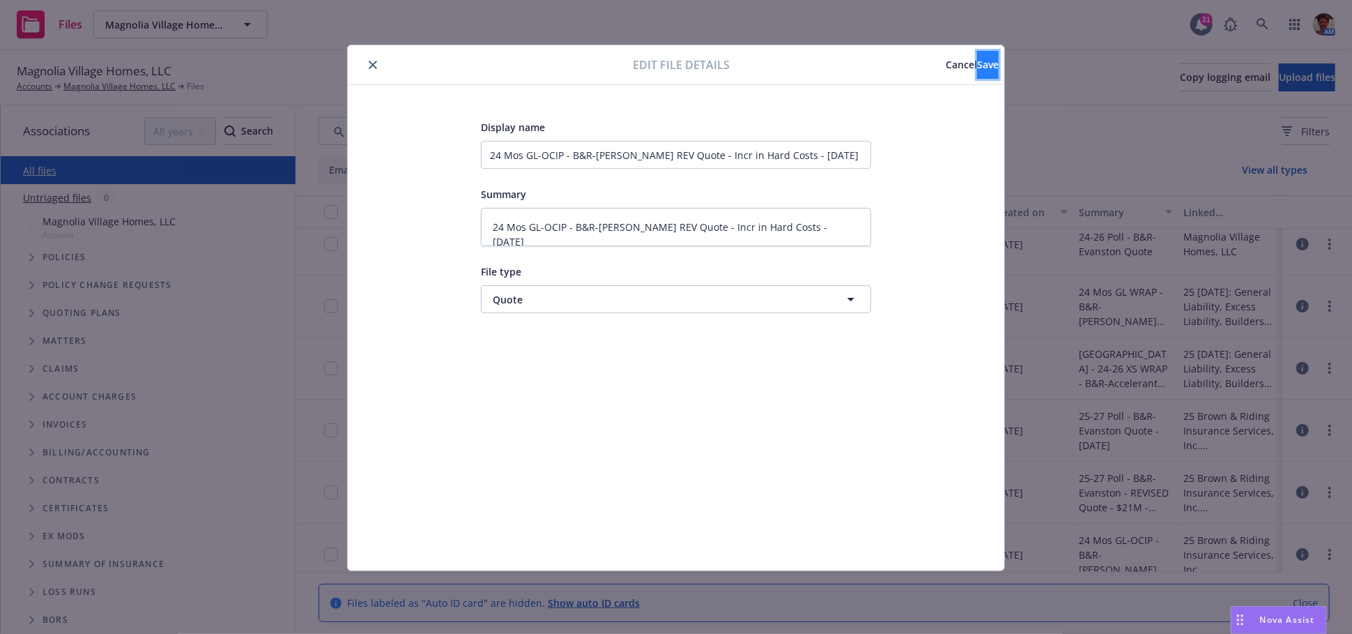
click at [977, 63] on span "Save" at bounding box center [988, 64] width 22 height 13
type textarea "x"
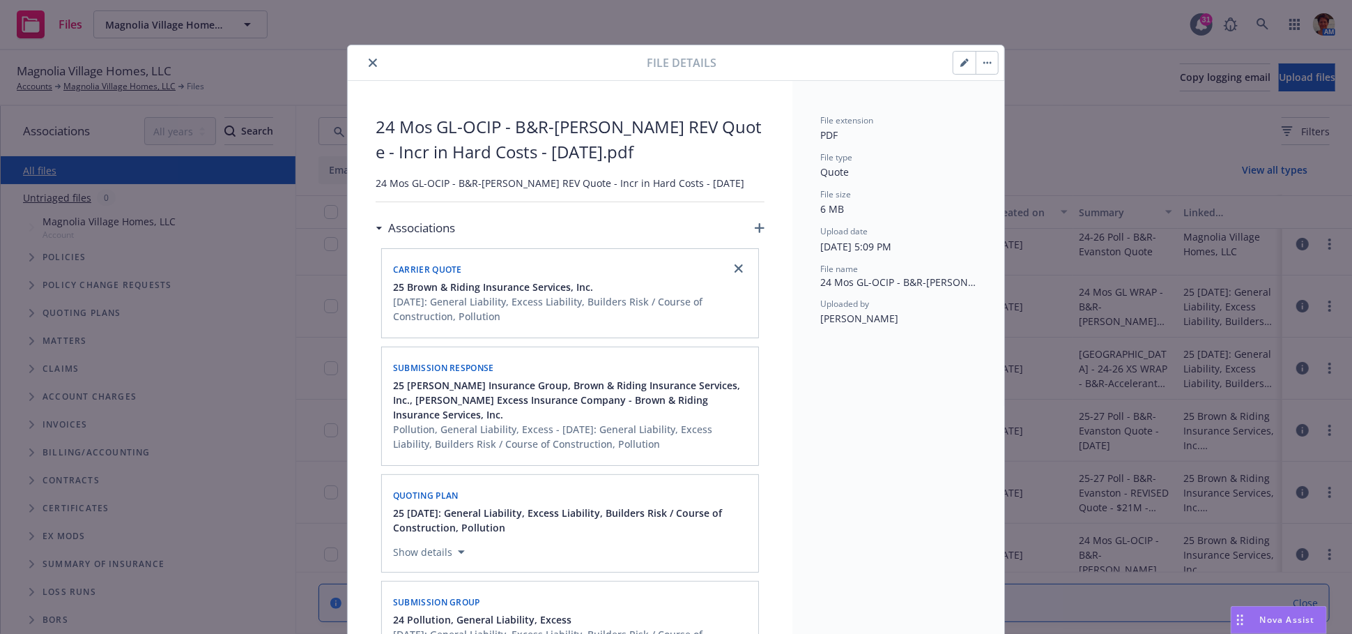
click at [369, 59] on icon "close" at bounding box center [373, 63] width 8 height 8
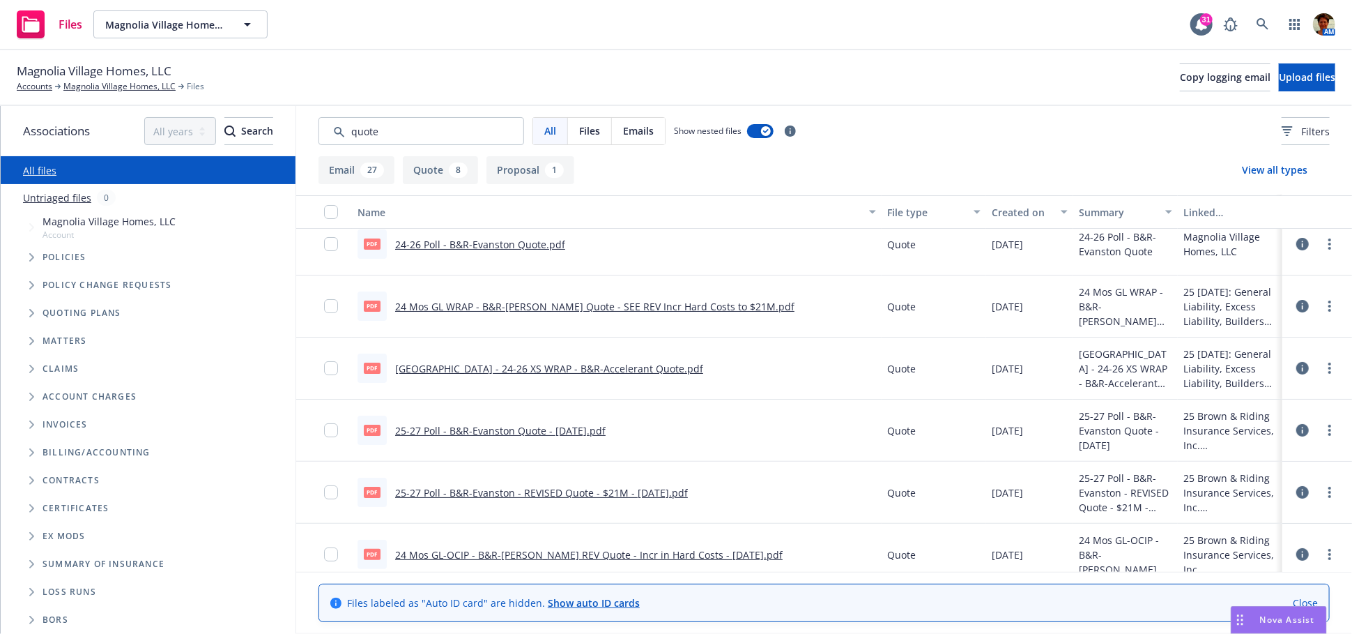
click at [494, 552] on link "24 Mos GL-OCIP - B&R-Hudson REV Quote - Incr in Hard Costs - 08-19-2025.pdf" at bounding box center [588, 554] width 387 height 13
click at [74, 92] on link "Magnolia Village Homes, LLC" at bounding box center [119, 86] width 112 height 13
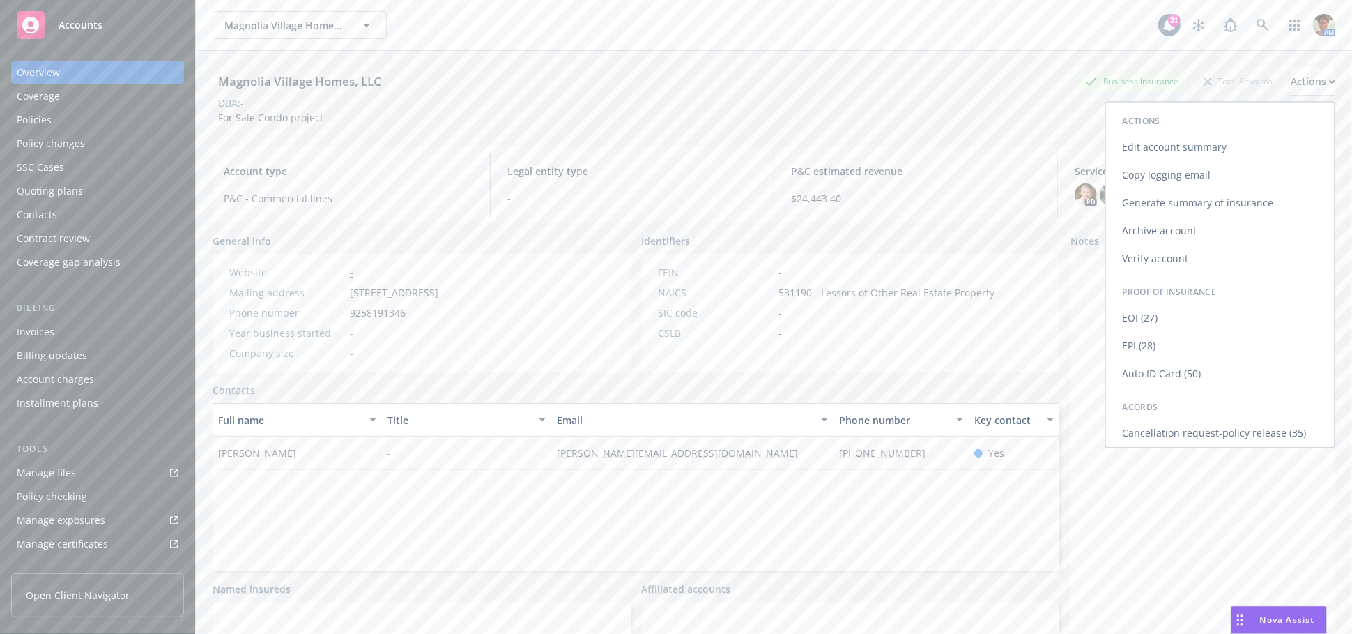
click at [1180, 167] on link "Copy logging email" at bounding box center [1220, 175] width 229 height 28
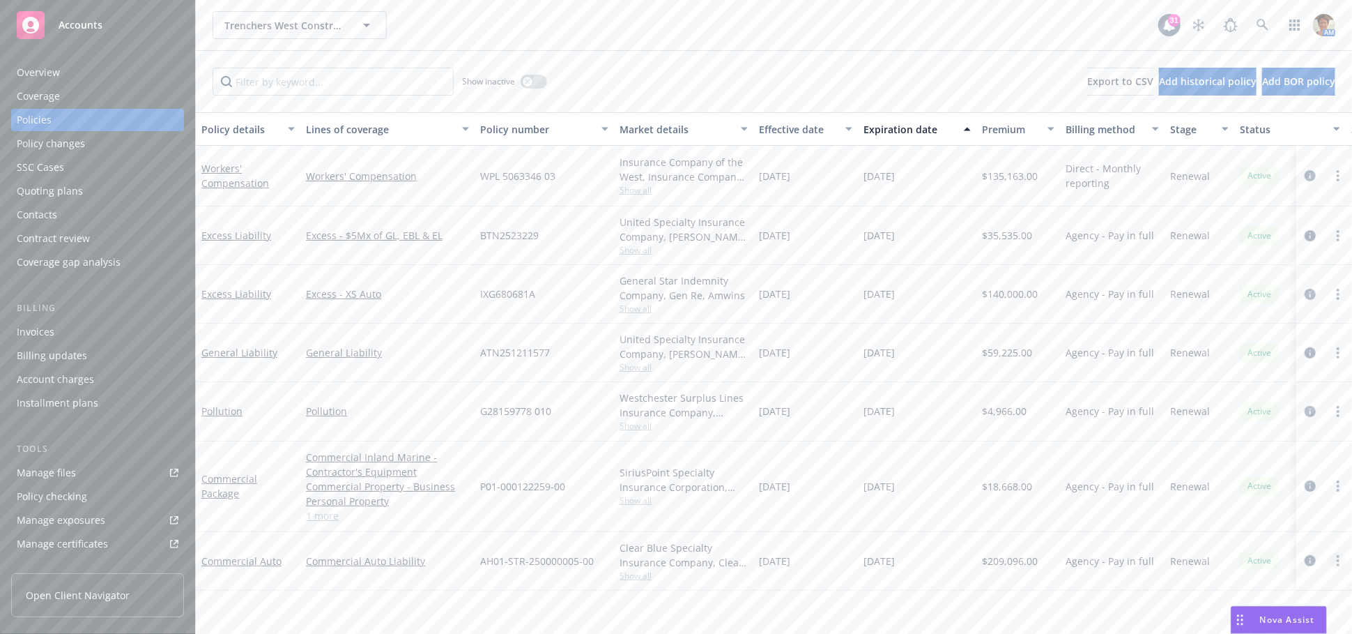
click at [1337, 560] on icon "more" at bounding box center [1338, 560] width 3 height 11
click at [1242, 492] on link "Copy logging email" at bounding box center [1270, 489] width 164 height 28
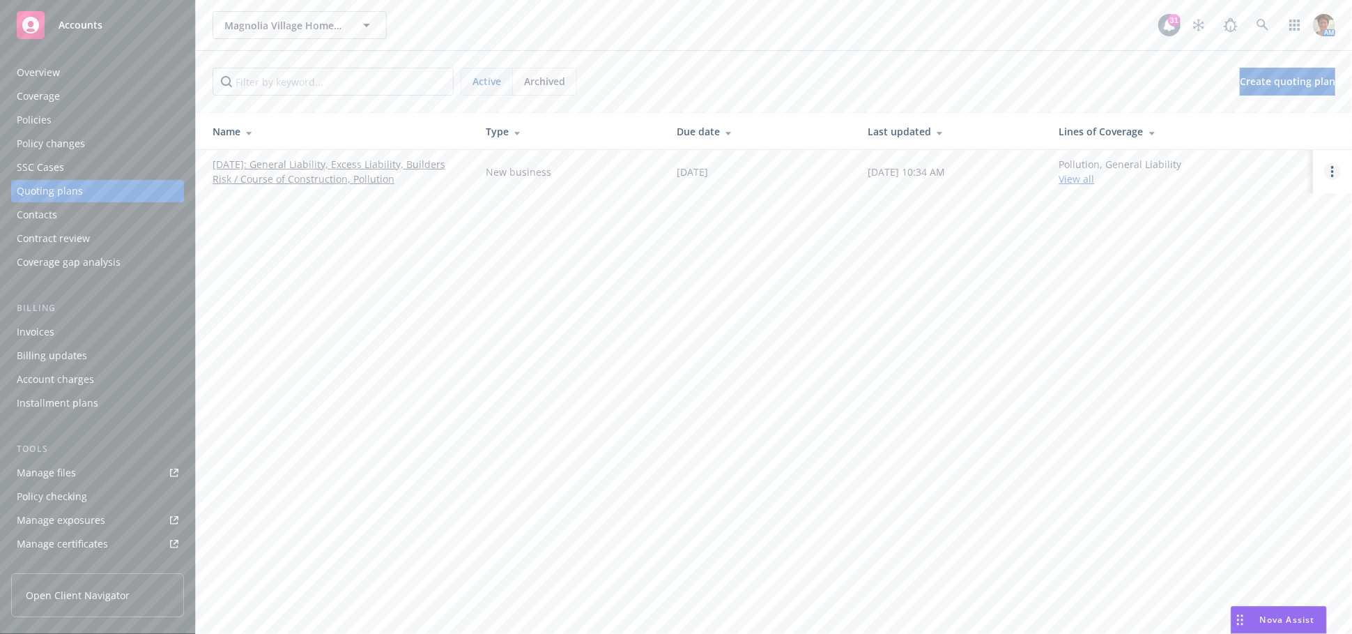
click at [1333, 174] on circle "Open options" at bounding box center [1332, 175] width 3 height 3
click at [1265, 84] on link "Copy logging email" at bounding box center [1261, 77] width 122 height 28
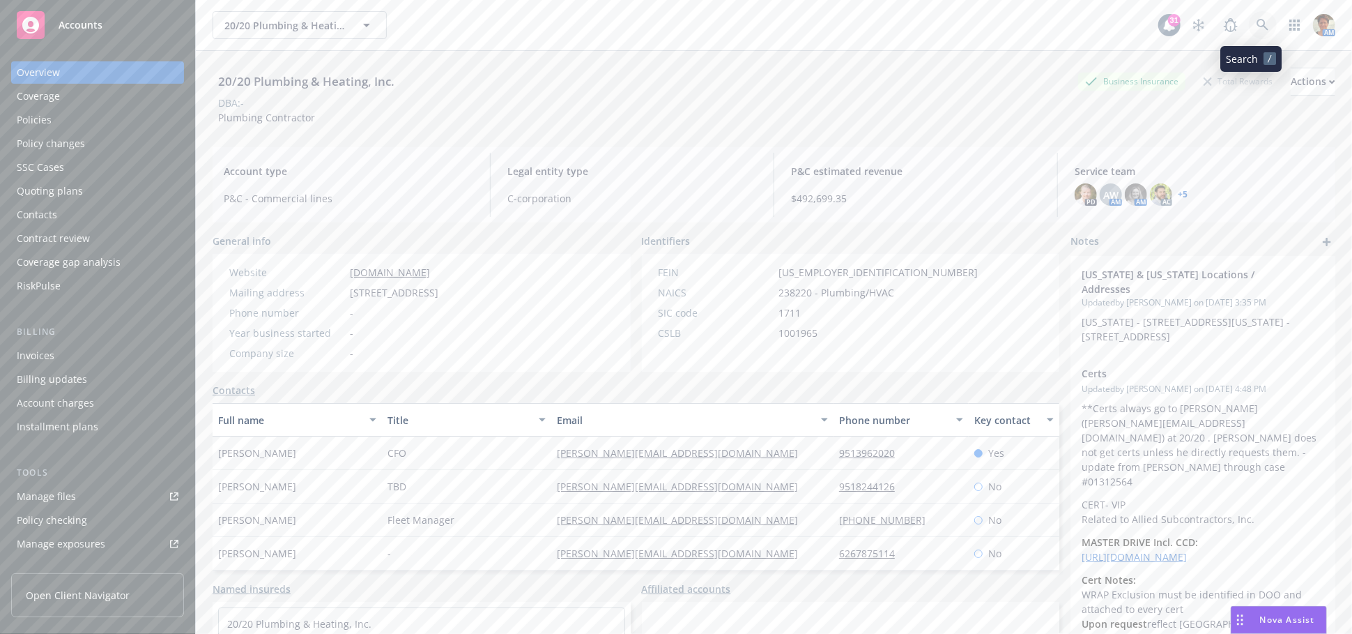
click at [1254, 32] on link at bounding box center [1263, 25] width 28 height 28
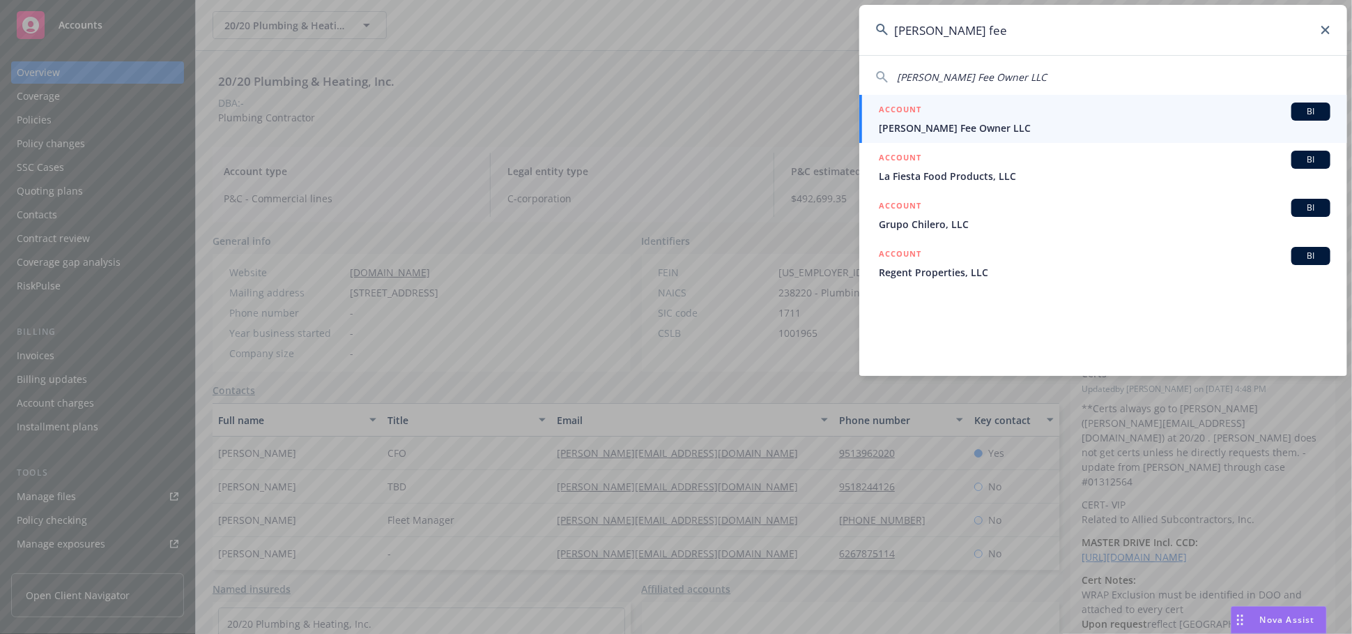
type input "blosser fee"
click at [972, 103] on div "ACCOUNT BI" at bounding box center [1105, 111] width 452 height 18
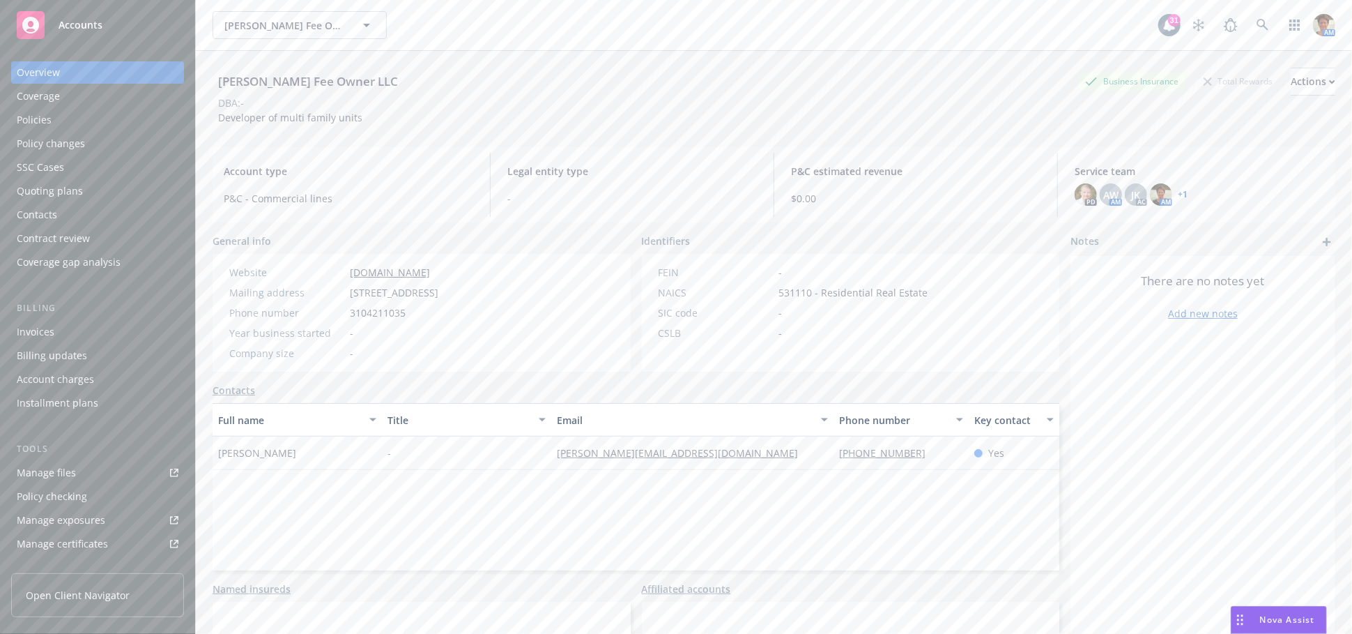
click at [96, 186] on div "Quoting plans" at bounding box center [98, 191] width 162 height 22
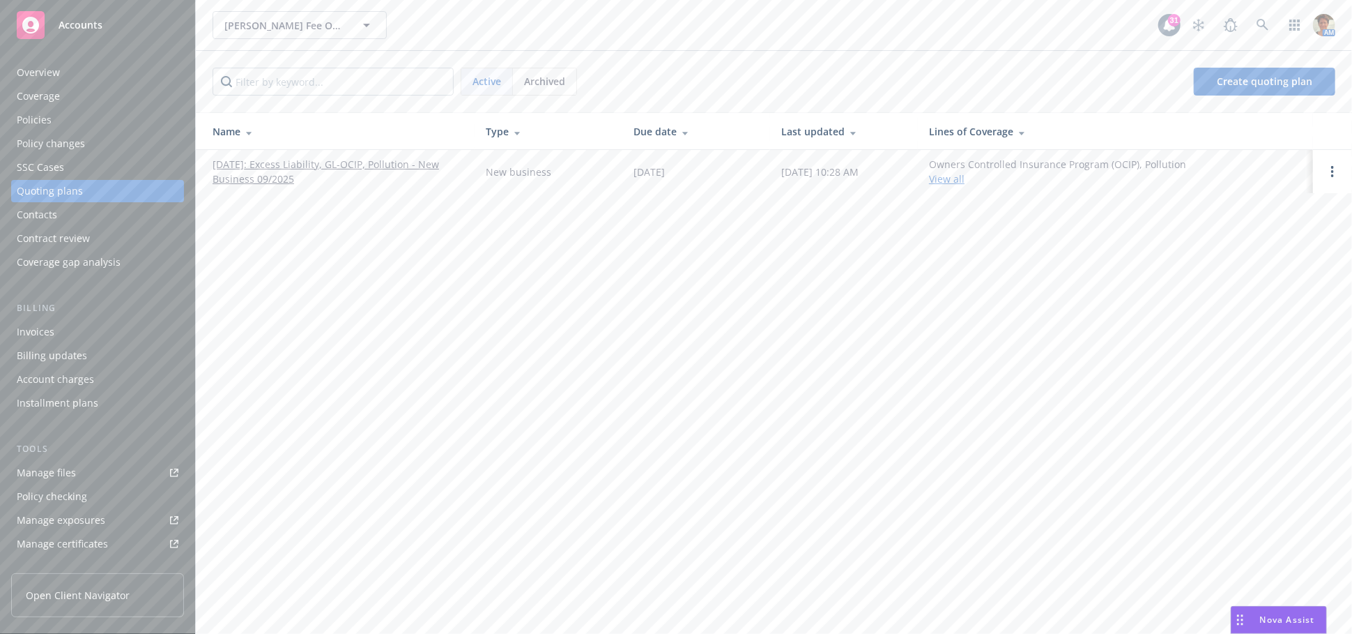
click at [302, 167] on link "[DATE]: Excess Liability, GL-OCIP, Pollution - New Business 09/2025" at bounding box center [338, 171] width 251 height 29
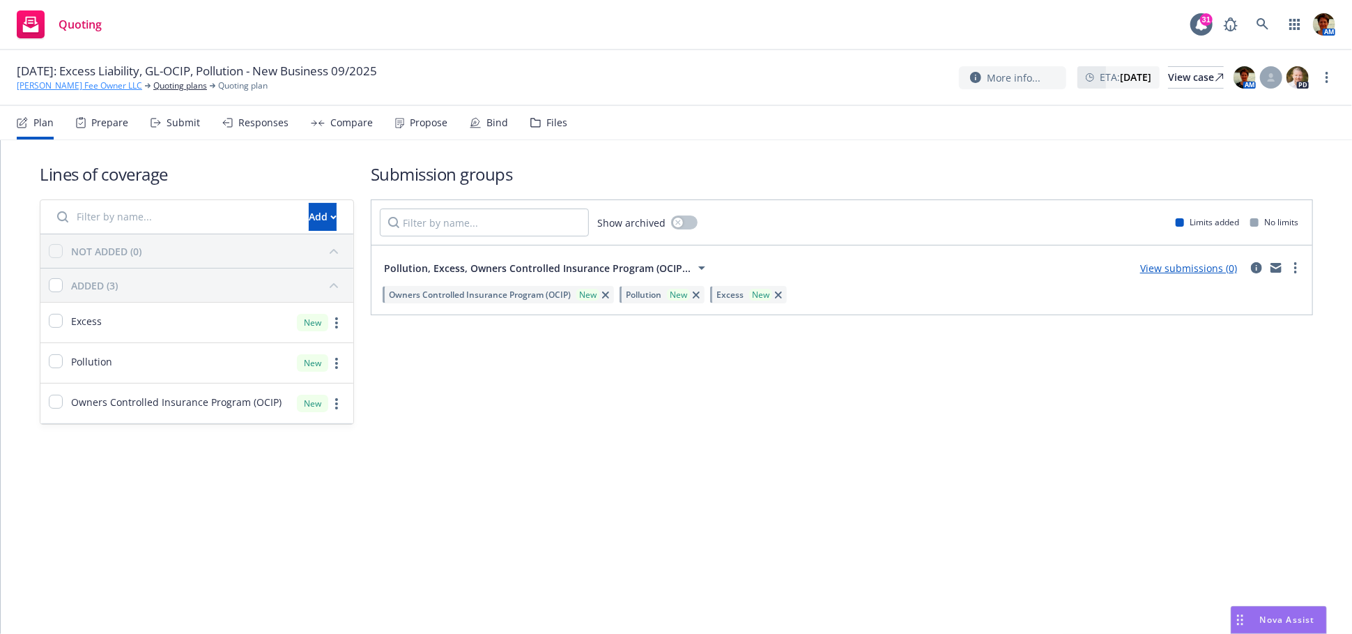
click at [57, 89] on link "[PERSON_NAME] Fee Owner LLC" at bounding box center [79, 85] width 125 height 13
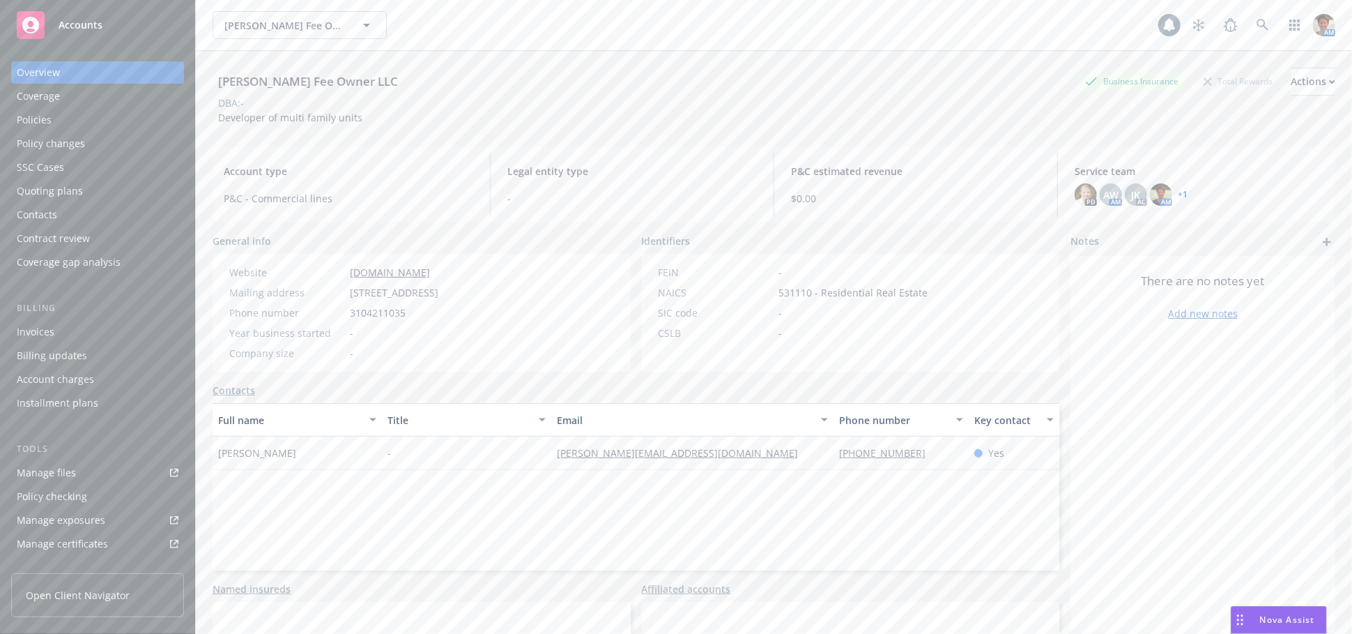
click at [59, 477] on div "Manage files" at bounding box center [46, 472] width 59 height 22
click at [66, 197] on div "Quoting plans" at bounding box center [50, 191] width 66 height 22
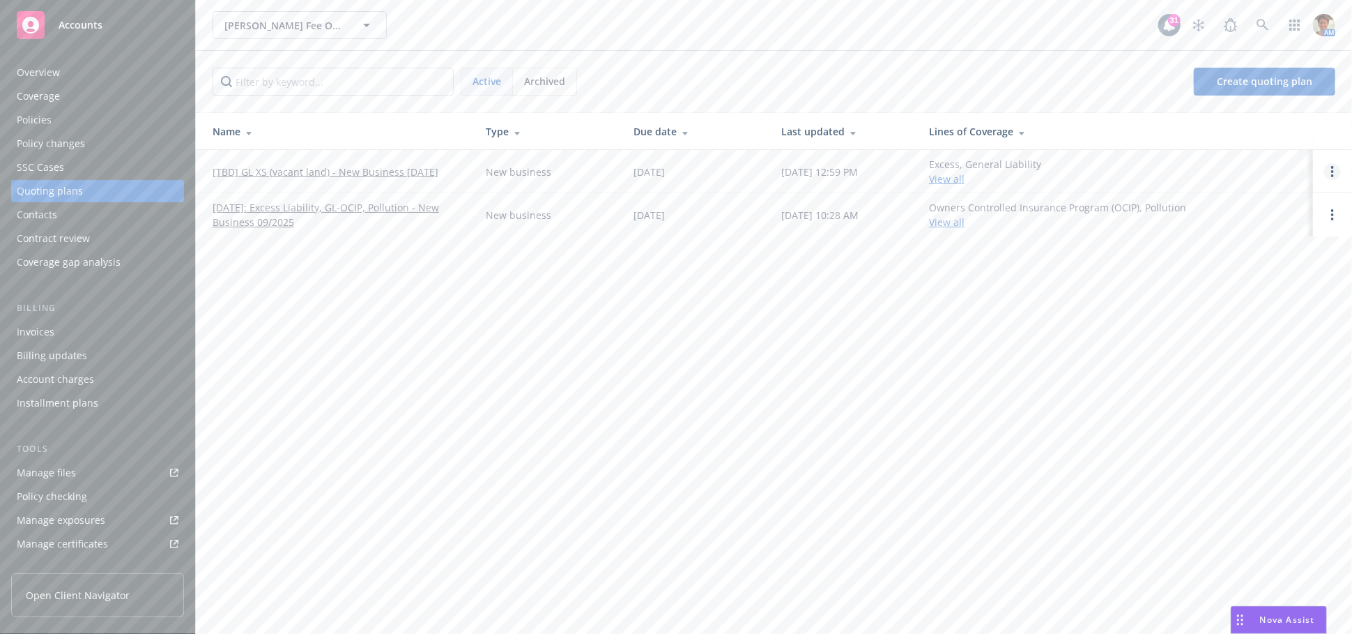
click at [1333, 172] on circle "Open options" at bounding box center [1332, 171] width 3 height 3
click at [1245, 82] on span "Copy logging email" at bounding box center [1261, 76] width 122 height 13
click at [1330, 169] on link "Open options" at bounding box center [1332, 171] width 17 height 17
click at [1281, 80] on span "Copy logging email" at bounding box center [1261, 76] width 122 height 13
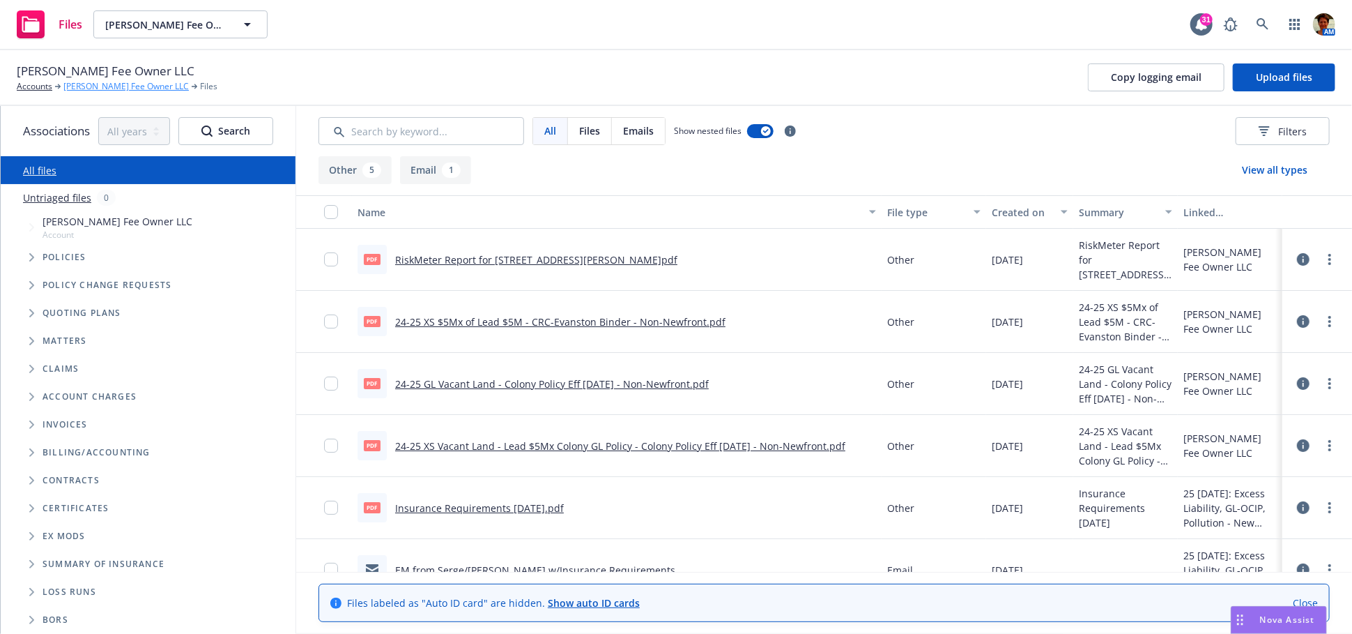
click at [102, 86] on link "[PERSON_NAME] Fee Owner LLC" at bounding box center [125, 86] width 125 height 13
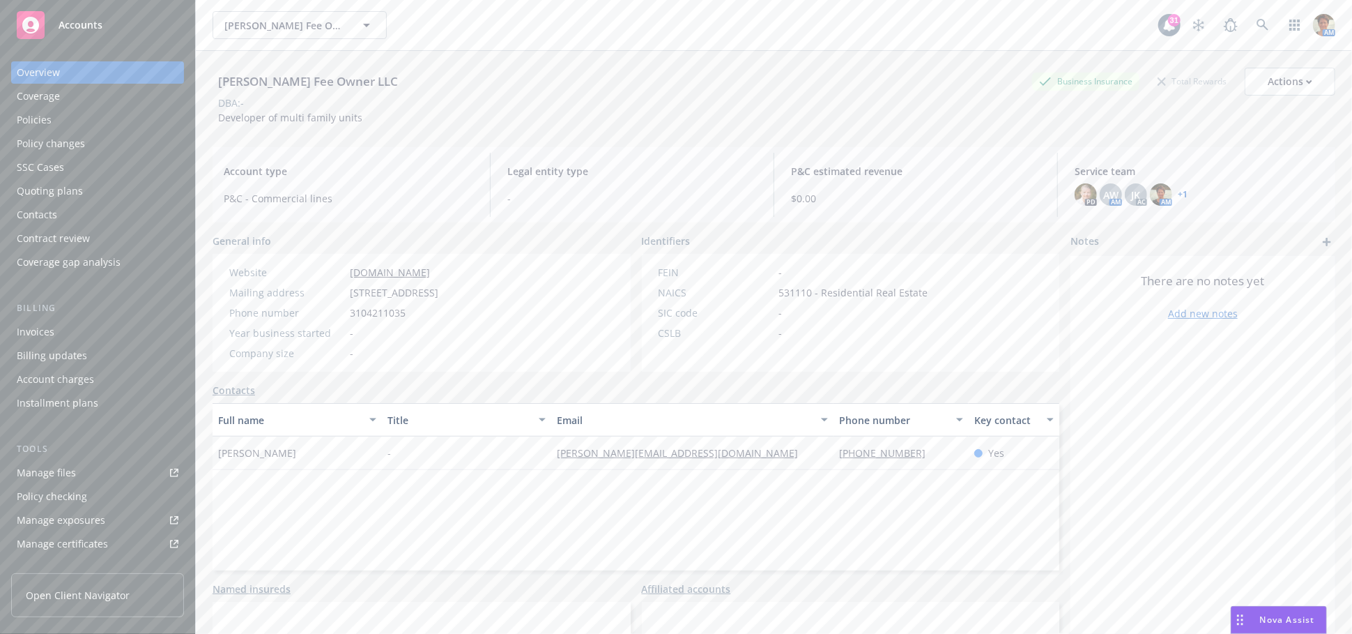
click at [118, 192] on div "Quoting plans" at bounding box center [98, 191] width 162 height 22
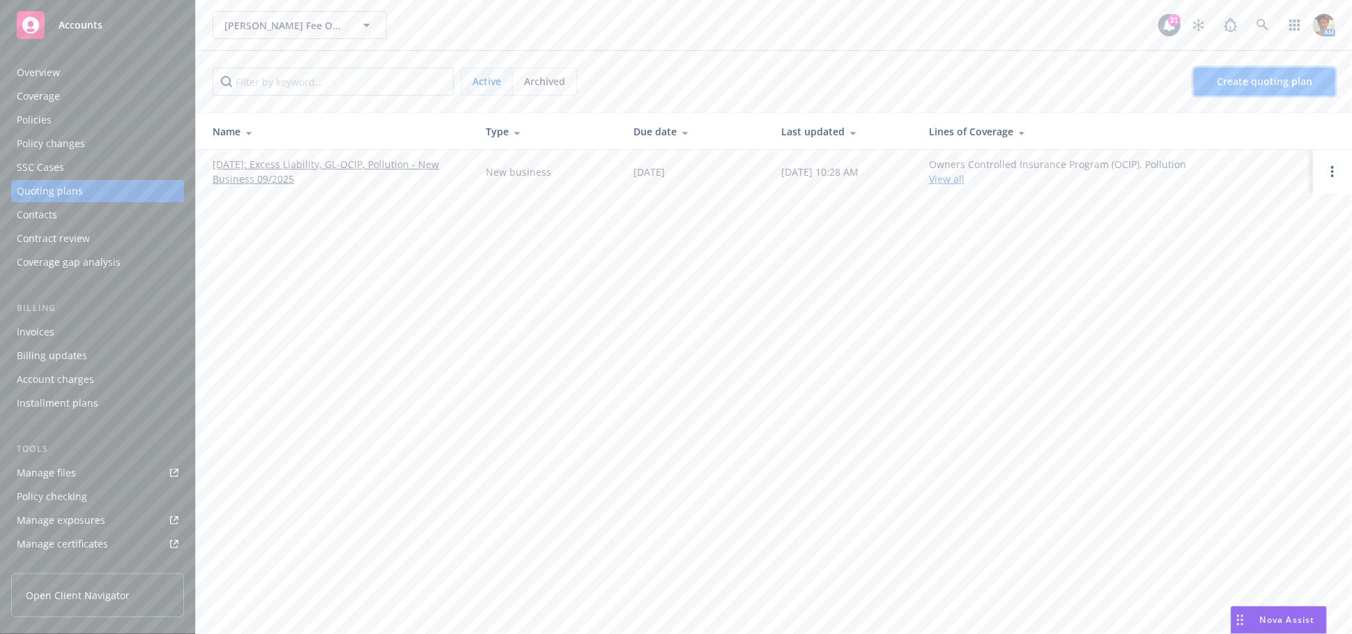
click at [1287, 80] on span "Create quoting plan" at bounding box center [1264, 81] width 95 height 13
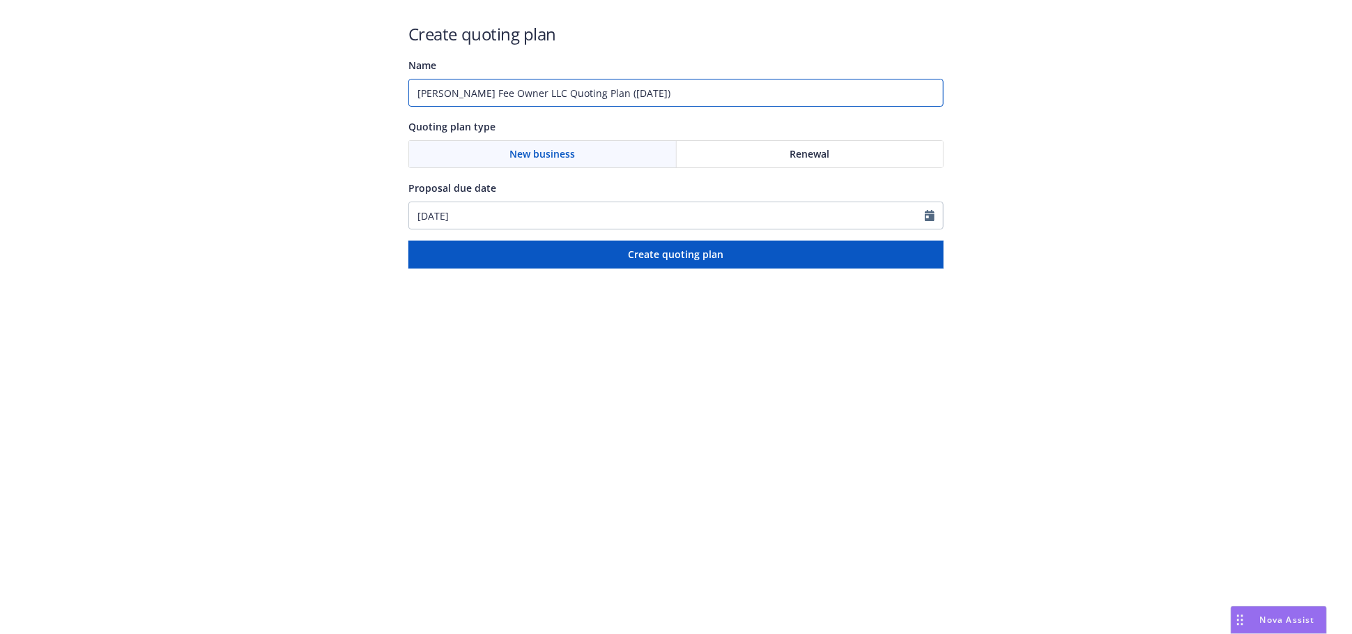
click at [415, 98] on input "[PERSON_NAME] Fee Owner LLC Quoting Plan ([DATE])" at bounding box center [675, 93] width 535 height 28
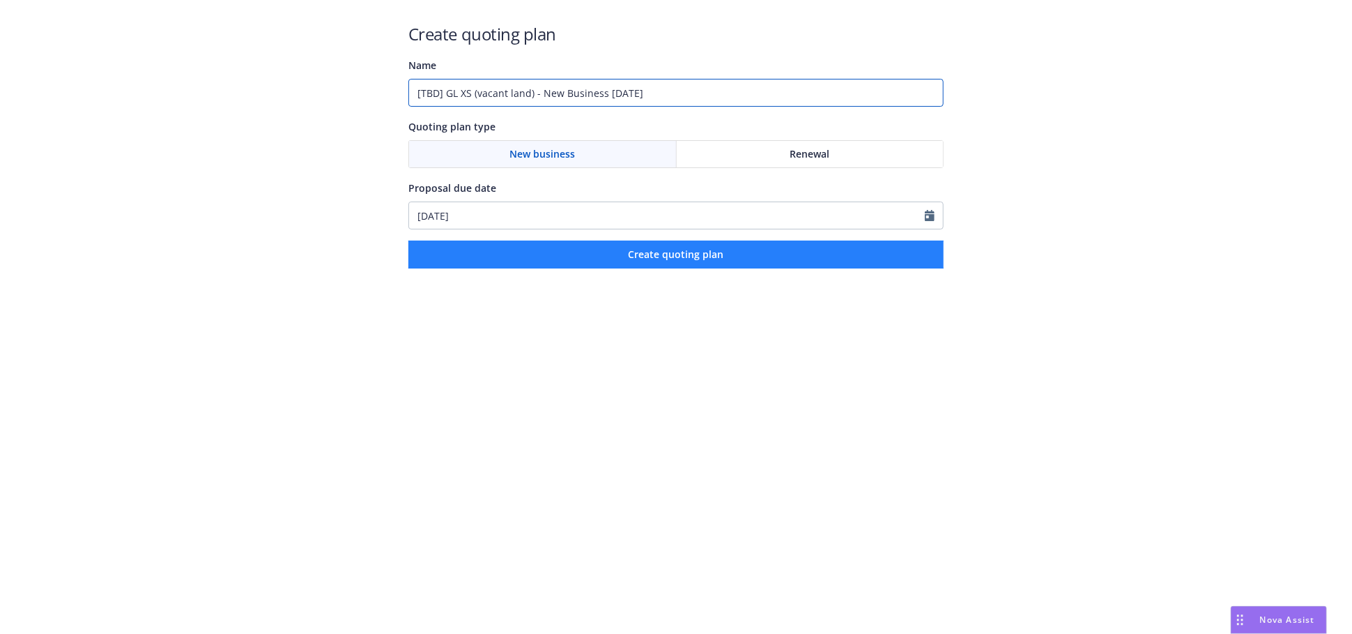
type input "[TBD] GL XS (vacant land) - New Business [DATE]"
click at [684, 259] on span "Create quoting plan" at bounding box center [676, 253] width 95 height 13
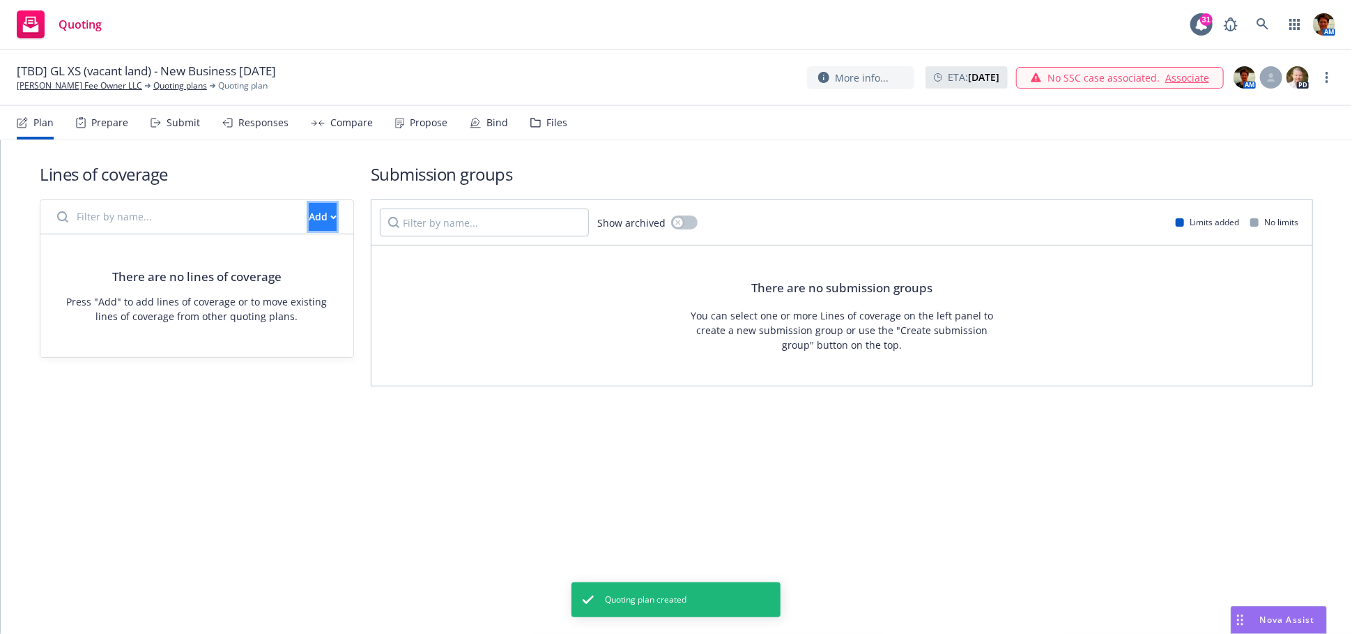
click at [309, 220] on div "Add" at bounding box center [323, 217] width 28 height 26
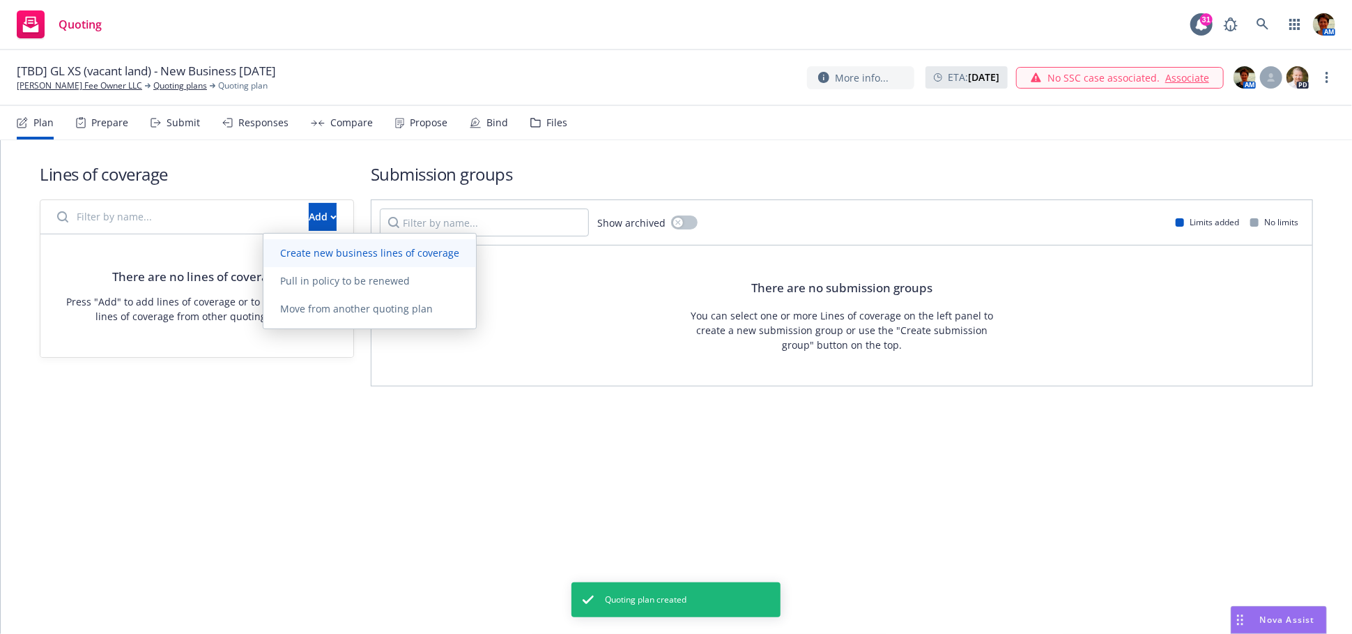
click at [307, 253] on span "Create new business lines of coverage" at bounding box center [369, 252] width 213 height 13
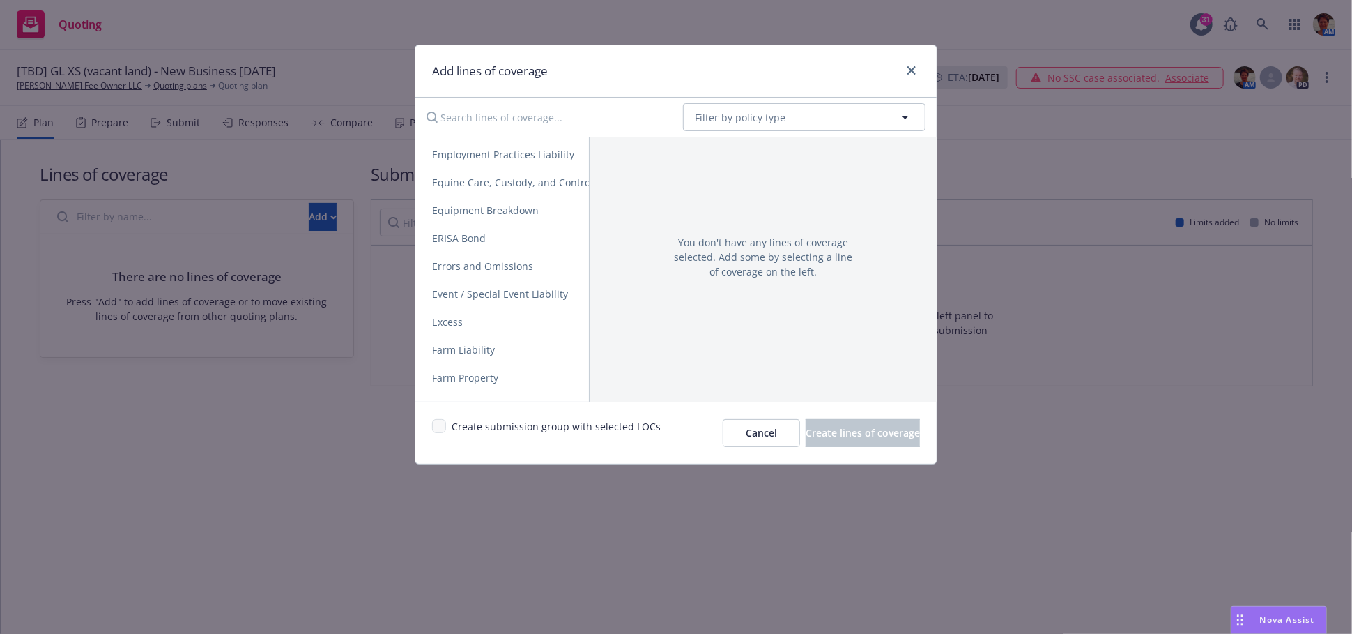
scroll to position [929, 0]
click at [483, 279] on link "Excess" at bounding box center [602, 285] width 374 height 28
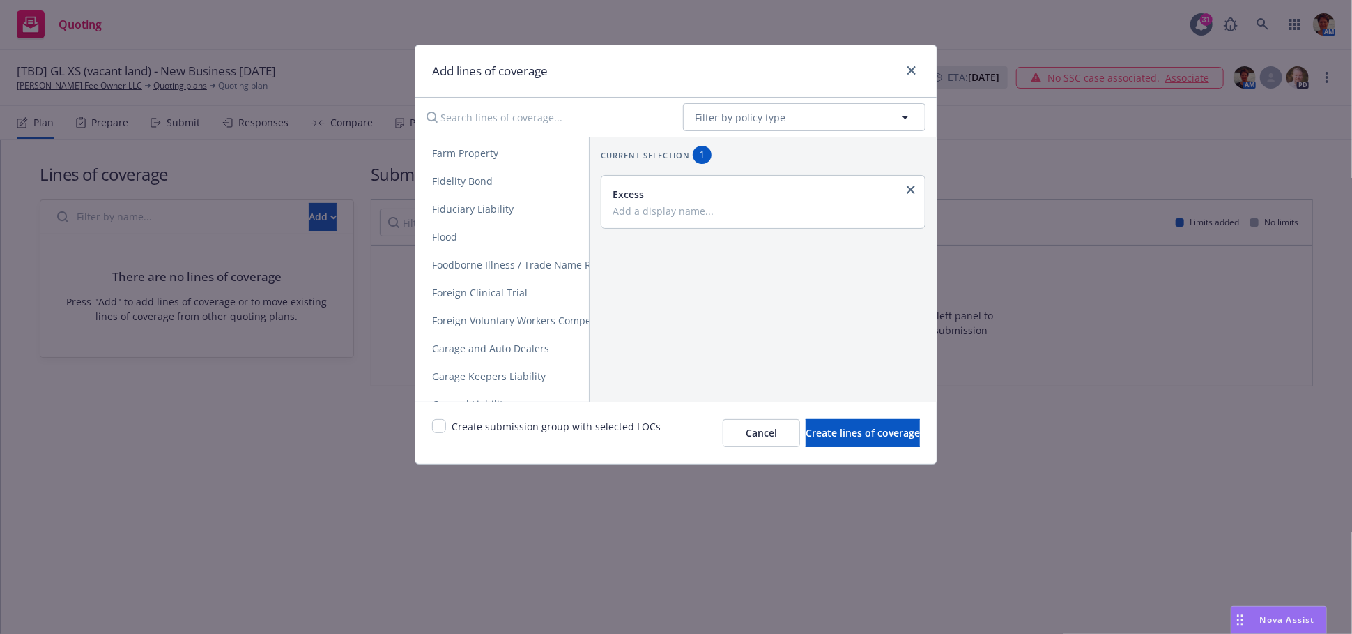
scroll to position [1161, 0]
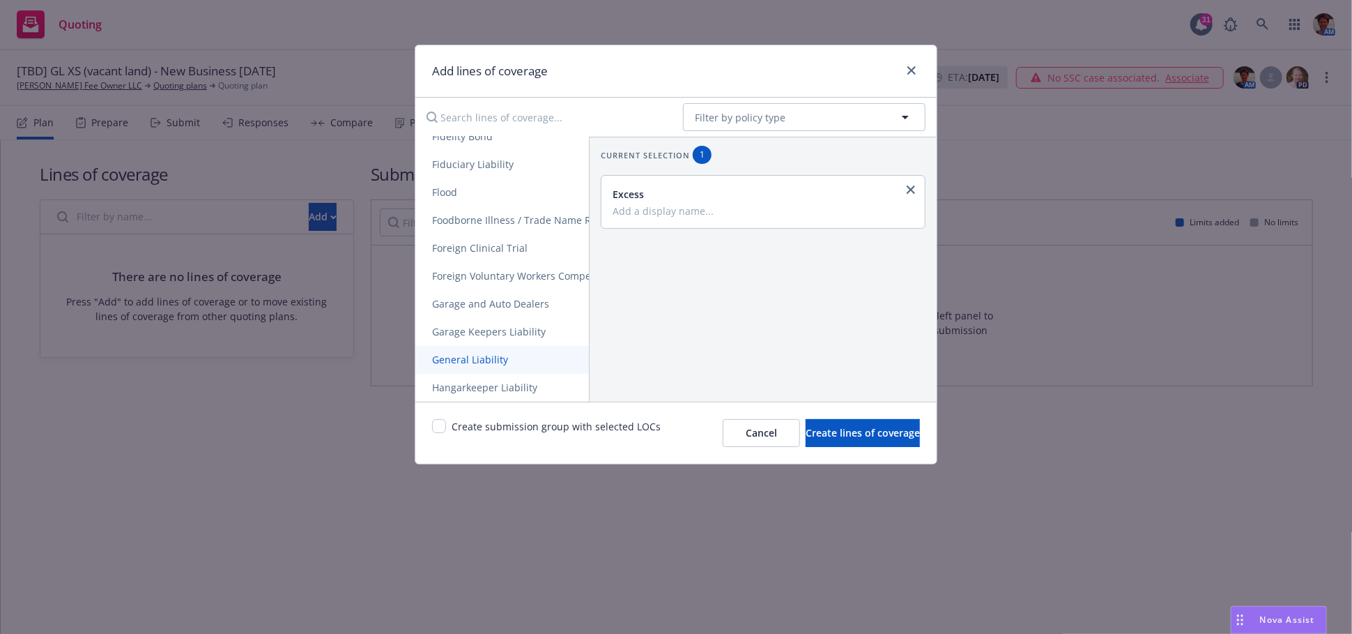
click at [485, 364] on span "General Liability" at bounding box center [469, 359] width 109 height 13
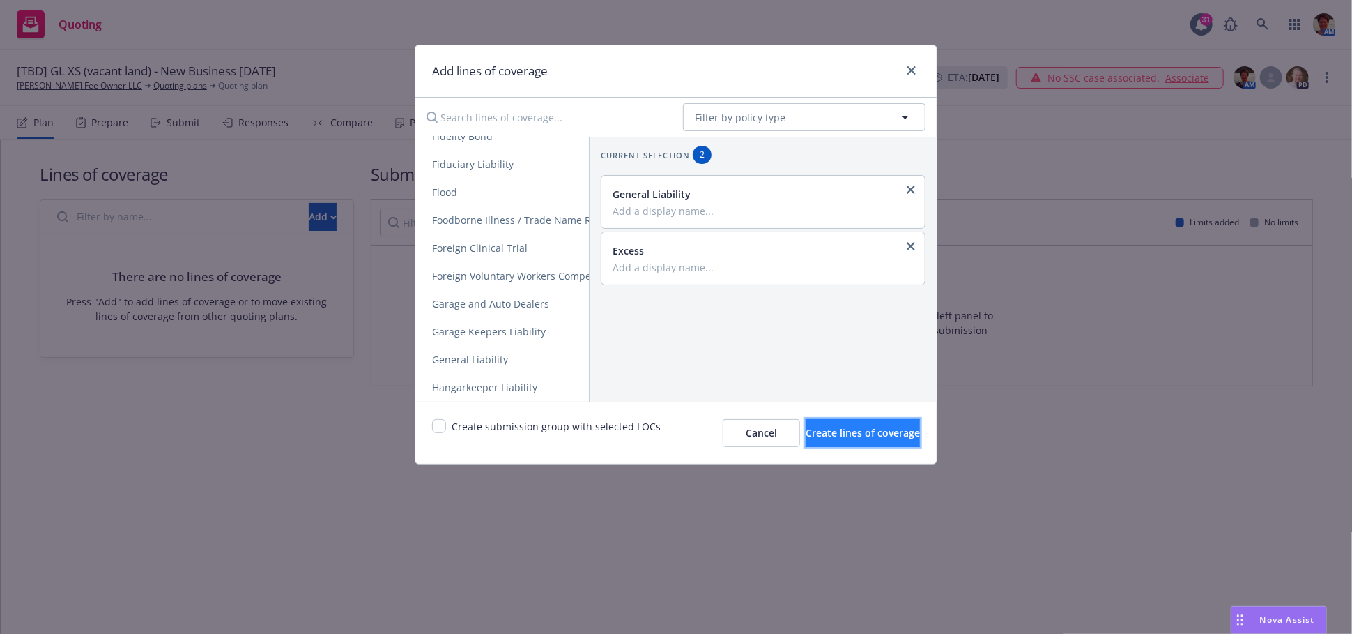
click at [865, 436] on span "Create lines of coverage" at bounding box center [863, 432] width 114 height 13
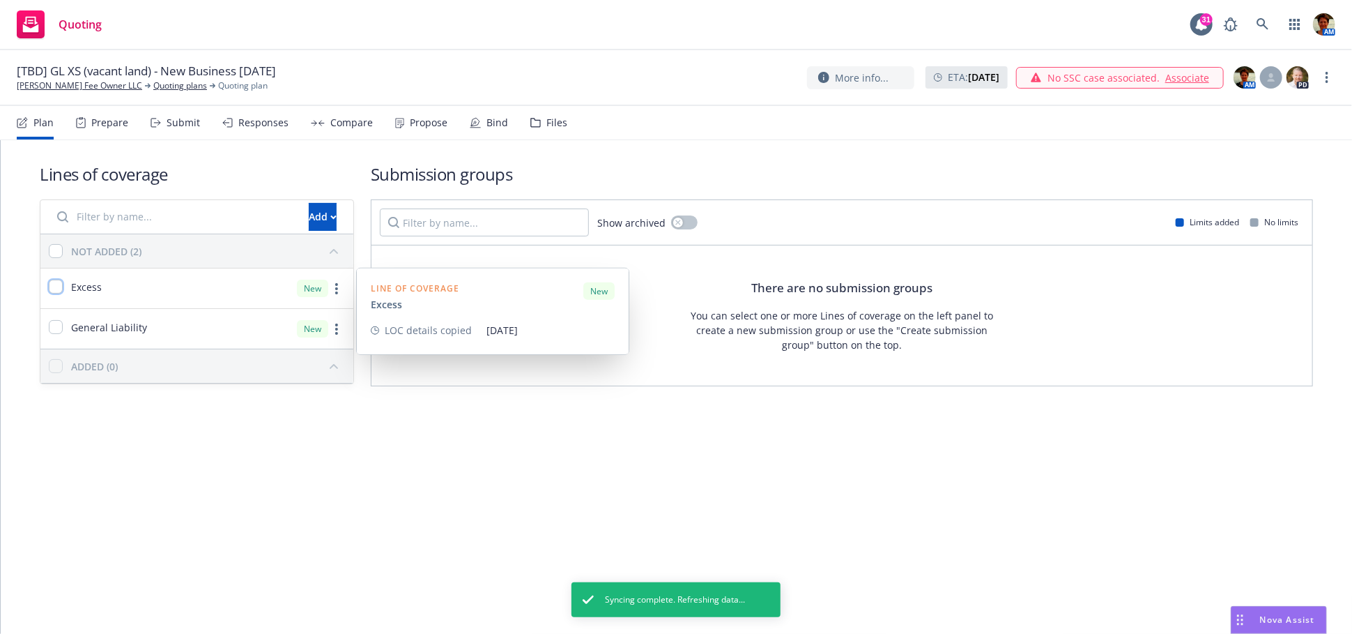
click at [53, 291] on input "checkbox" at bounding box center [56, 286] width 14 height 14
checkbox input "true"
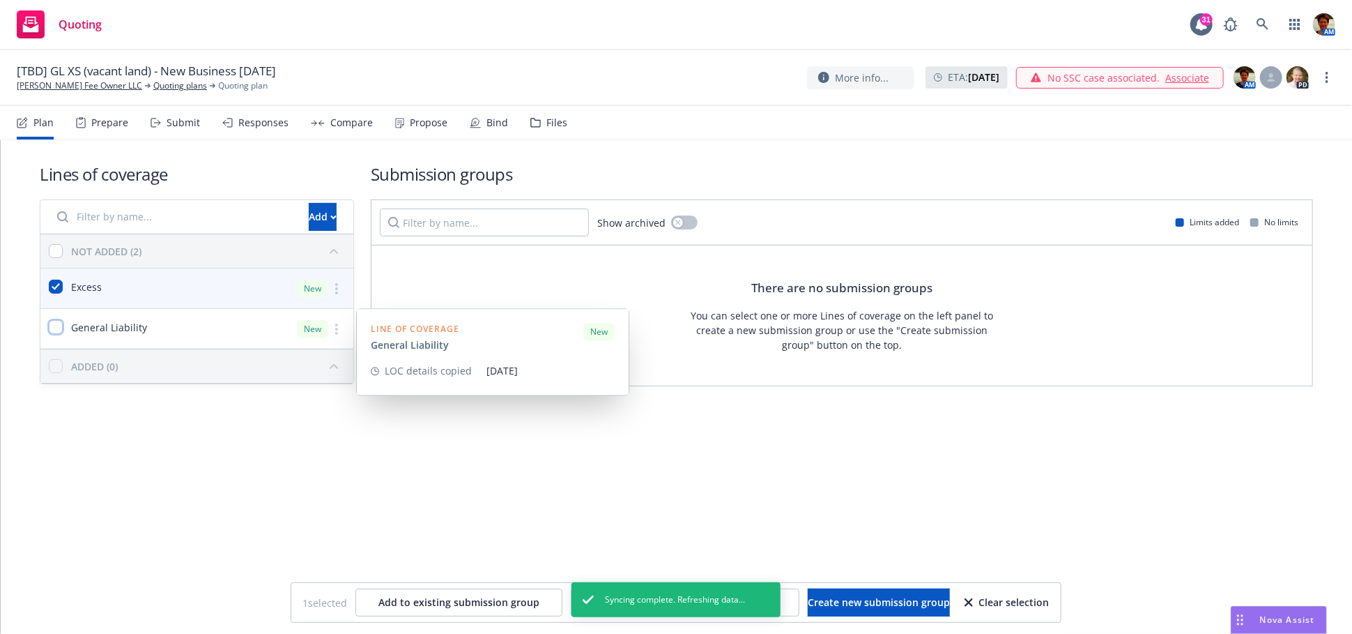
click at [57, 324] on input "checkbox" at bounding box center [56, 327] width 14 height 14
checkbox input "true"
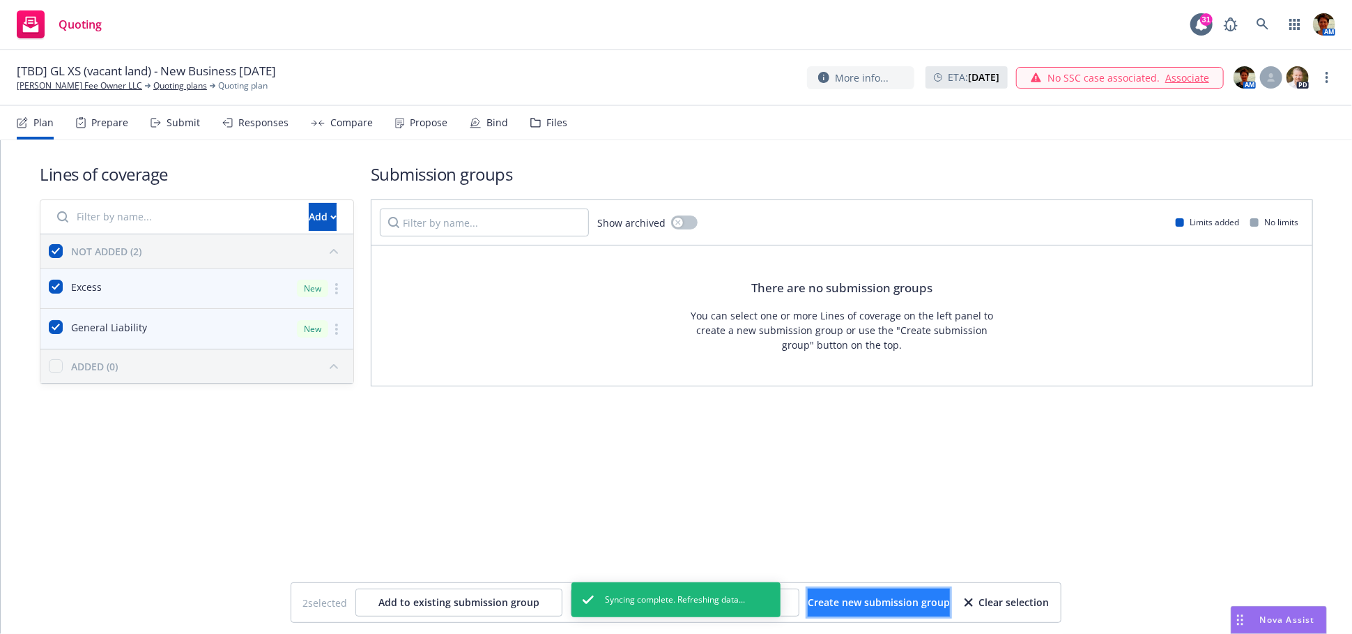
click at [834, 610] on button "Create new submission group" at bounding box center [879, 602] width 142 height 28
checkbox input "false"
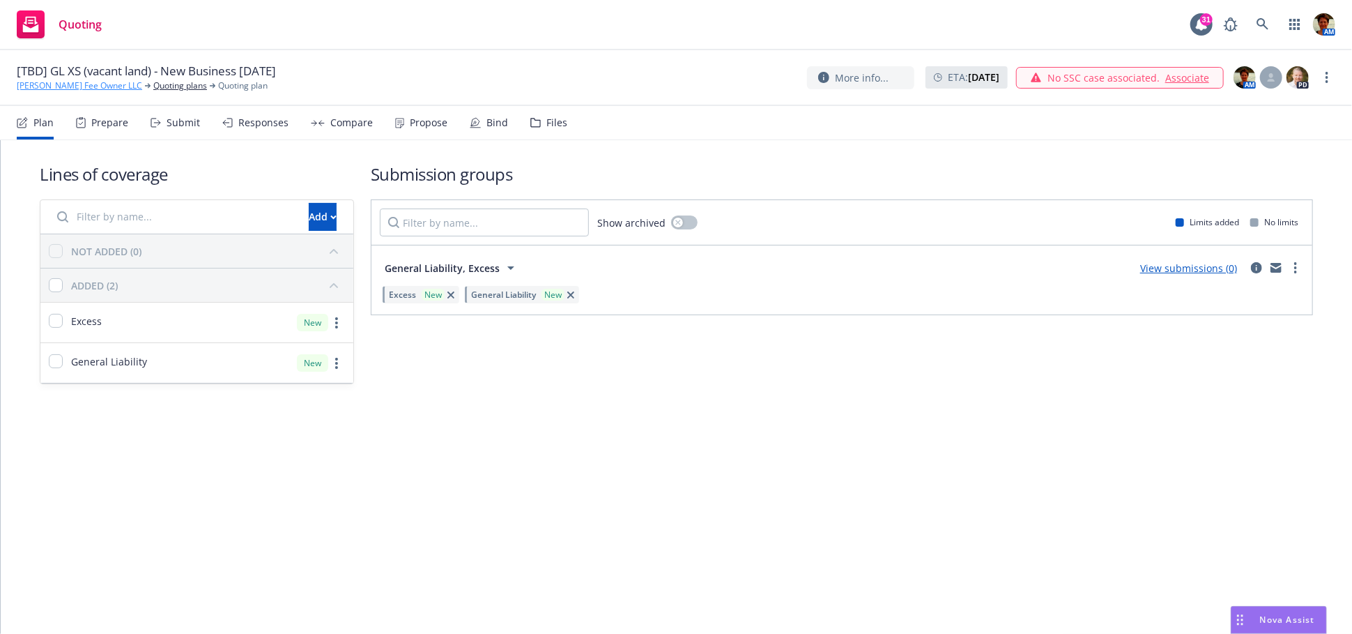
click at [59, 86] on link "[PERSON_NAME] Fee Owner LLC" at bounding box center [79, 85] width 125 height 13
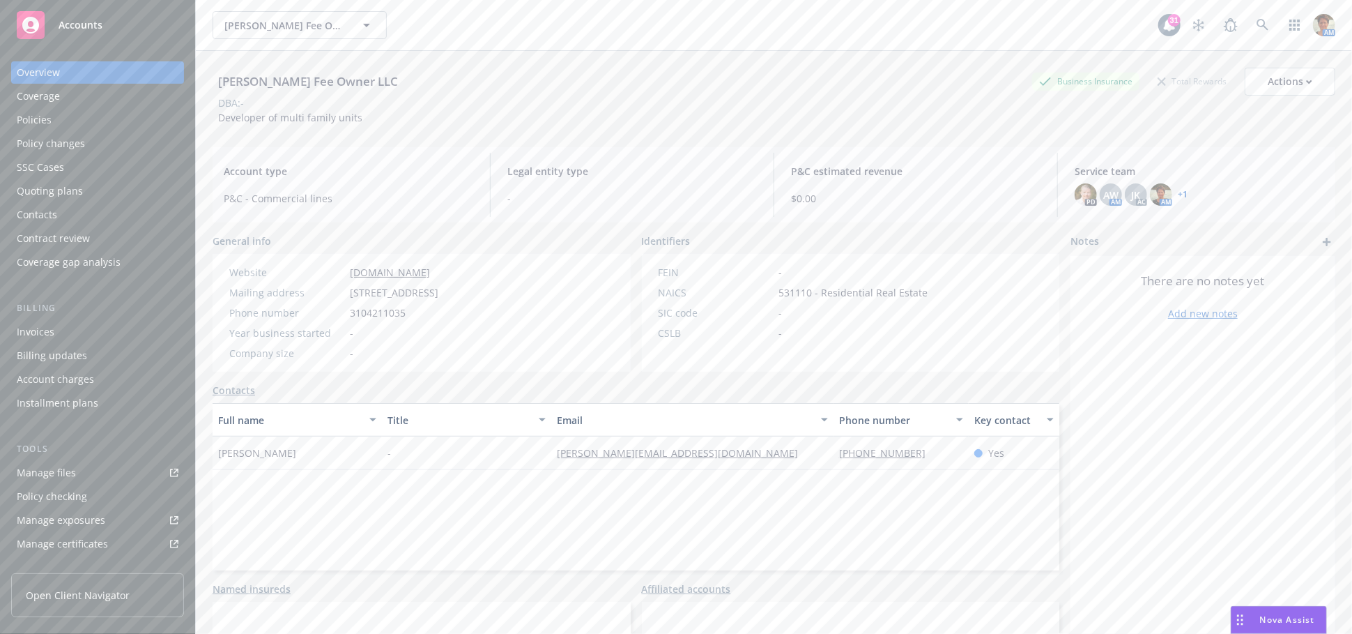
click at [53, 193] on div "Quoting plans" at bounding box center [50, 191] width 66 height 22
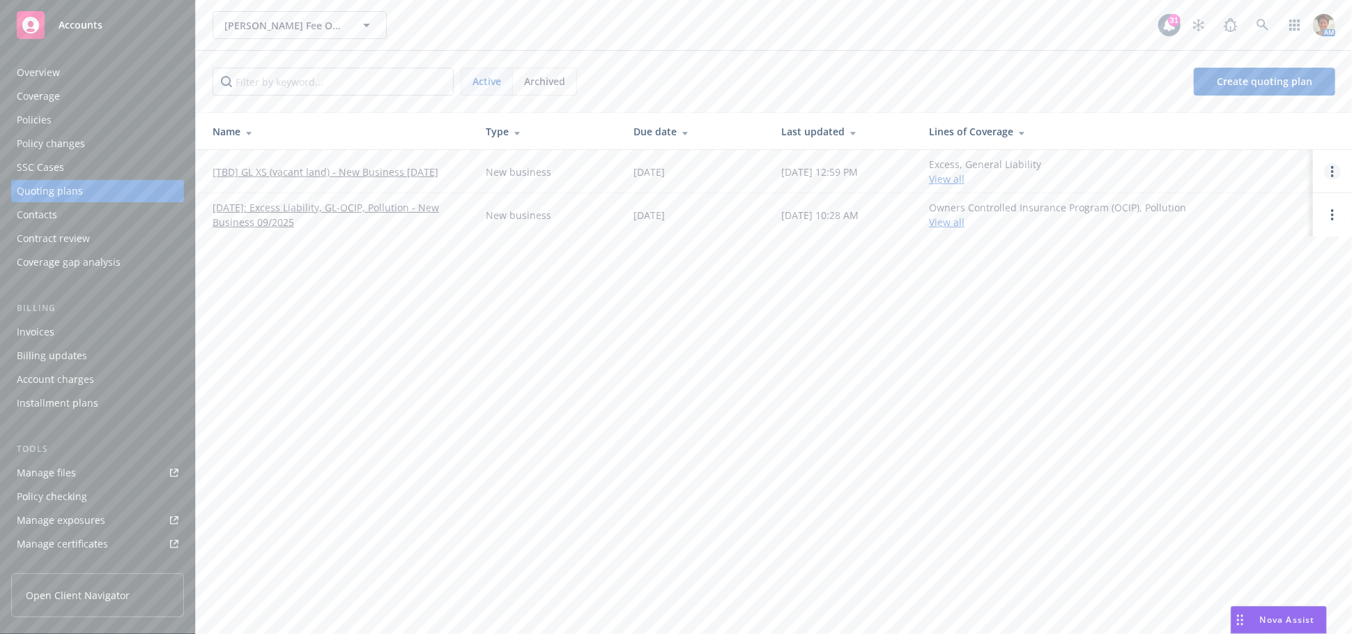
click at [1334, 174] on icon "Open options" at bounding box center [1332, 171] width 3 height 11
click at [1262, 75] on span "Copy logging email" at bounding box center [1261, 76] width 122 height 13
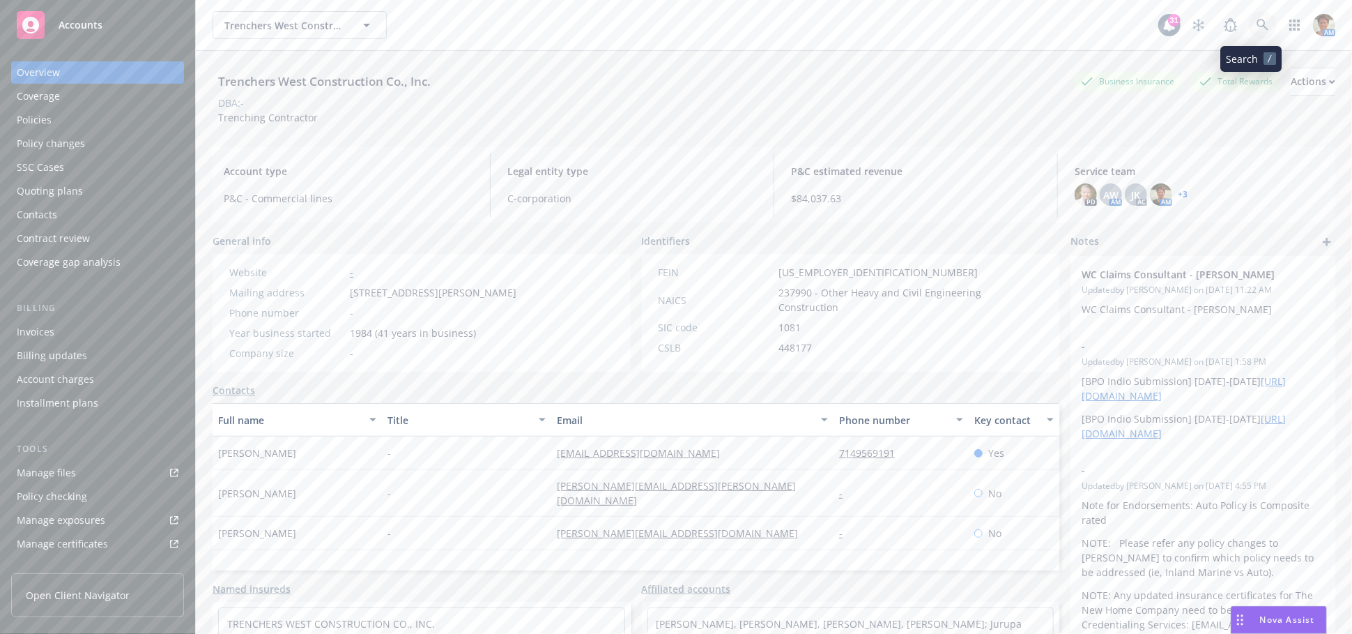
click at [1257, 34] on link at bounding box center [1263, 25] width 28 height 28
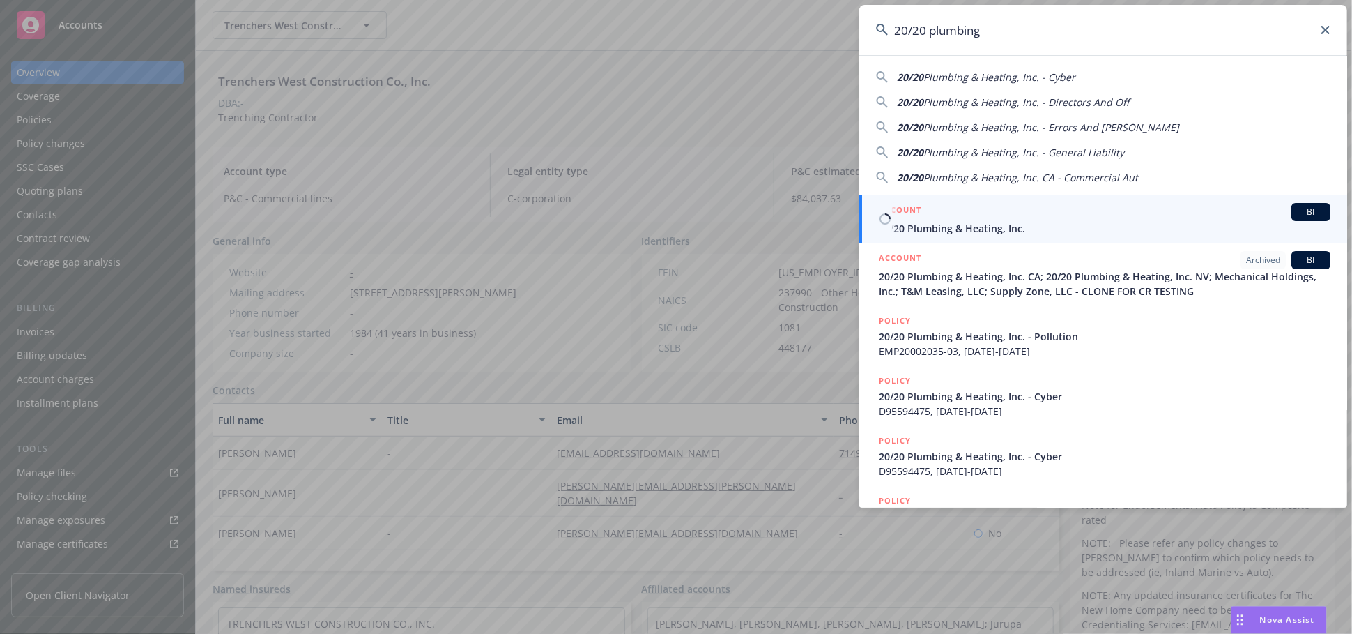
type input "20/20 plumbing"
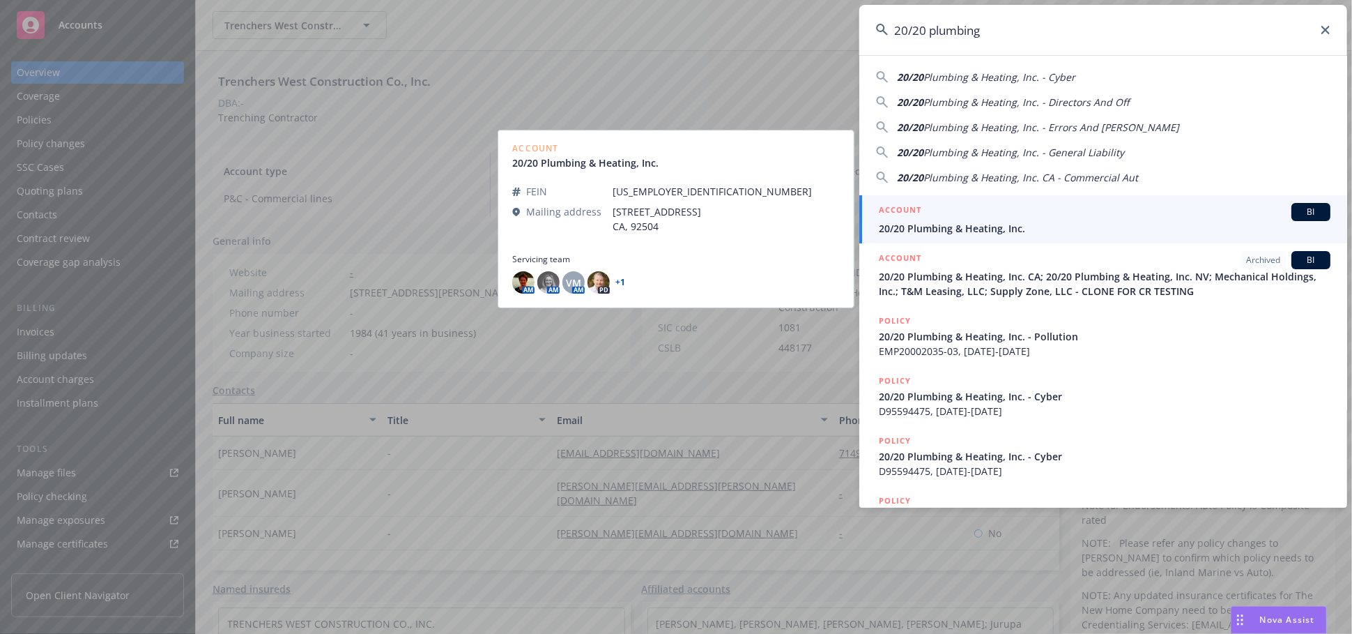
click at [944, 228] on span "20/20 Plumbing & Heating, Inc." at bounding box center [1105, 228] width 452 height 15
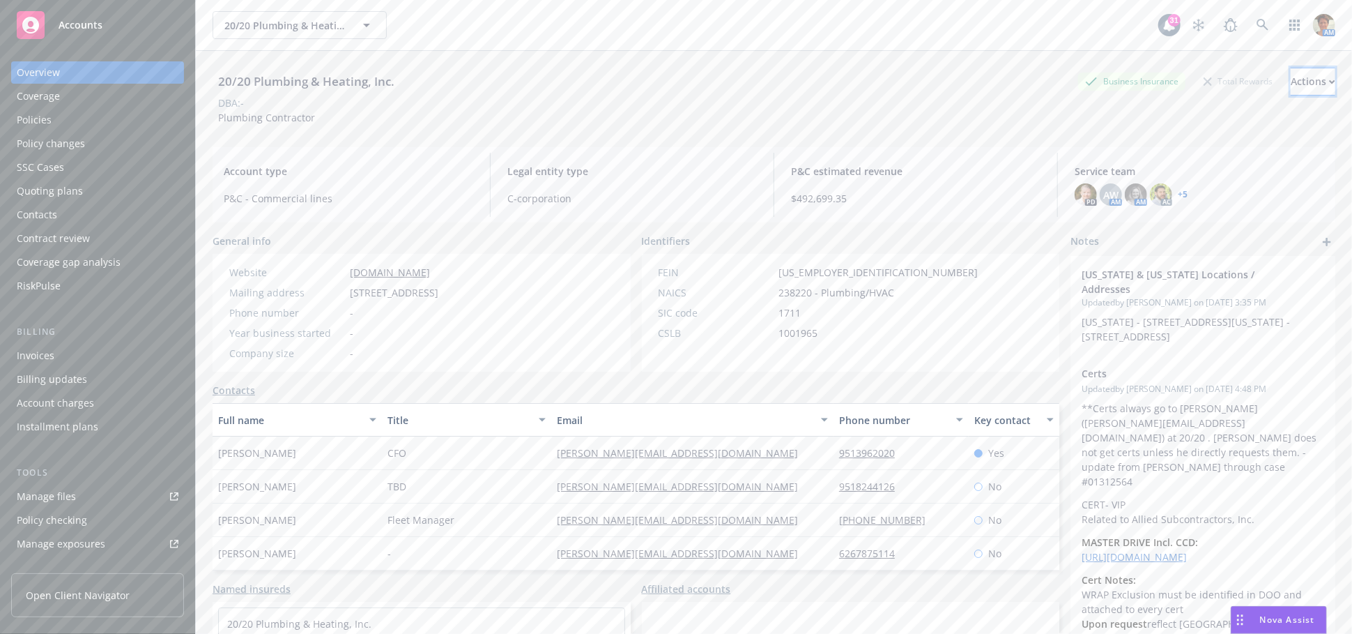
click at [1291, 82] on button "Actions" at bounding box center [1313, 82] width 45 height 28
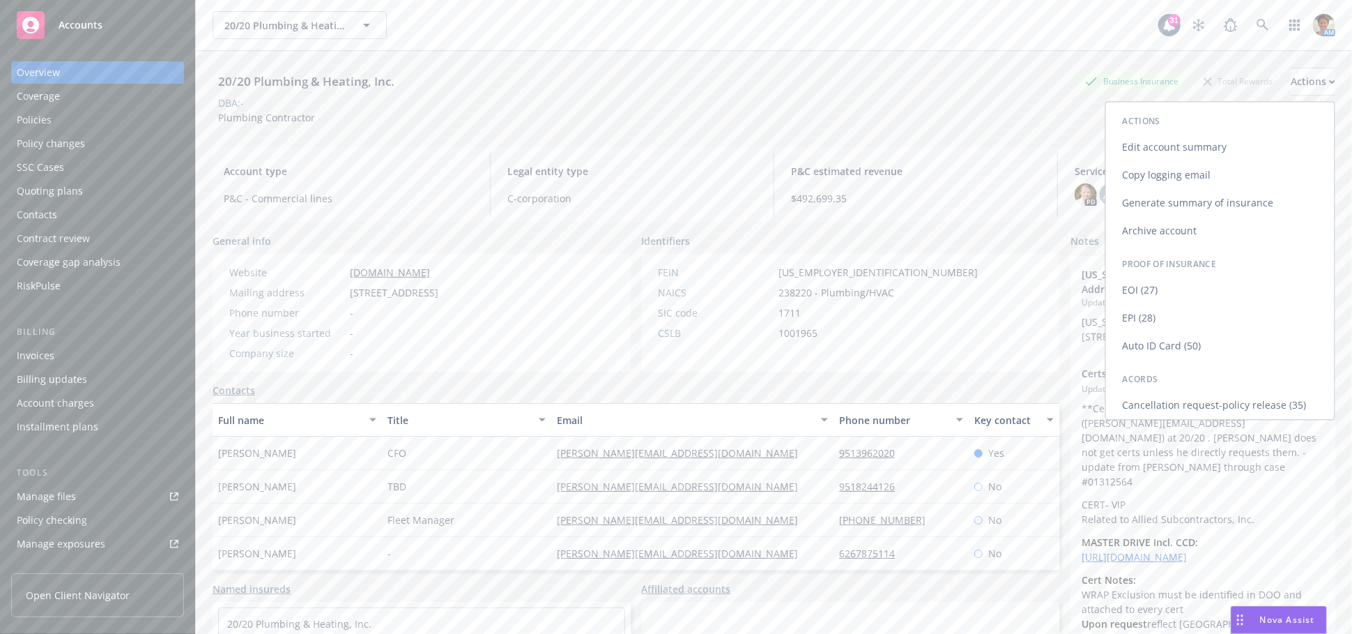
click at [1160, 168] on link "Copy logging email" at bounding box center [1220, 175] width 229 height 28
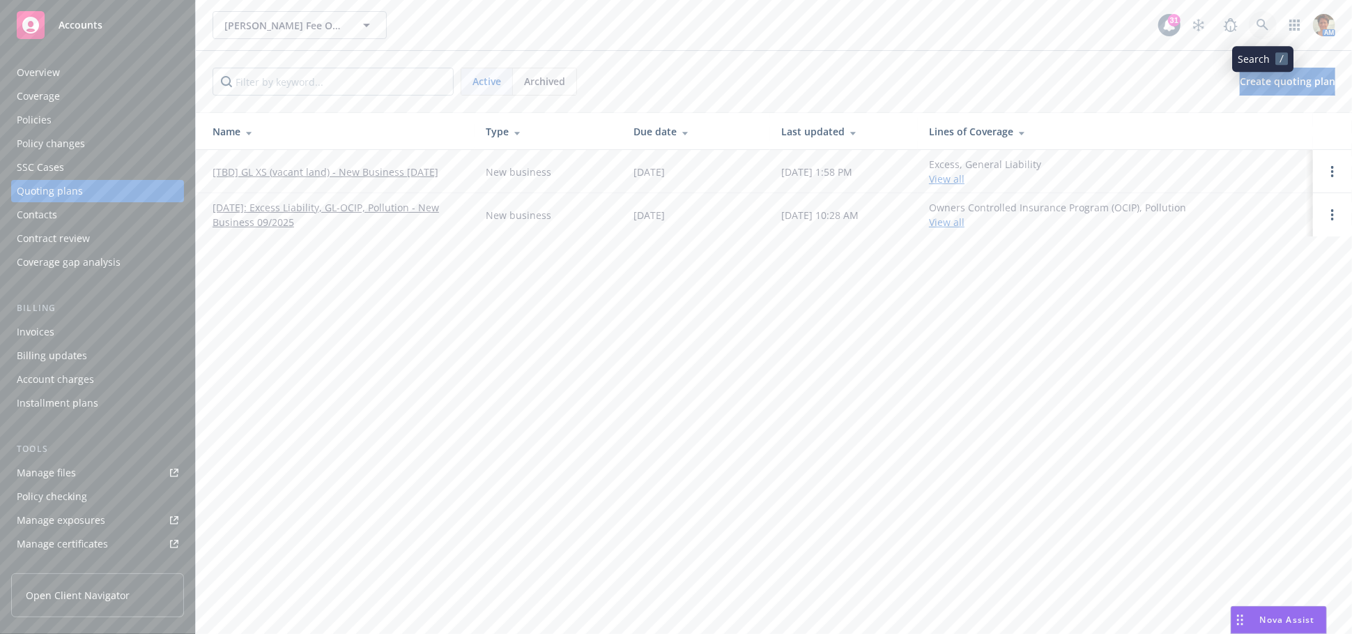
click at [1260, 26] on icon at bounding box center [1263, 25] width 12 height 12
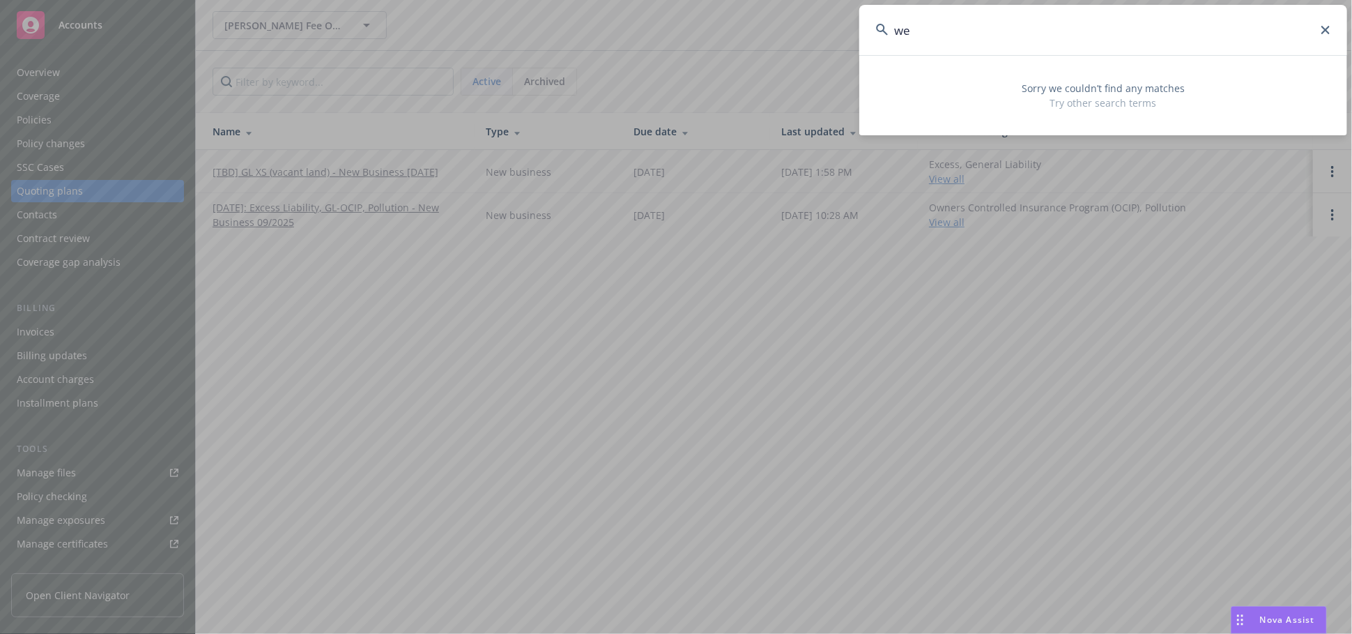
type input "w"
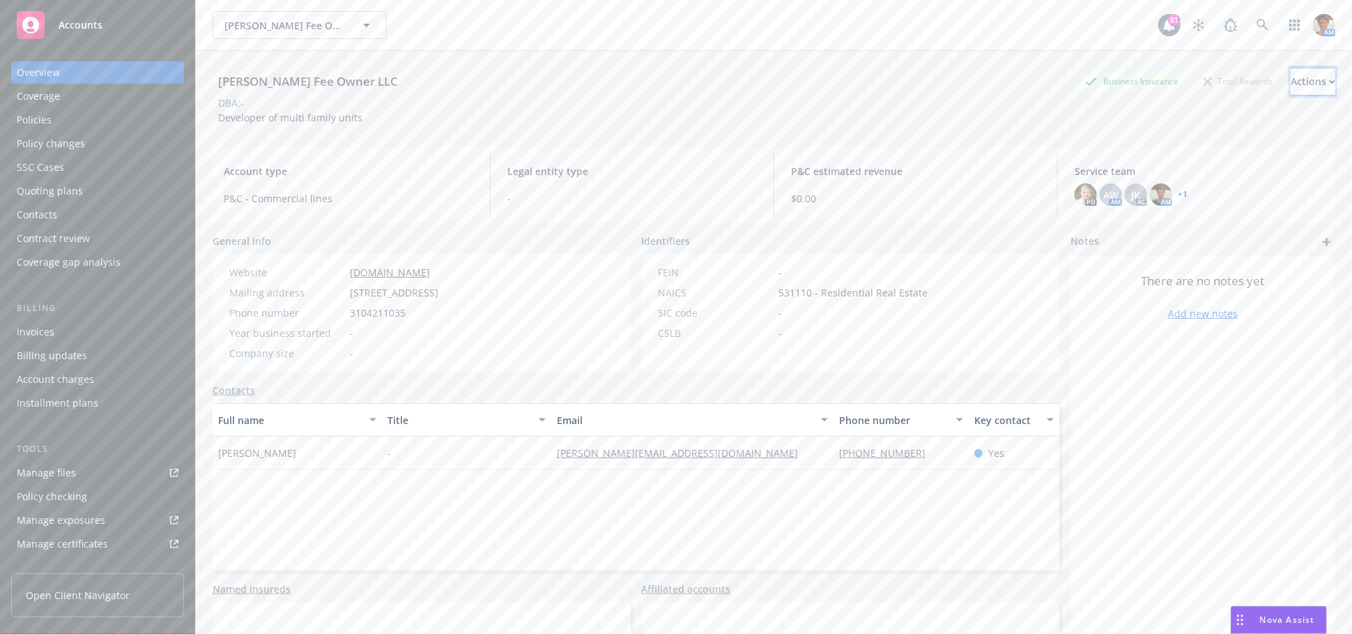
click at [1298, 78] on div "Actions" at bounding box center [1313, 81] width 45 height 26
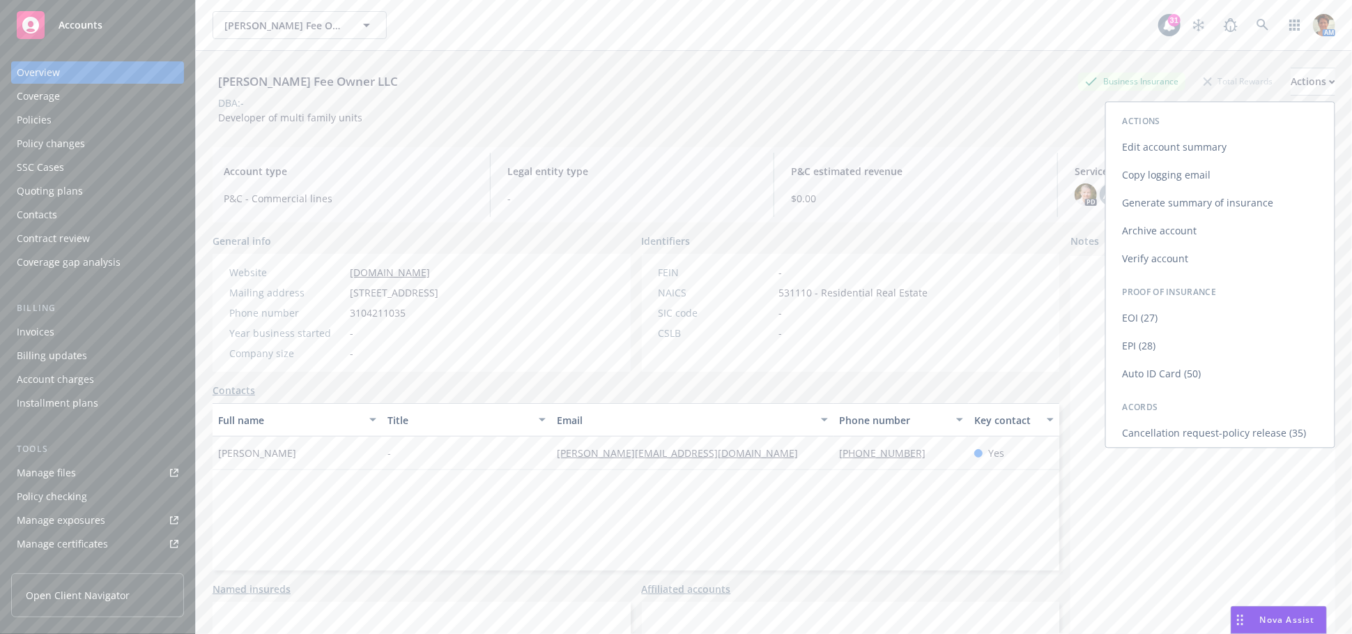
click at [1197, 169] on link "Copy logging email" at bounding box center [1220, 175] width 229 height 28
